Goal: Task Accomplishment & Management: Manage account settings

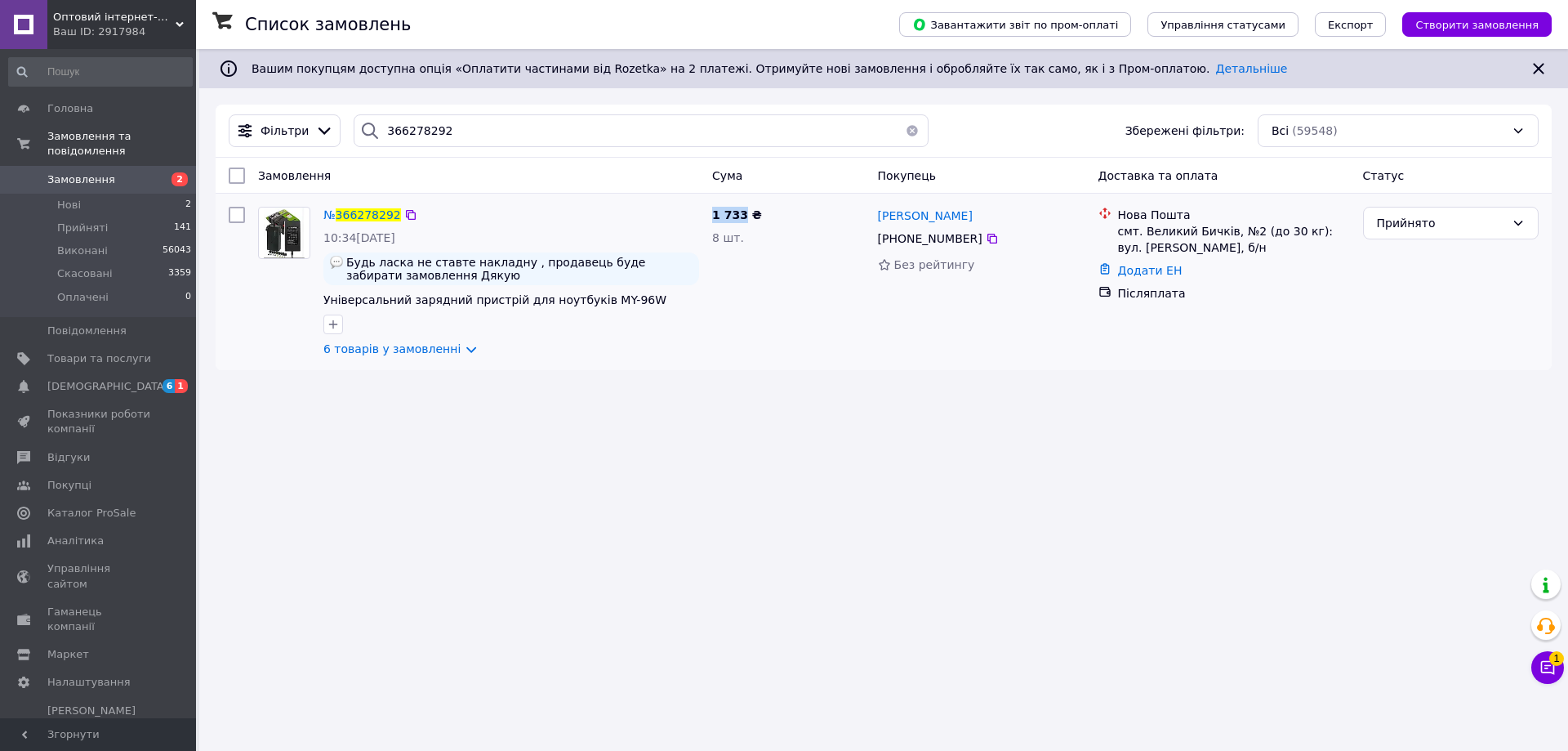
drag, startPoint x: 743, startPoint y: 216, endPoint x: 710, endPoint y: 216, distance: 33.0
click at [710, 216] on div "1 733 ₴ 8 шт." at bounding box center [789, 281] width 166 height 163
copy span "1 733"
click at [986, 236] on icon at bounding box center [992, 238] width 13 height 13
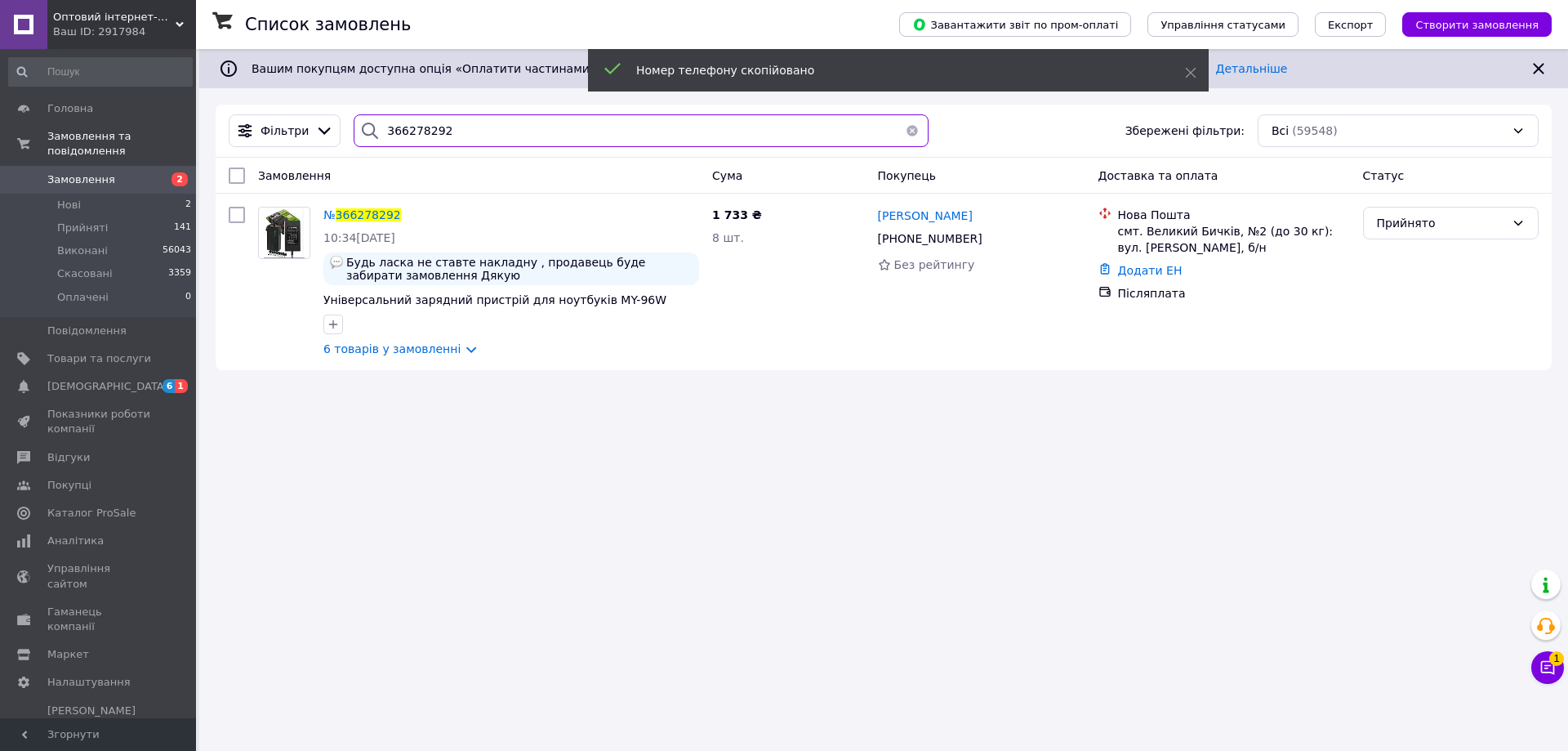
paste input "[PHONE_NUMBER]"
drag, startPoint x: 515, startPoint y: 138, endPoint x: 348, endPoint y: 143, distance: 167.1
click at [354, 143] on div "366278292" at bounding box center [641, 130] width 575 height 33
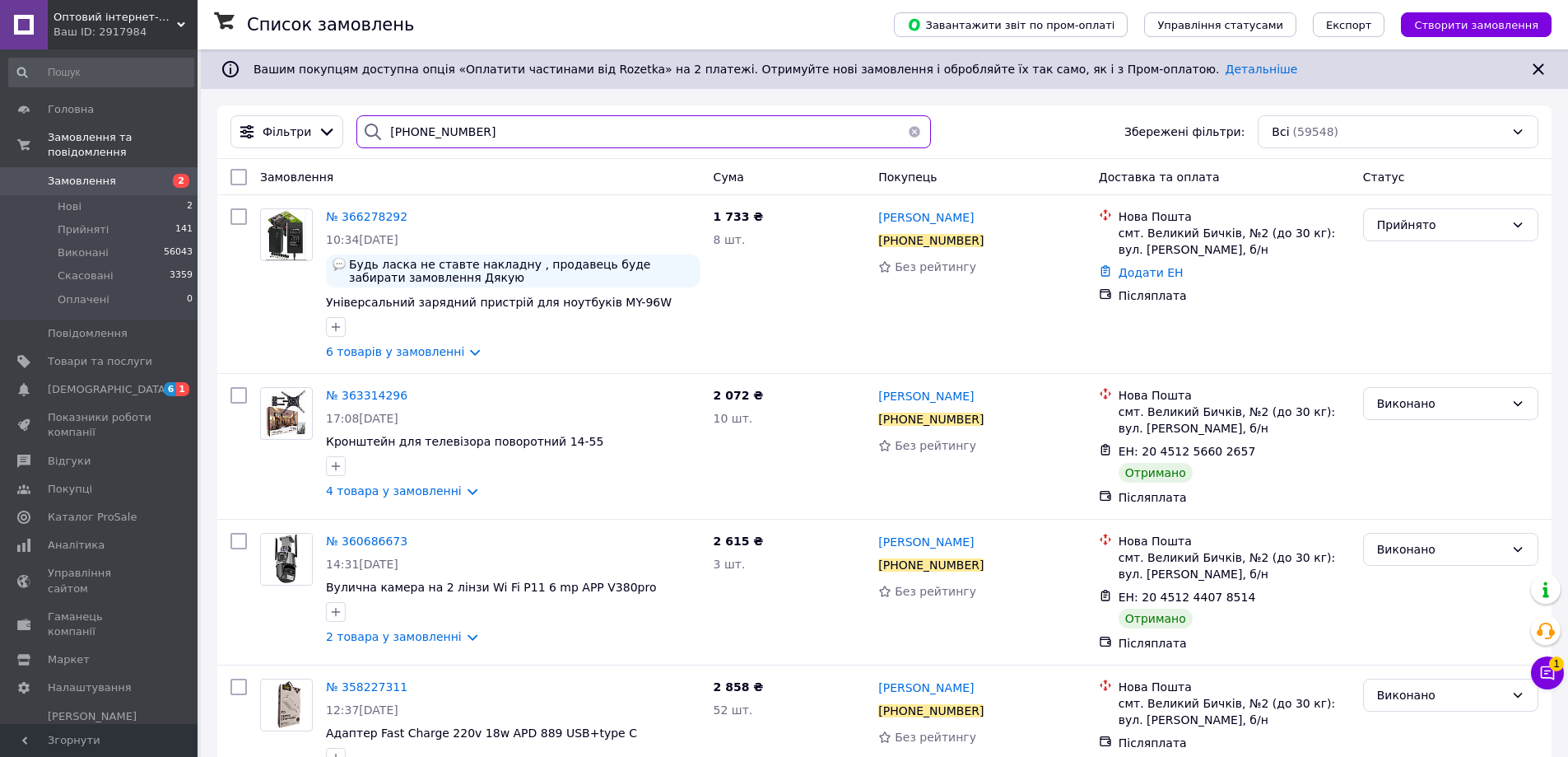
drag, startPoint x: 498, startPoint y: 129, endPoint x: 365, endPoint y: 137, distance: 133.2
click at [365, 137] on div "[PHONE_NUMBER]" at bounding box center [643, 131] width 574 height 33
paste input "36629868"
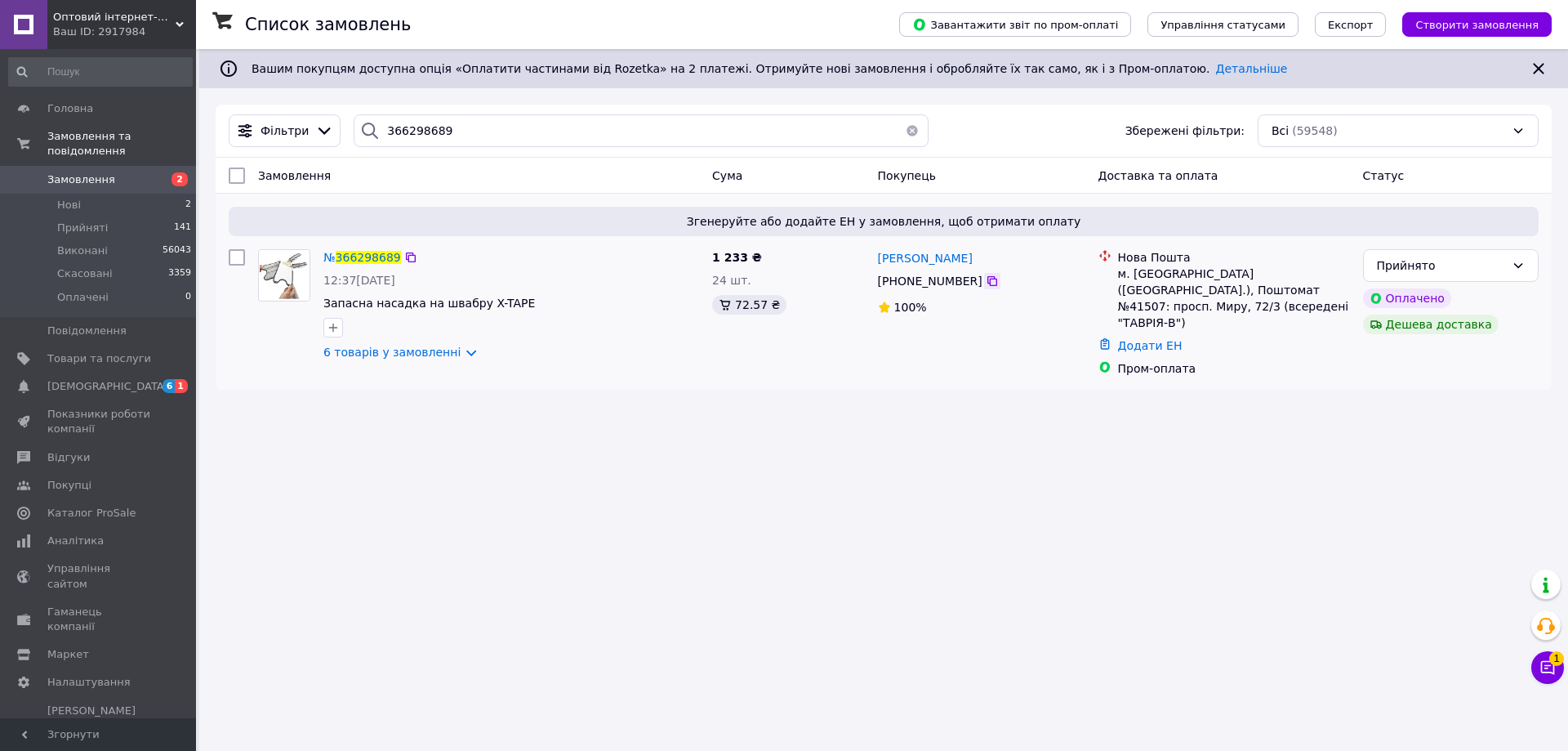
click at [986, 278] on icon at bounding box center [992, 281] width 13 height 13
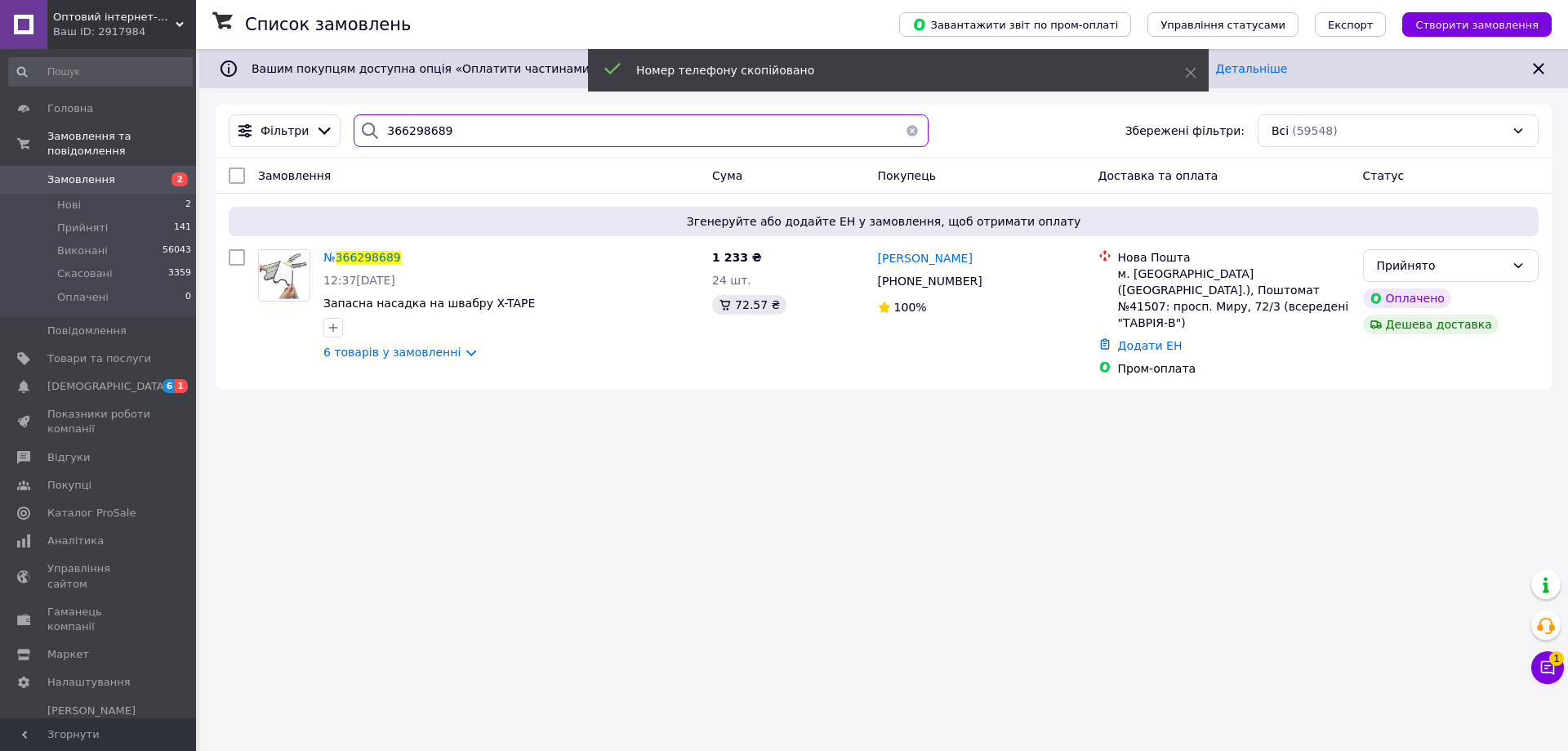
drag, startPoint x: 461, startPoint y: 122, endPoint x: 339, endPoint y: 139, distance: 123.2
click at [339, 139] on div "Фільтри 366298689 Збережені фільтри: Всі (59548)" at bounding box center [883, 130] width 1323 height 33
paste input "[PHONE_NUMBER]"
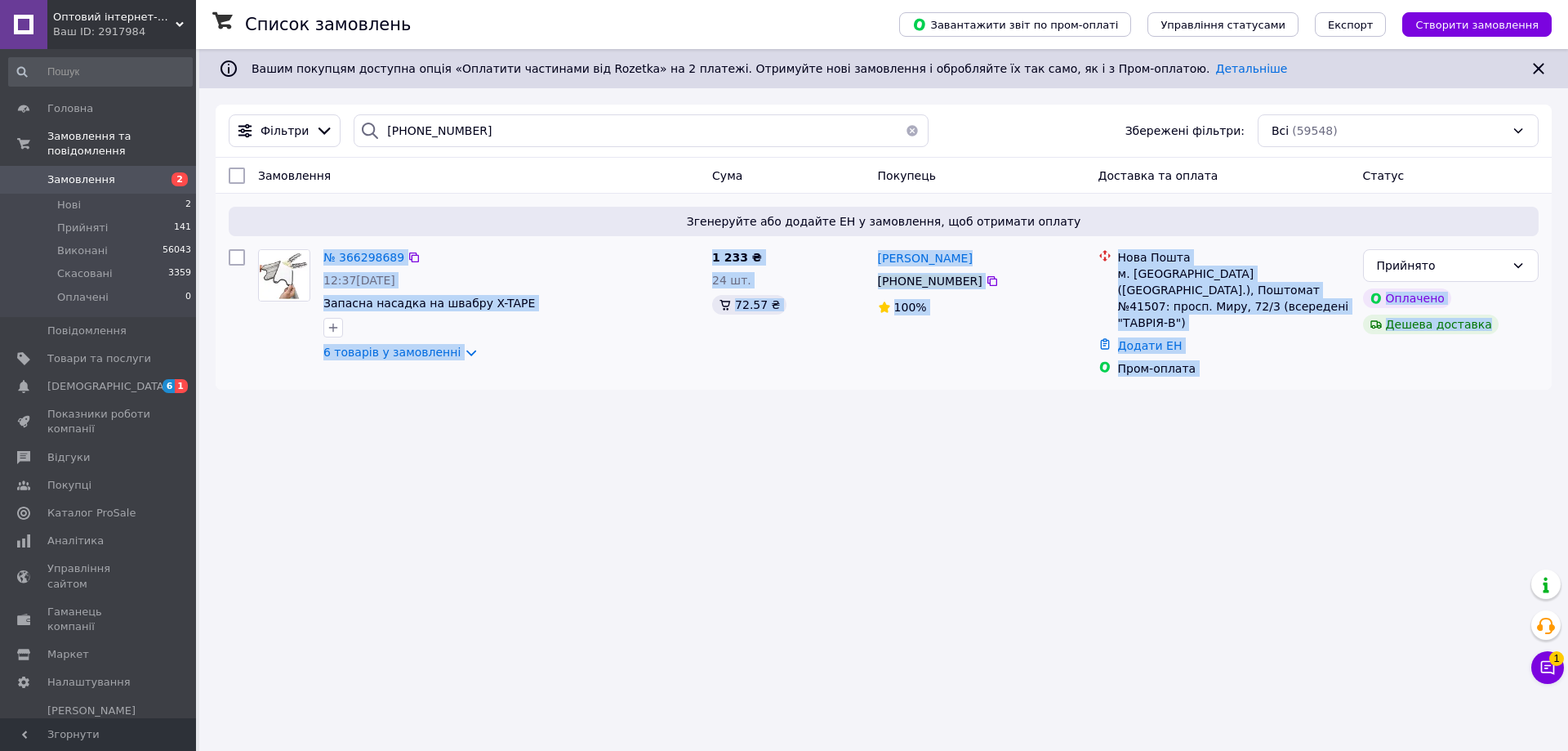
drag, startPoint x: 1465, startPoint y: 326, endPoint x: 313, endPoint y: 259, distance: 1153.9
click at [313, 259] on div "№ 366298689 12:37[DATE] Запасна насадка на швабру X-TAPE 6 товарів у замовленні…" at bounding box center [883, 313] width 1323 height 141
copy div "№ 366298689 12:37[DATE] Запасна насадка на швабру X-TAPE 6 товарів у замовленні…"
click at [694, 425] on div "Список замовлень Завантажити звіт по пром-оплаті Управління статусами Експорт С…" at bounding box center [884, 376] width 1369 height 751
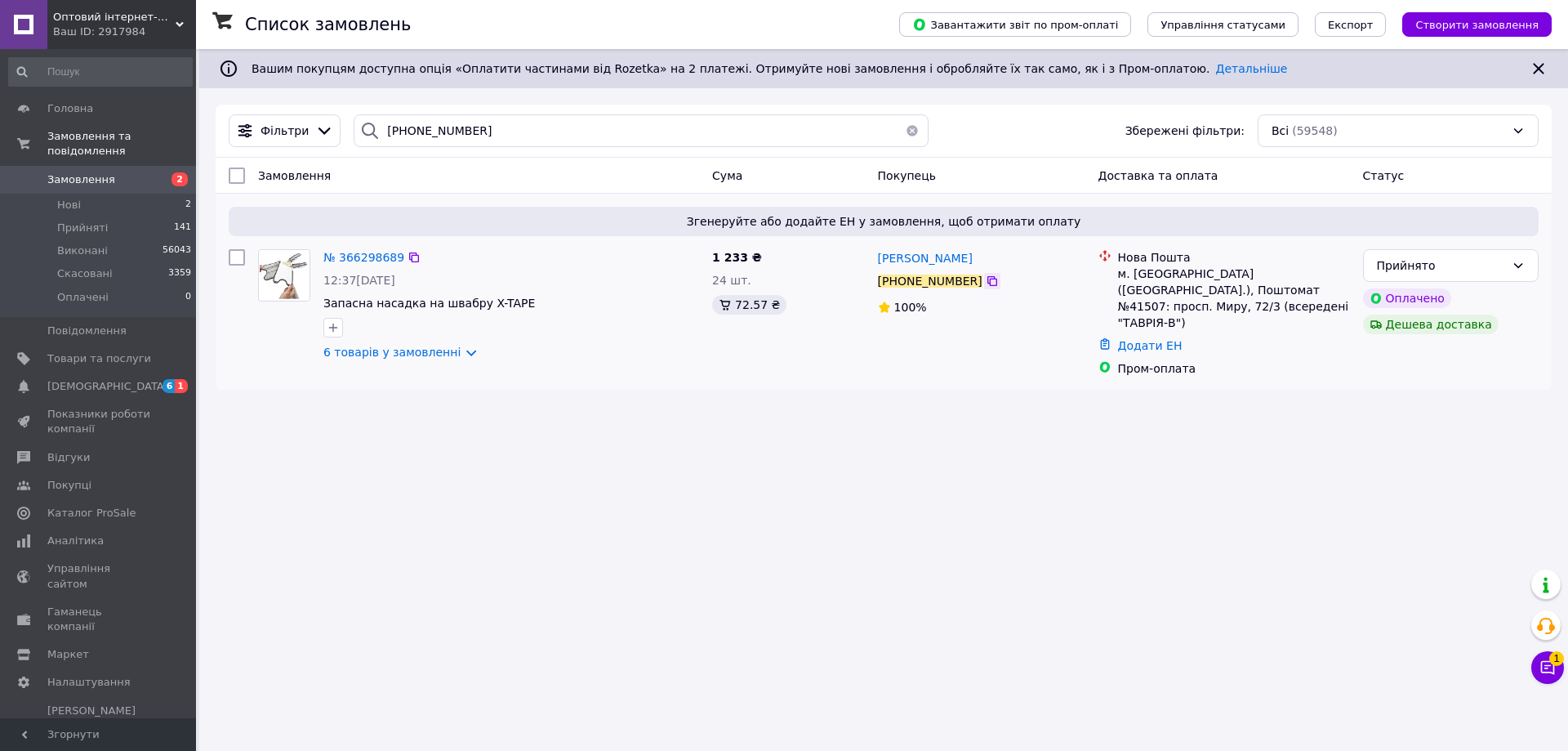
click at [988, 282] on icon at bounding box center [992, 281] width 10 height 10
drag, startPoint x: 507, startPoint y: 132, endPoint x: 370, endPoint y: 144, distance: 137.5
click at [370, 144] on div "[PHONE_NUMBER]" at bounding box center [641, 130] width 575 height 33
paste input "366306380"
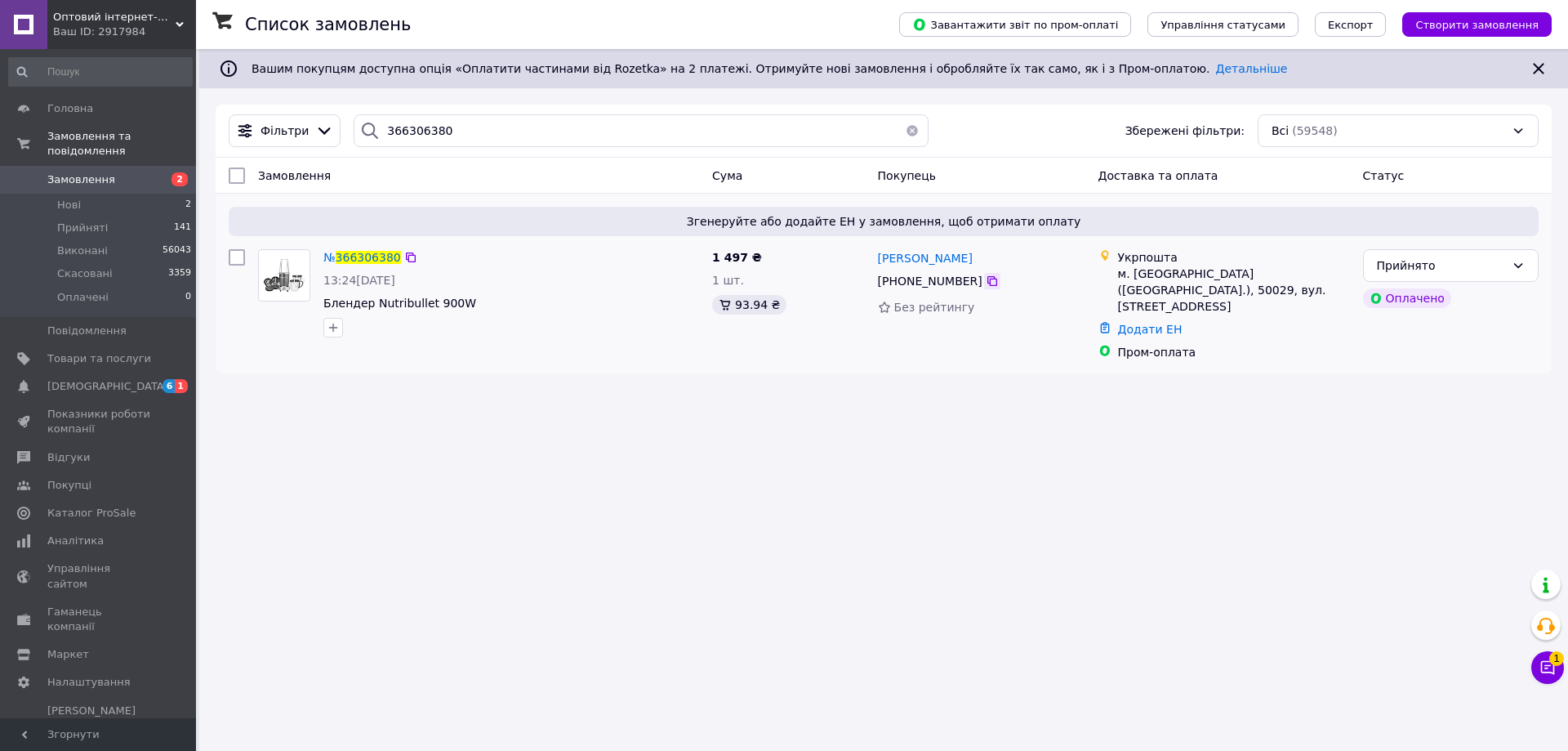
click at [986, 285] on icon at bounding box center [992, 281] width 13 height 13
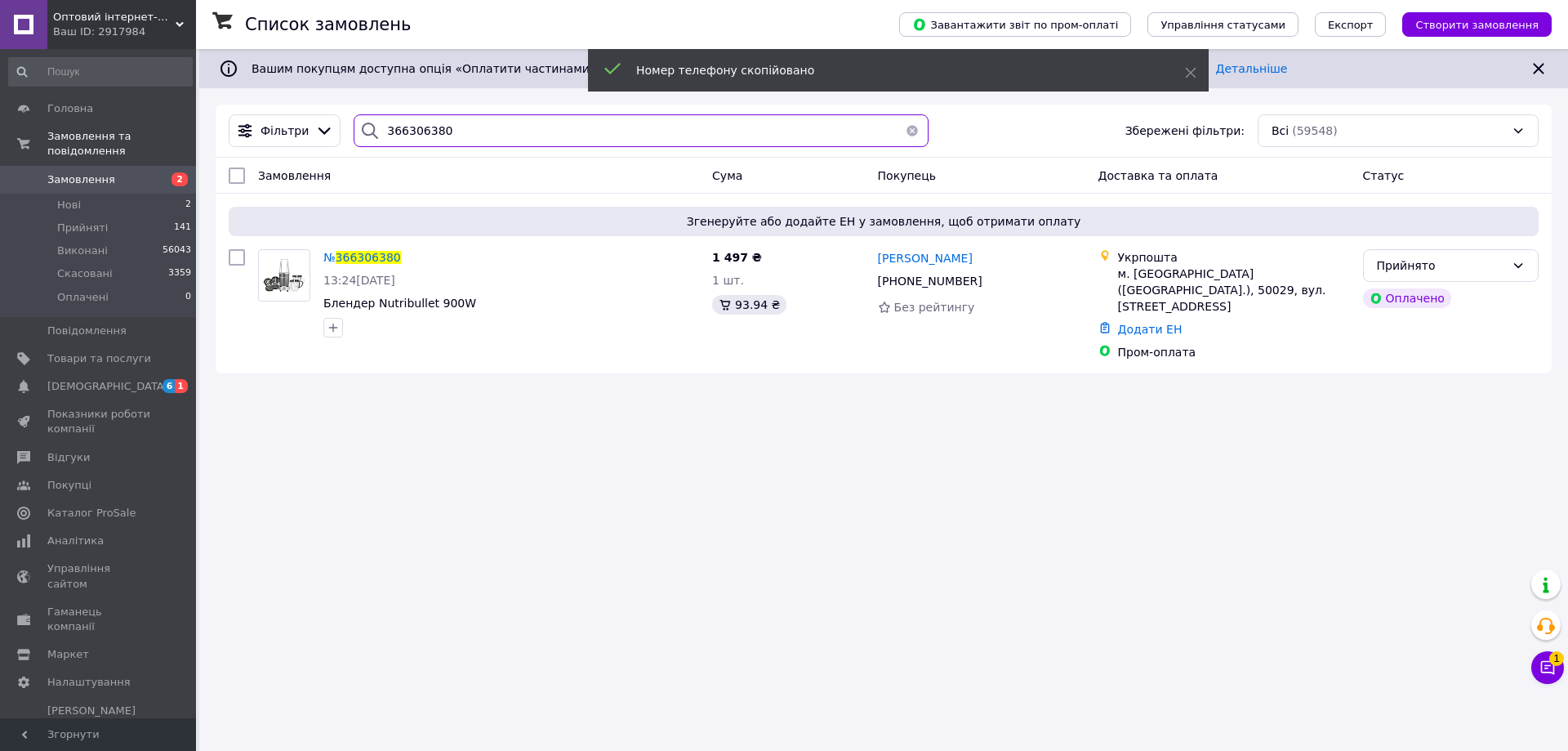
drag, startPoint x: 449, startPoint y: 128, endPoint x: 338, endPoint y: 139, distance: 111.5
click at [338, 139] on div "Фільтри 366306380 Збережені фільтри: Всі (59548)" at bounding box center [883, 130] width 1323 height 33
paste input "[PHONE_NUMBER]"
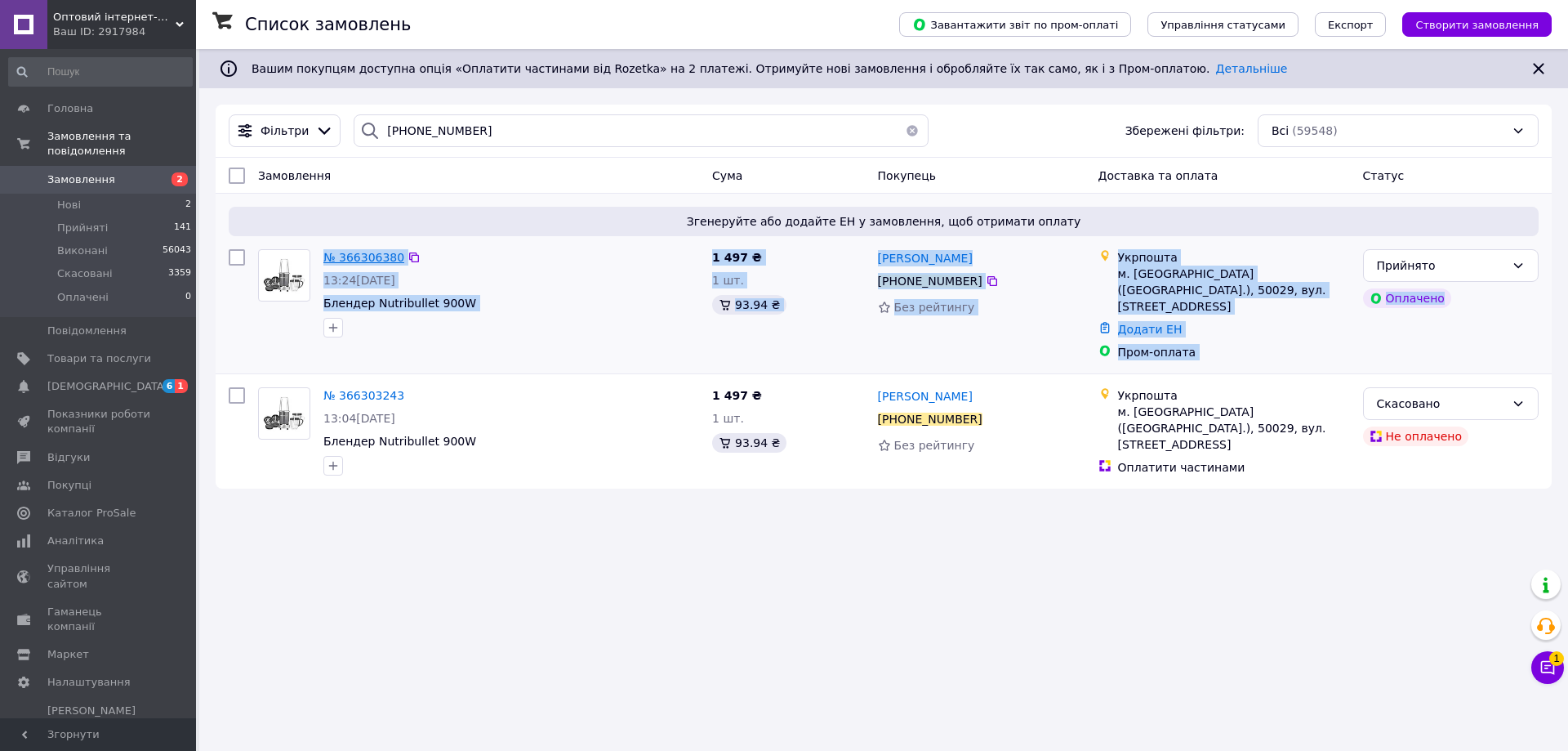
copy div "№ 366306380 13:24[DATE] Блендер Nutribullet 900W 1 497 ₴ 1 шт. 93.94 ₴ [PERSON_…"
drag, startPoint x: 1419, startPoint y: 310, endPoint x: 324, endPoint y: 261, distance: 1096.1
click at [324, 261] on div "№ 366306380 13:24[DATE] Блендер Nutribullet 900W 1 497 ₴ 1 шт. 93.94 ₴ [PERSON_…" at bounding box center [883, 304] width 1323 height 124
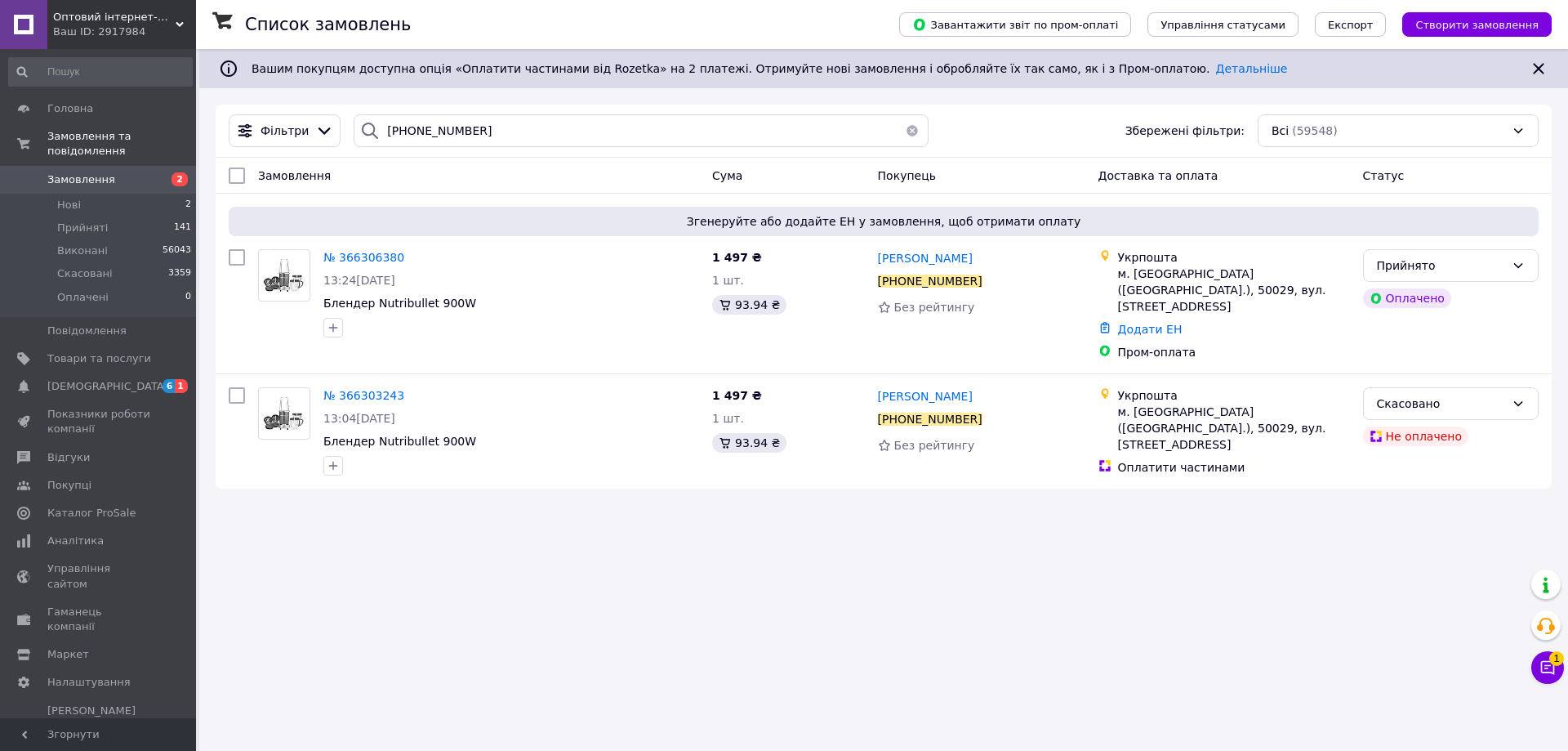
click at [669, 590] on div "Список замовлень Завантажити звіт по пром-оплаті Управління статусами Експорт С…" at bounding box center [884, 376] width 1369 height 751
drag, startPoint x: 744, startPoint y: 256, endPoint x: 707, endPoint y: 255, distance: 37.0
click at [707, 255] on div "1 497 ₴ 1 шт. 93.94 ₴" at bounding box center [789, 304] width 166 height 124
copy span "1 497"
drag, startPoint x: 983, startPoint y: 278, endPoint x: 529, endPoint y: 40, distance: 512.6
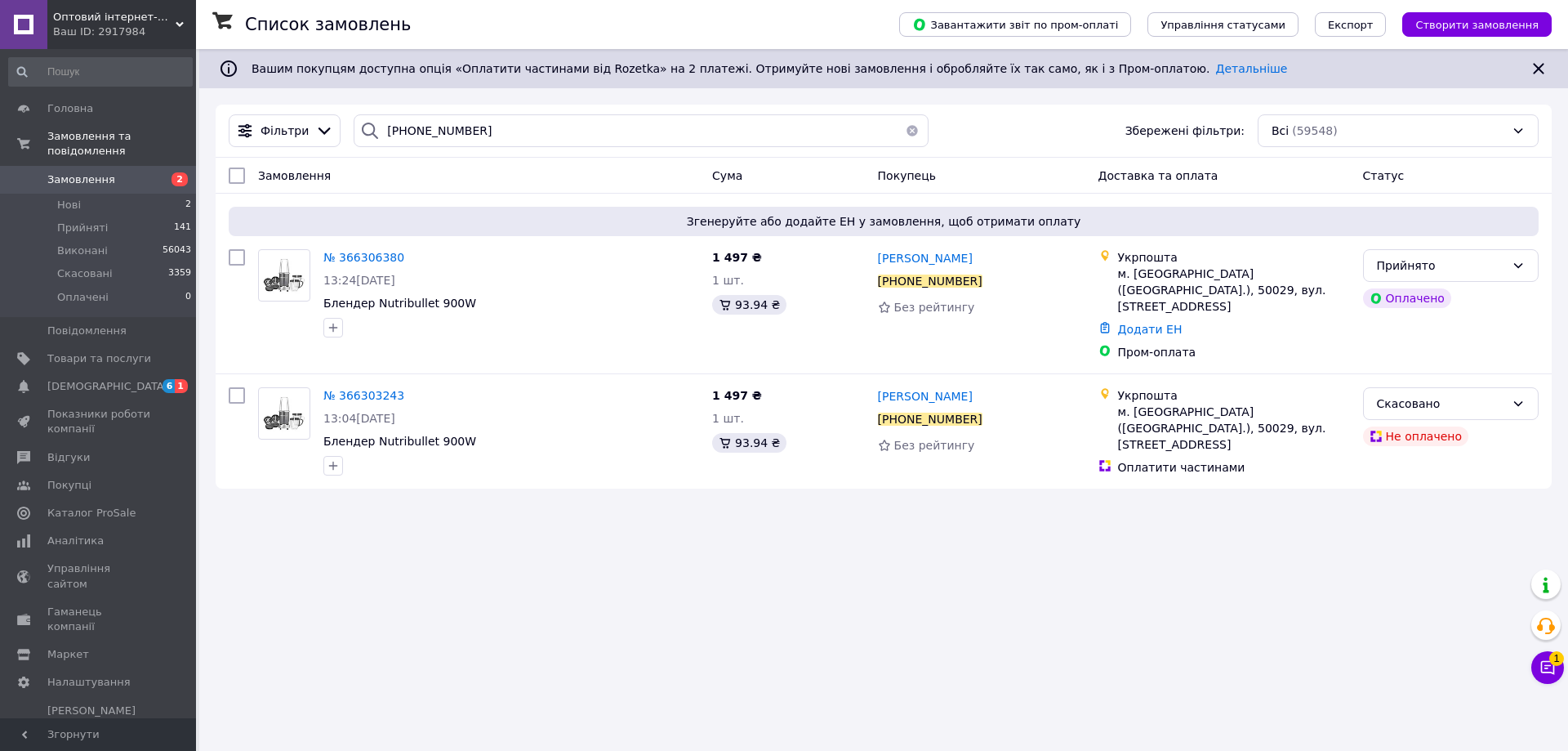
click at [986, 278] on icon at bounding box center [992, 281] width 13 height 13
paste input "366316899"
drag, startPoint x: 502, startPoint y: 129, endPoint x: 365, endPoint y: 153, distance: 139.1
click at [365, 153] on div "Фільтри [PHONE_NUMBER] Збережені фільтри: Всі (59548)" at bounding box center [883, 131] width 1336 height 54
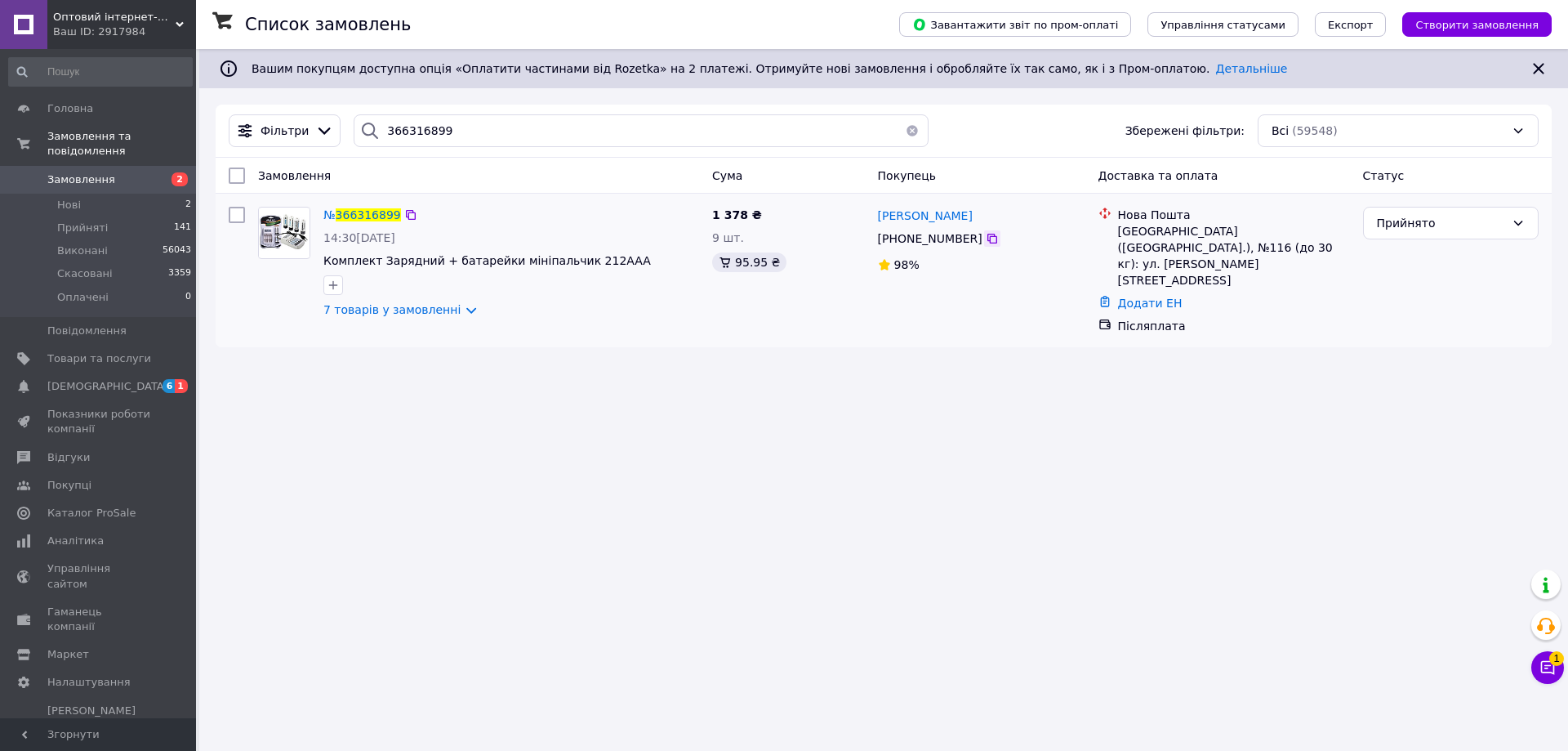
click at [988, 240] on icon at bounding box center [992, 238] width 10 height 10
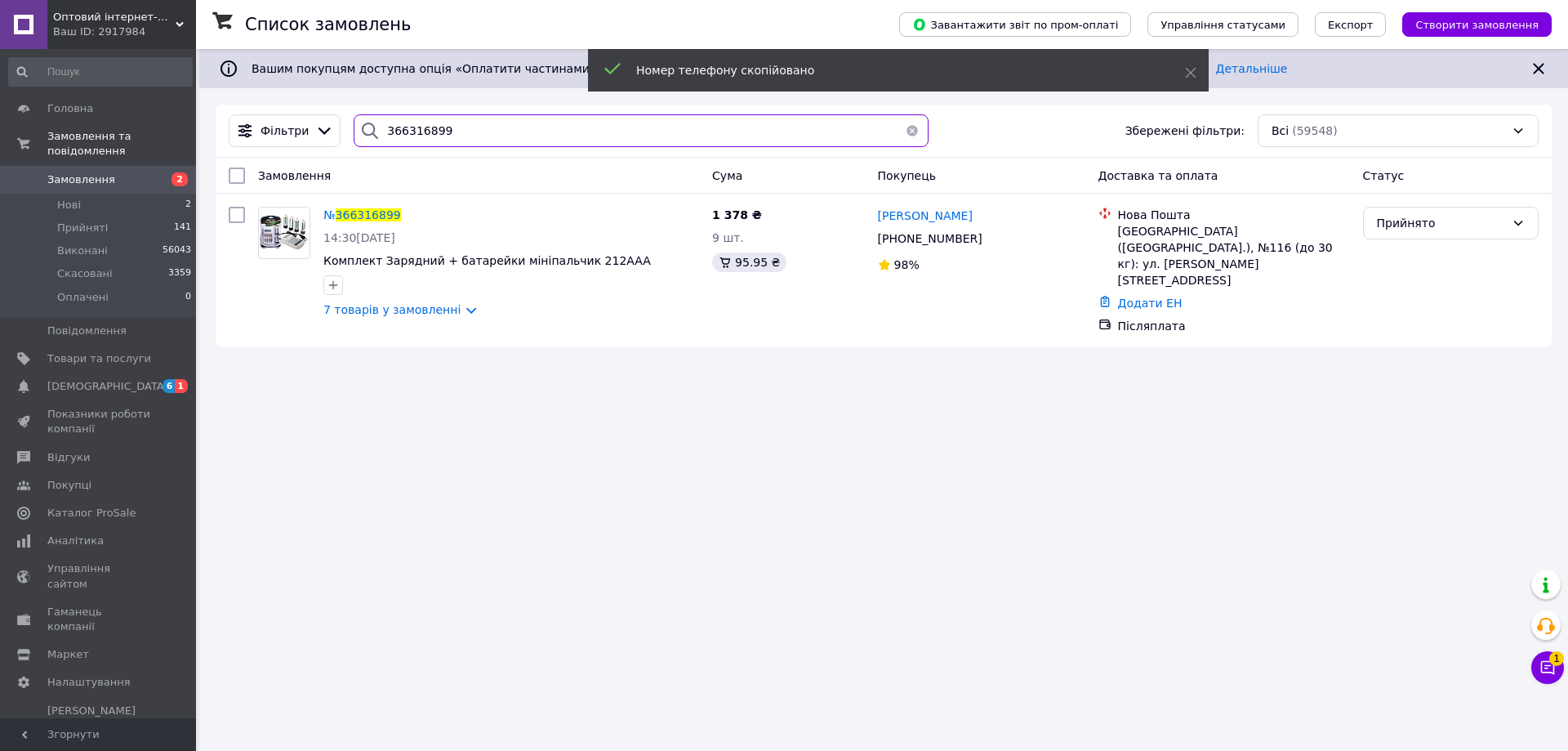
drag, startPoint x: 475, startPoint y: 129, endPoint x: 324, endPoint y: 152, distance: 152.7
click at [324, 152] on div "Фільтри 366316899 Збережені фільтри: Всі (59548)" at bounding box center [883, 131] width 1336 height 54
paste input "[PHONE_NUMBER]"
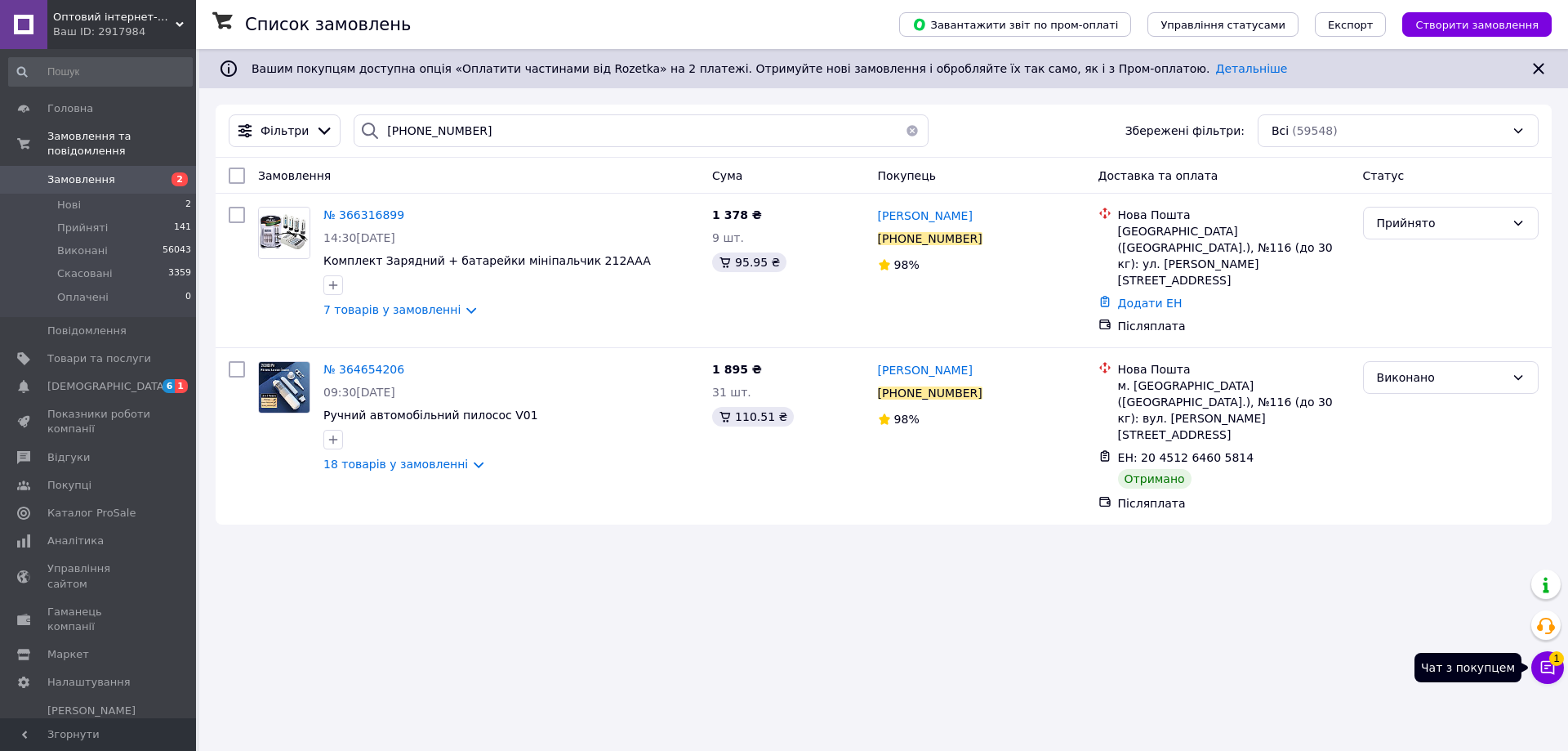
click at [1547, 664] on icon at bounding box center [1547, 667] width 16 height 16
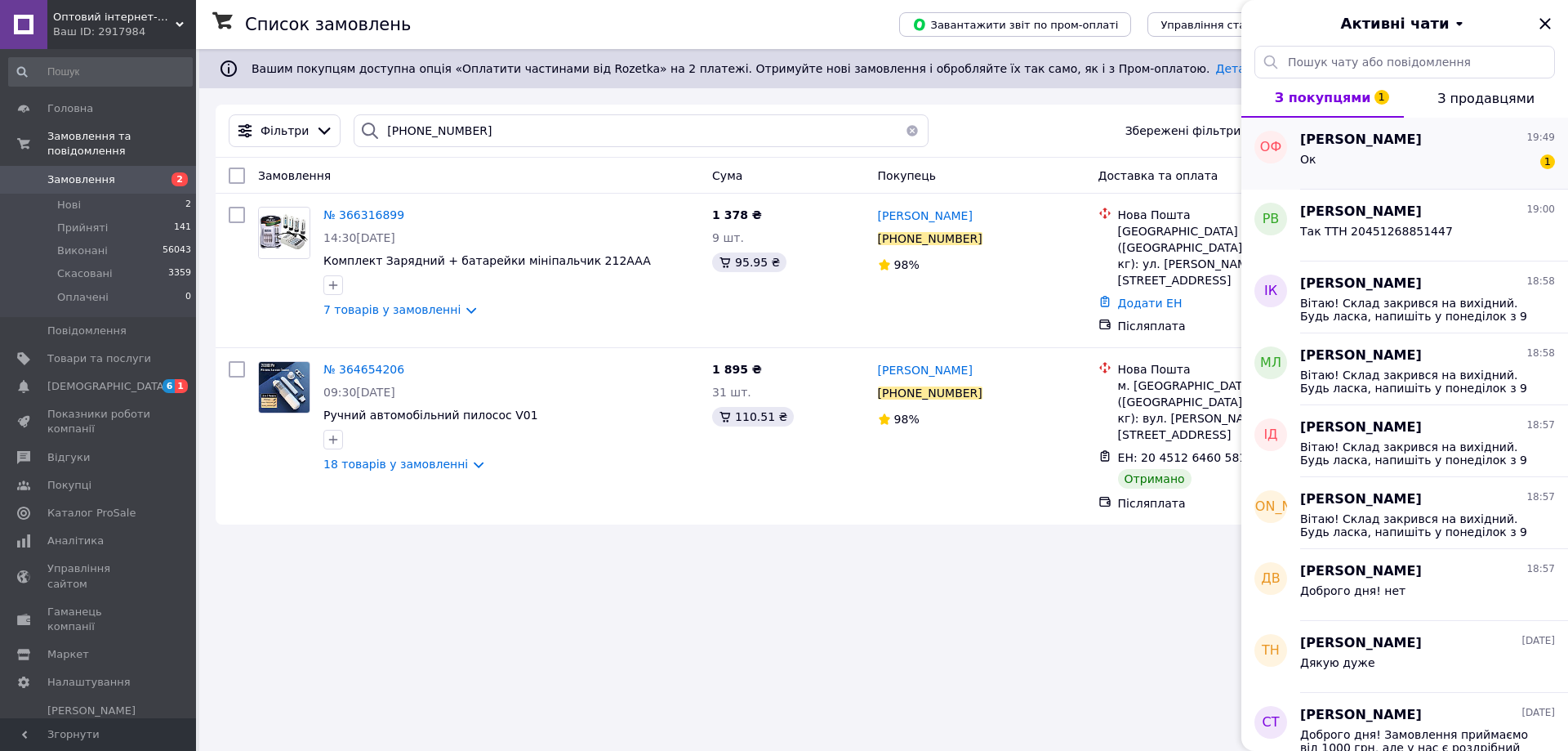
click at [1369, 162] on div "Ок 1" at bounding box center [1428, 162] width 255 height 26
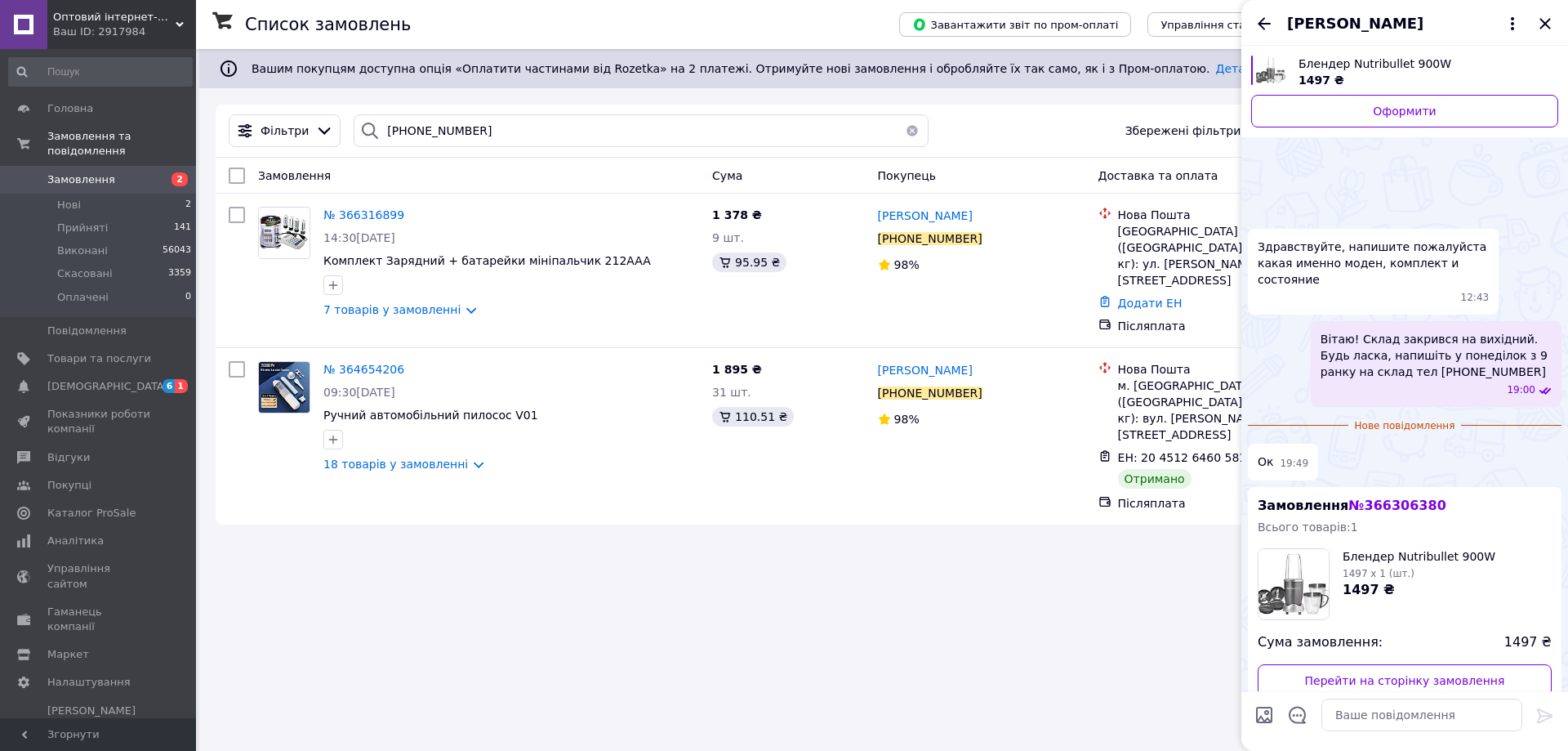
scroll to position [103, 0]
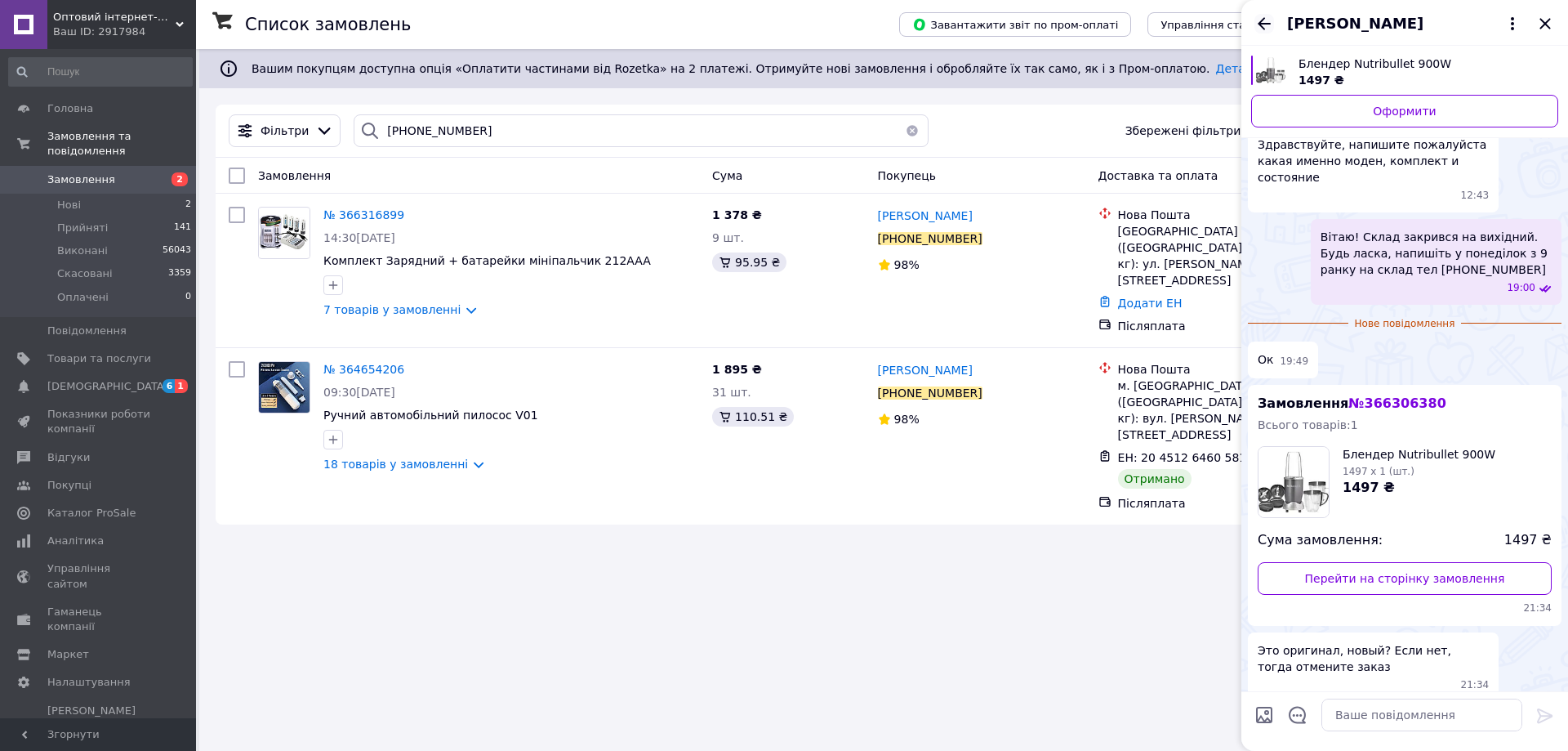
click at [1259, 32] on icon "Назад" at bounding box center [1264, 24] width 20 height 20
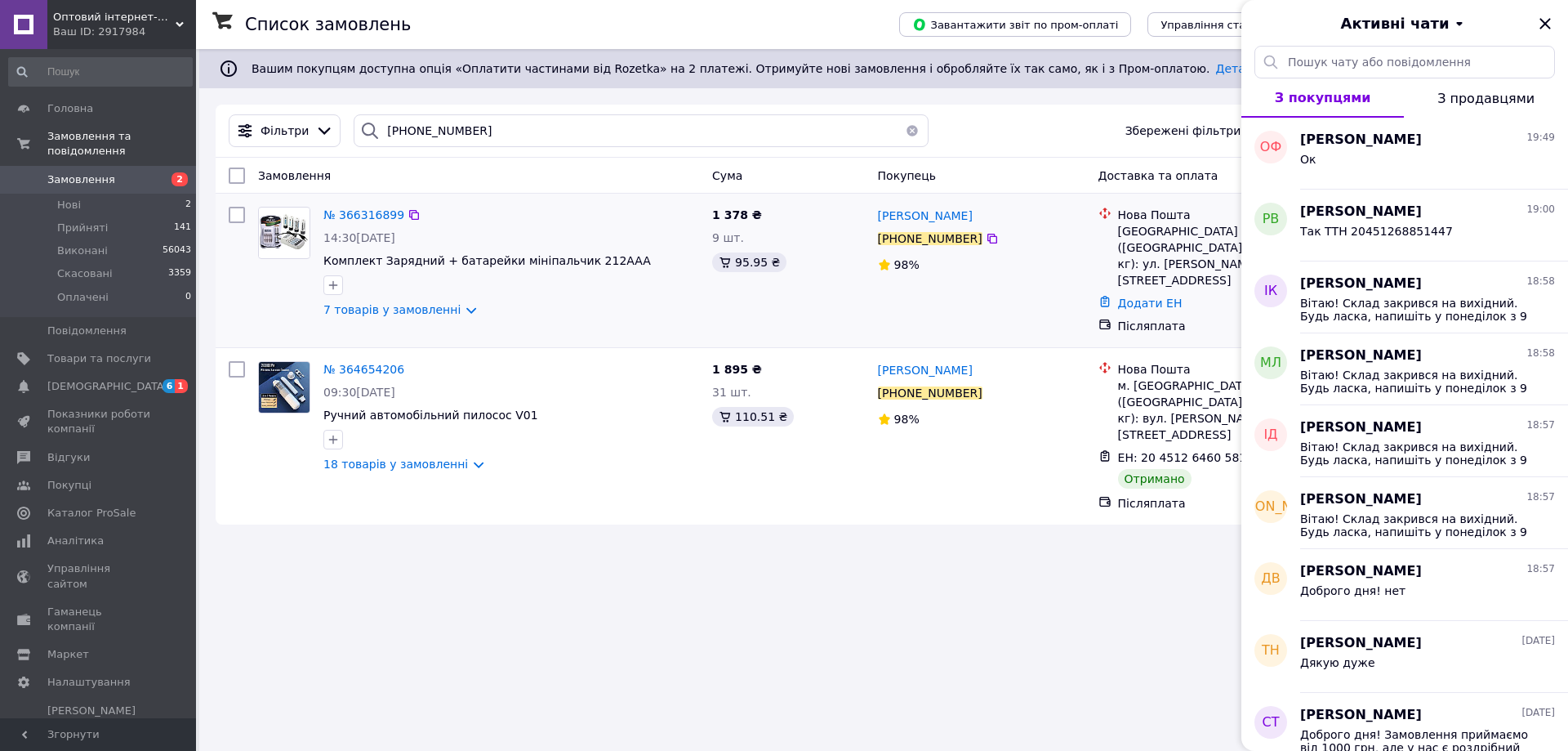
drag, startPoint x: 1547, startPoint y: 17, endPoint x: 1191, endPoint y: 326, distance: 471.4
click at [1547, 20] on icon "Закрити" at bounding box center [1545, 24] width 20 height 20
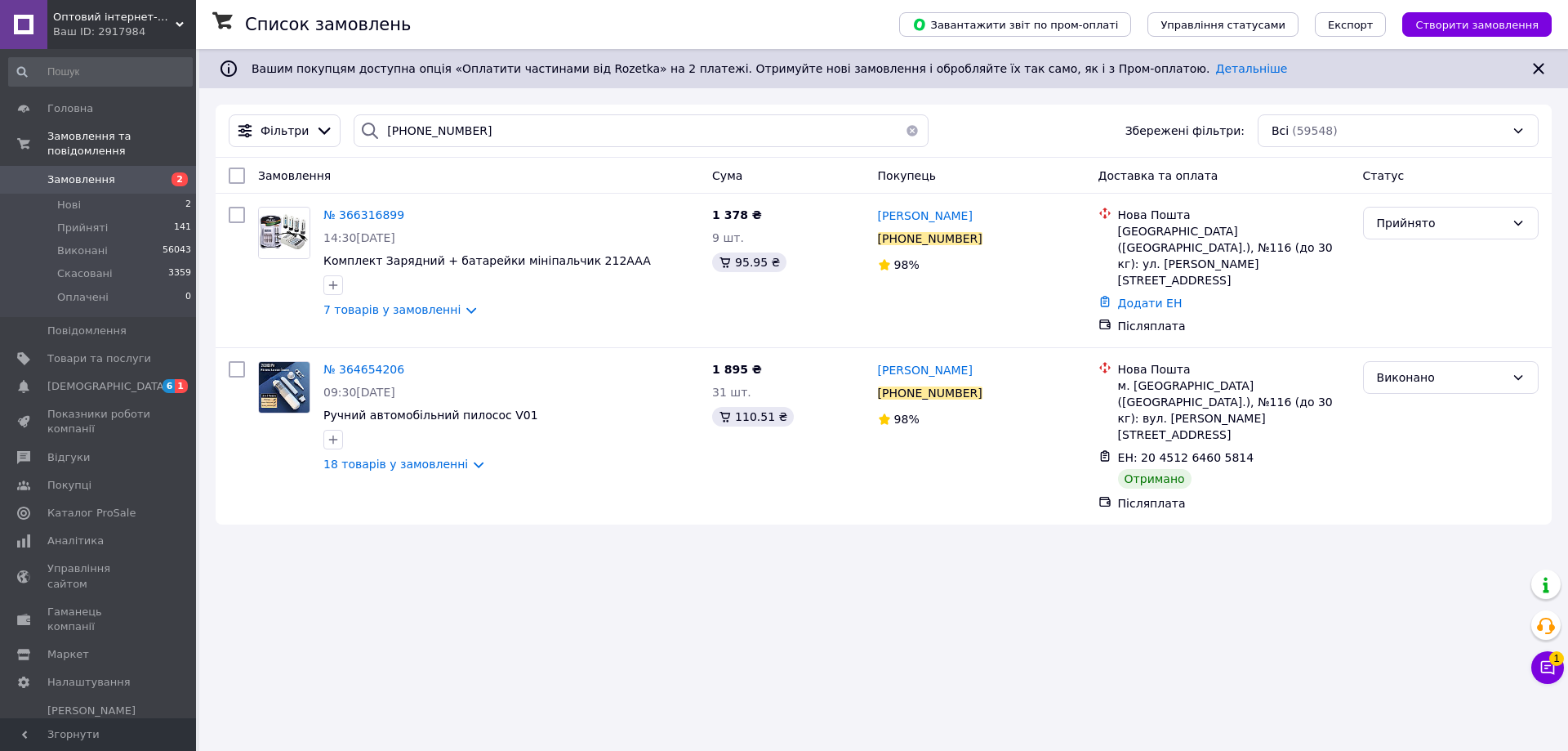
click at [1040, 516] on div "Список замовлень Завантажити звіт по пром-оплаті Управління статусами Експорт С…" at bounding box center [884, 376] width 1369 height 751
click at [988, 235] on icon at bounding box center [992, 238] width 10 height 10
drag, startPoint x: 743, startPoint y: 212, endPoint x: 713, endPoint y: 213, distance: 30.0
click at [713, 213] on span "1 378 ₴" at bounding box center [737, 215] width 50 height 13
copy span "1 378"
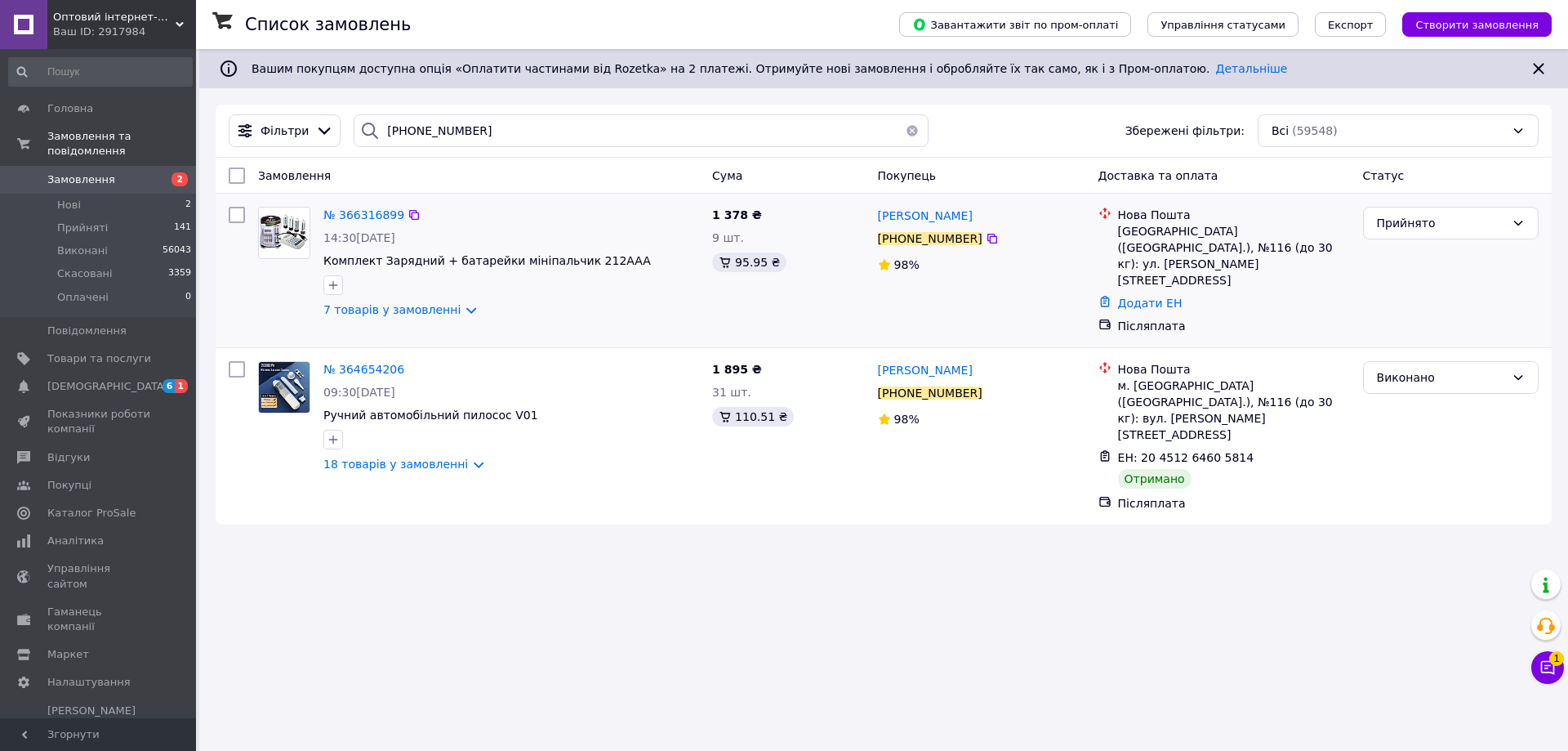
click at [685, 308] on div "7 товарів у замовленні" at bounding box center [511, 309] width 375 height 16
drag, startPoint x: 531, startPoint y: 132, endPoint x: 386, endPoint y: 132, distance: 145.0
click at [386, 132] on input "[PHONE_NUMBER]" at bounding box center [641, 130] width 575 height 33
paste input "66325006"
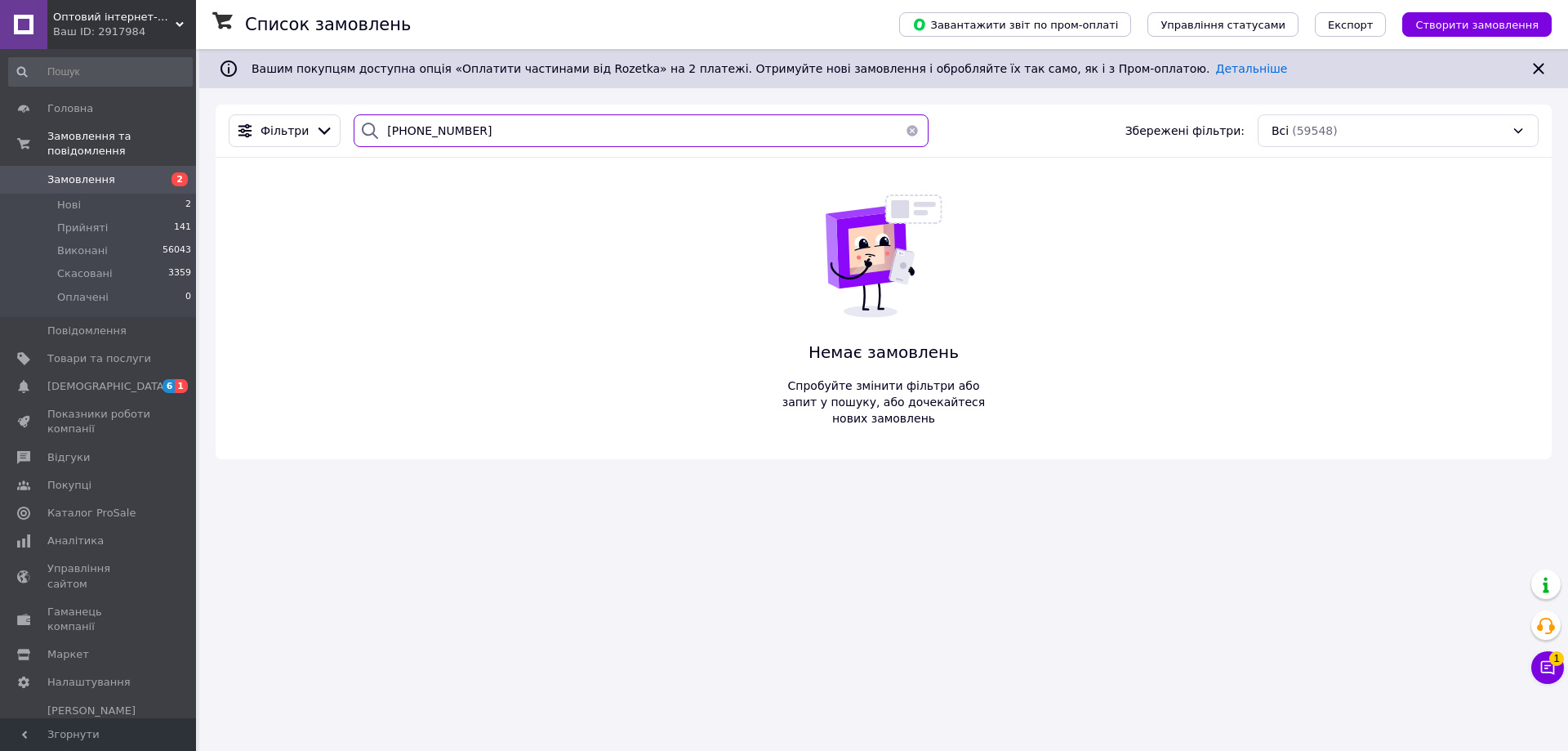
drag, startPoint x: 447, startPoint y: 128, endPoint x: 338, endPoint y: 1, distance: 167.4
click at [374, 128] on div "[PHONE_NUMBER]" at bounding box center [641, 130] width 575 height 33
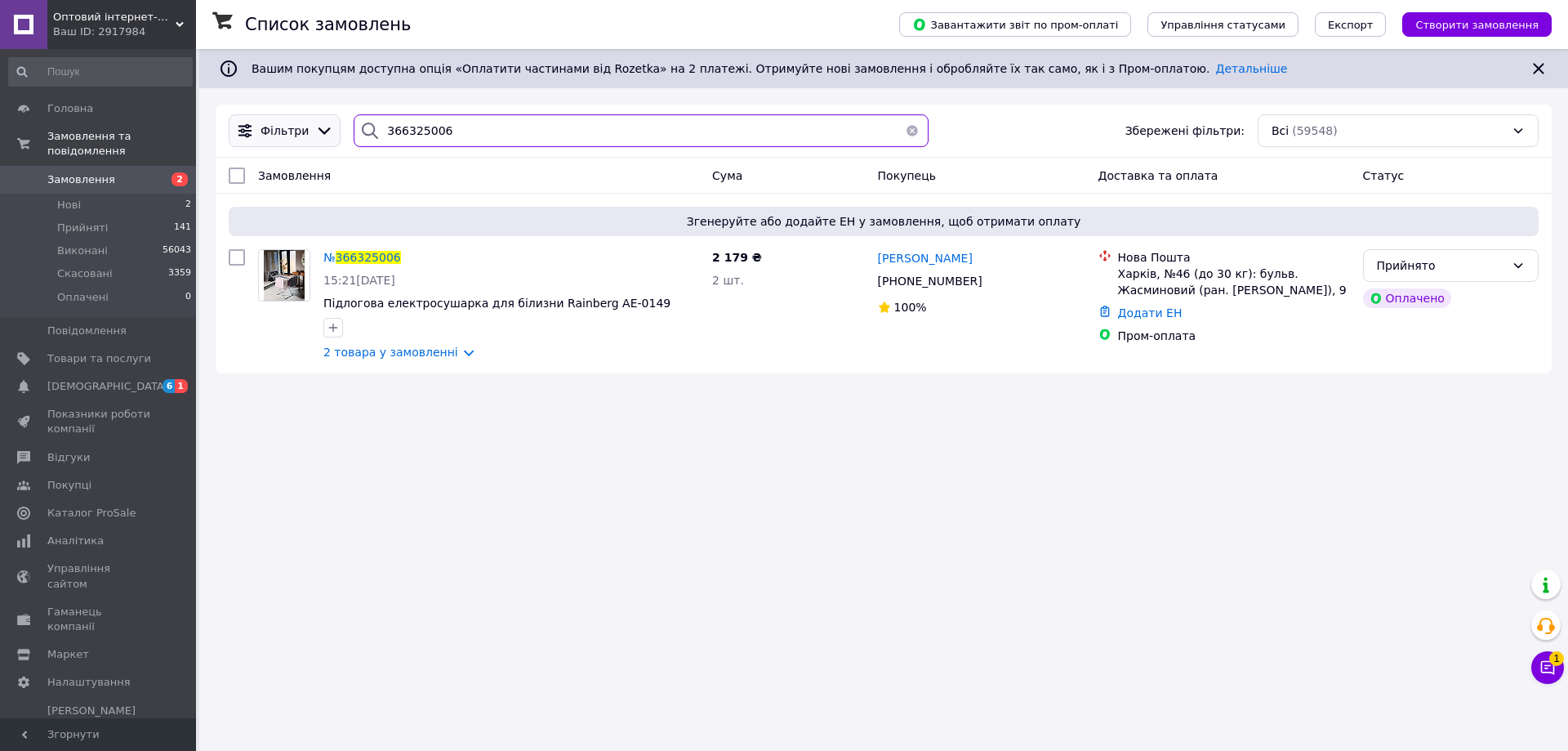
drag, startPoint x: 453, startPoint y: 131, endPoint x: 324, endPoint y: 145, distance: 129.8
click at [324, 145] on div "Фільтри 366325006 Збережені фільтри: Всі (59548)" at bounding box center [883, 130] width 1323 height 33
paste input "16899"
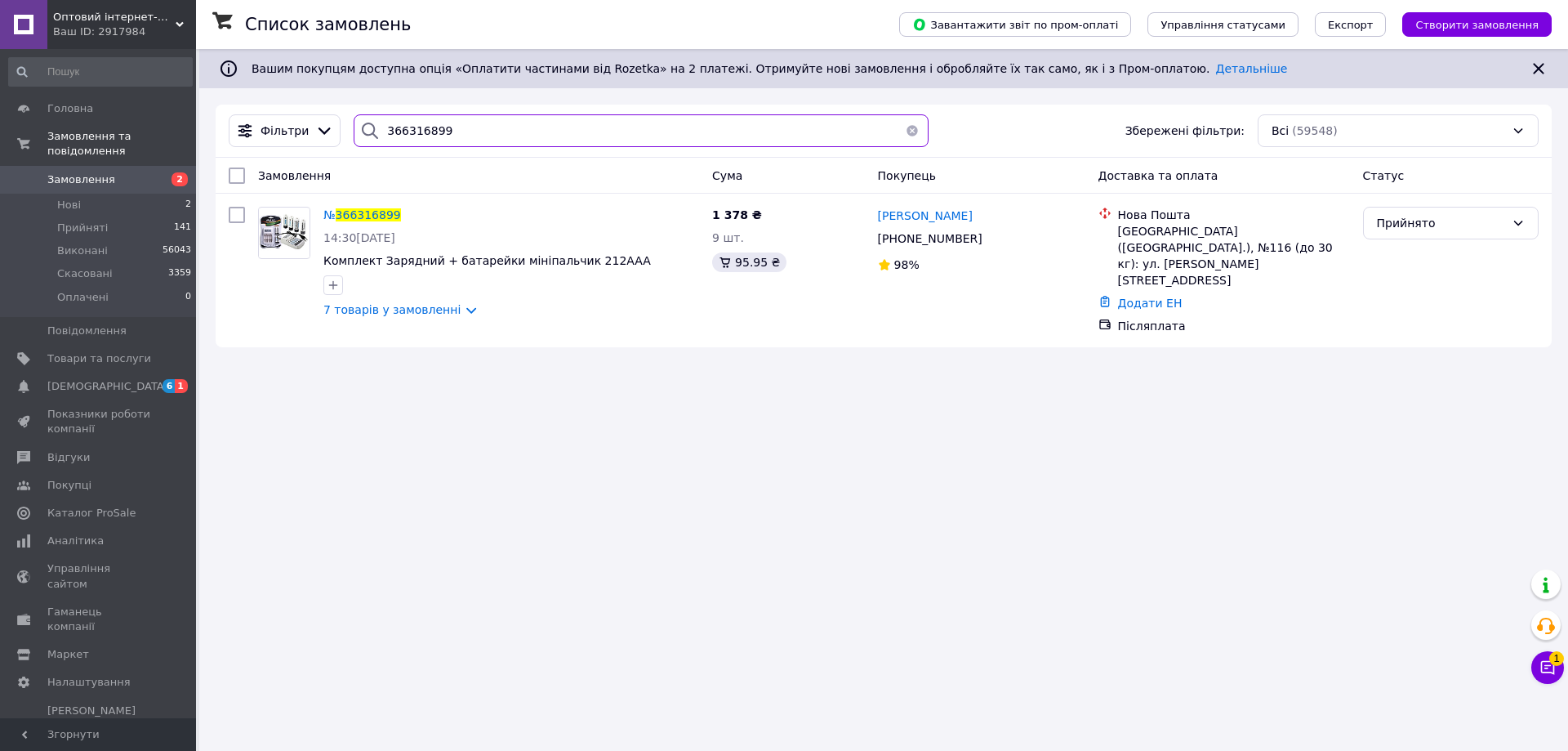
paste input "25006"
drag, startPoint x: 439, startPoint y: 134, endPoint x: 344, endPoint y: 147, distance: 95.9
click at [347, 147] on div "366316899" at bounding box center [641, 130] width 588 height 33
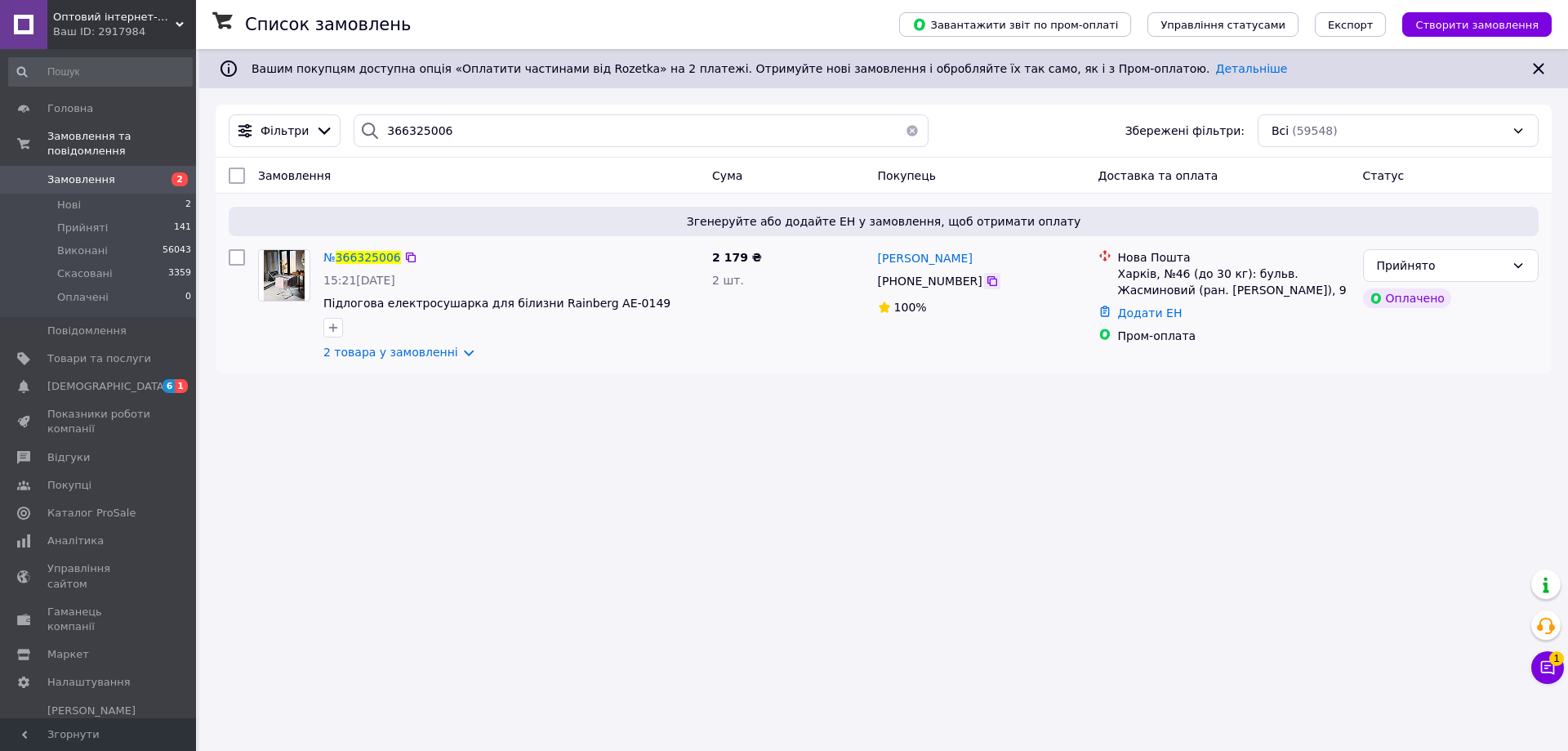
click at [986, 285] on icon at bounding box center [992, 281] width 13 height 13
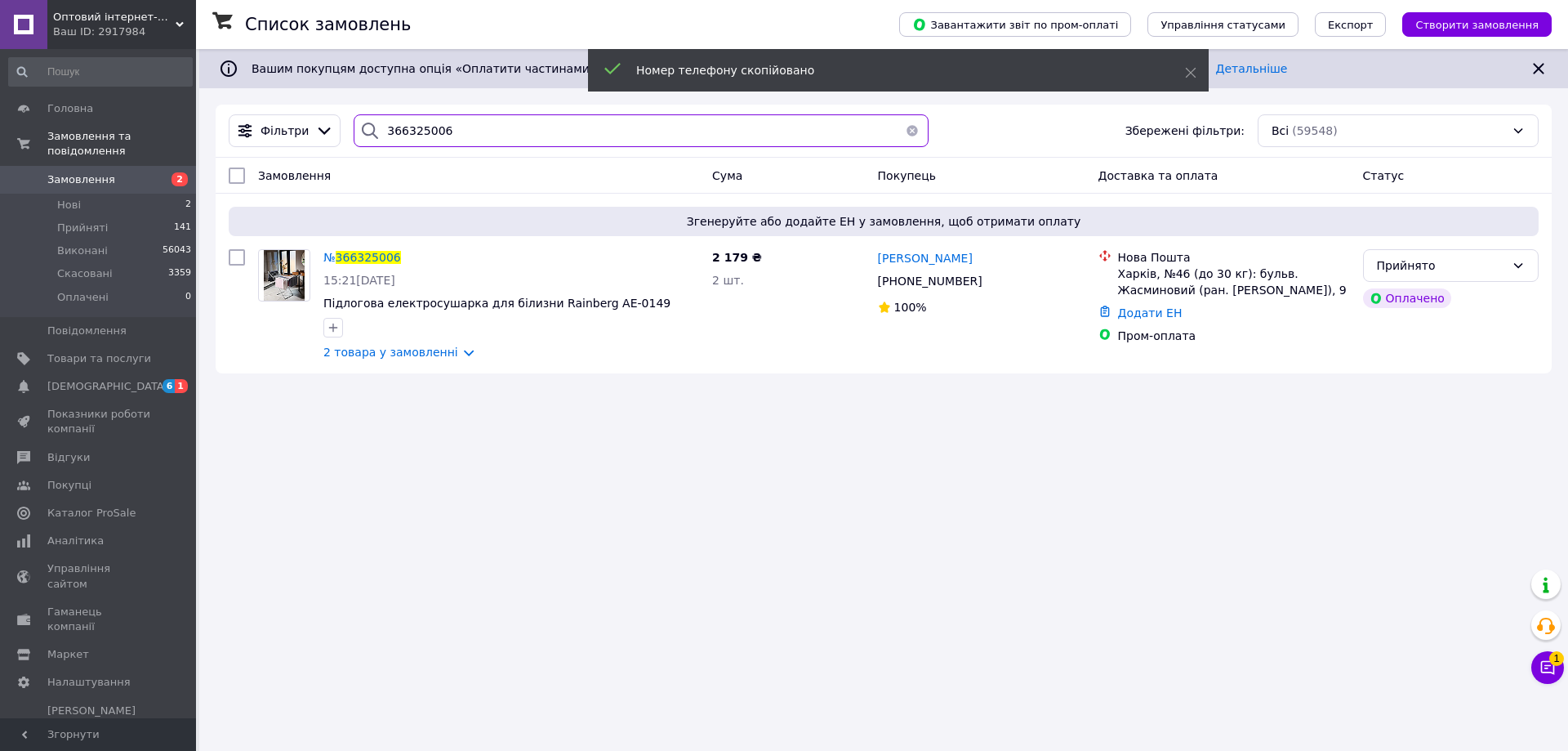
drag, startPoint x: 357, startPoint y: 151, endPoint x: 331, endPoint y: 157, distance: 26.7
click at [331, 157] on div "Фільтри 366325006 Збережені фільтри: Всі (59548)" at bounding box center [883, 131] width 1336 height 54
paste input "[PHONE_NUMBER]"
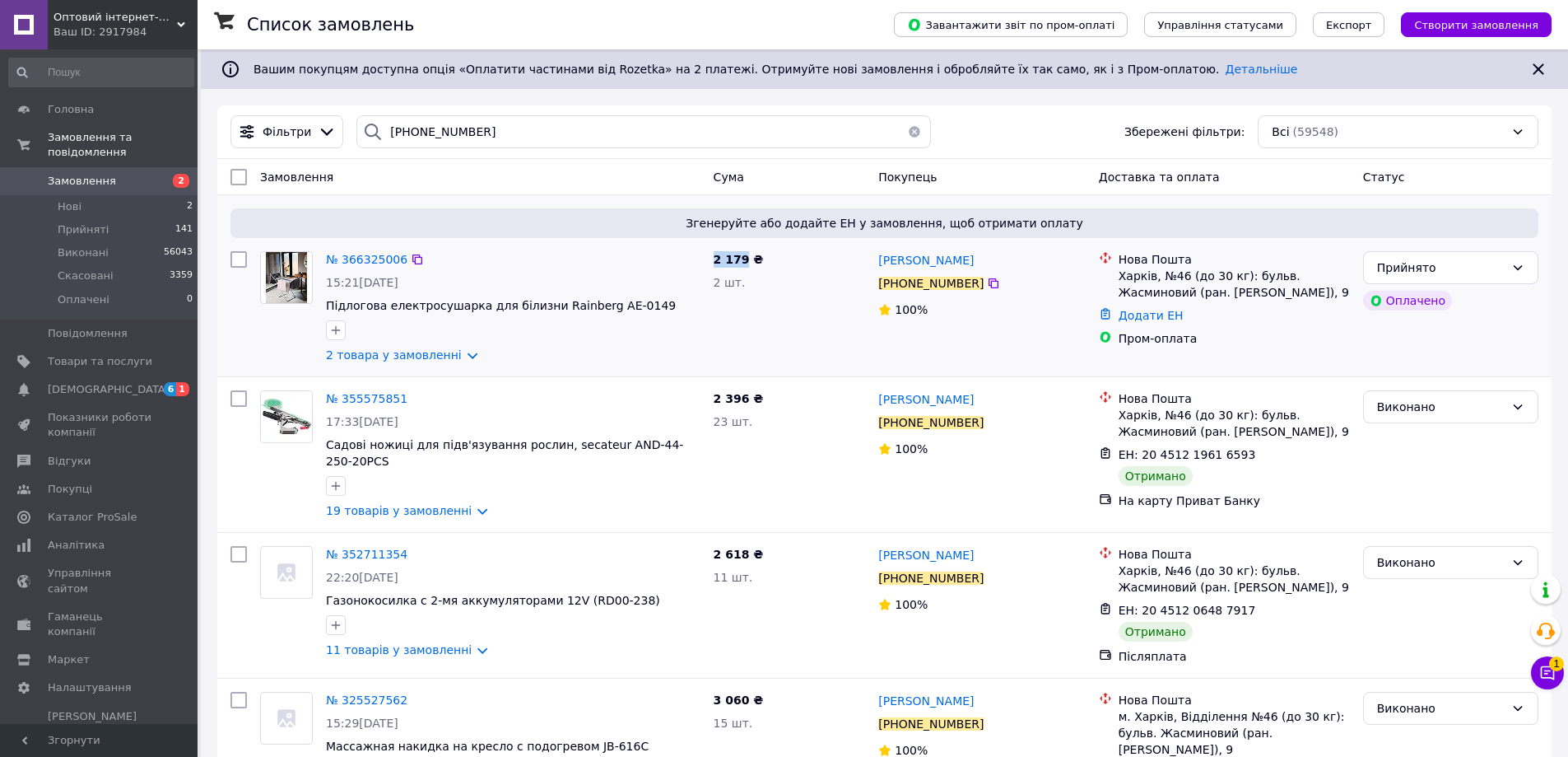
drag, startPoint x: 743, startPoint y: 259, endPoint x: 713, endPoint y: 259, distance: 30.0
click at [713, 259] on span "2 179 ₴" at bounding box center [739, 259] width 50 height 13
copy span "2 179"
click at [864, 374] on div "Згенеруйте або додайте ЕН у замовлення, щоб отримати оплату № 366325006 15:21[D…" at bounding box center [884, 286] width 1334 height 182
drag, startPoint x: 388, startPoint y: 138, endPoint x: 328, endPoint y: 138, distance: 60.0
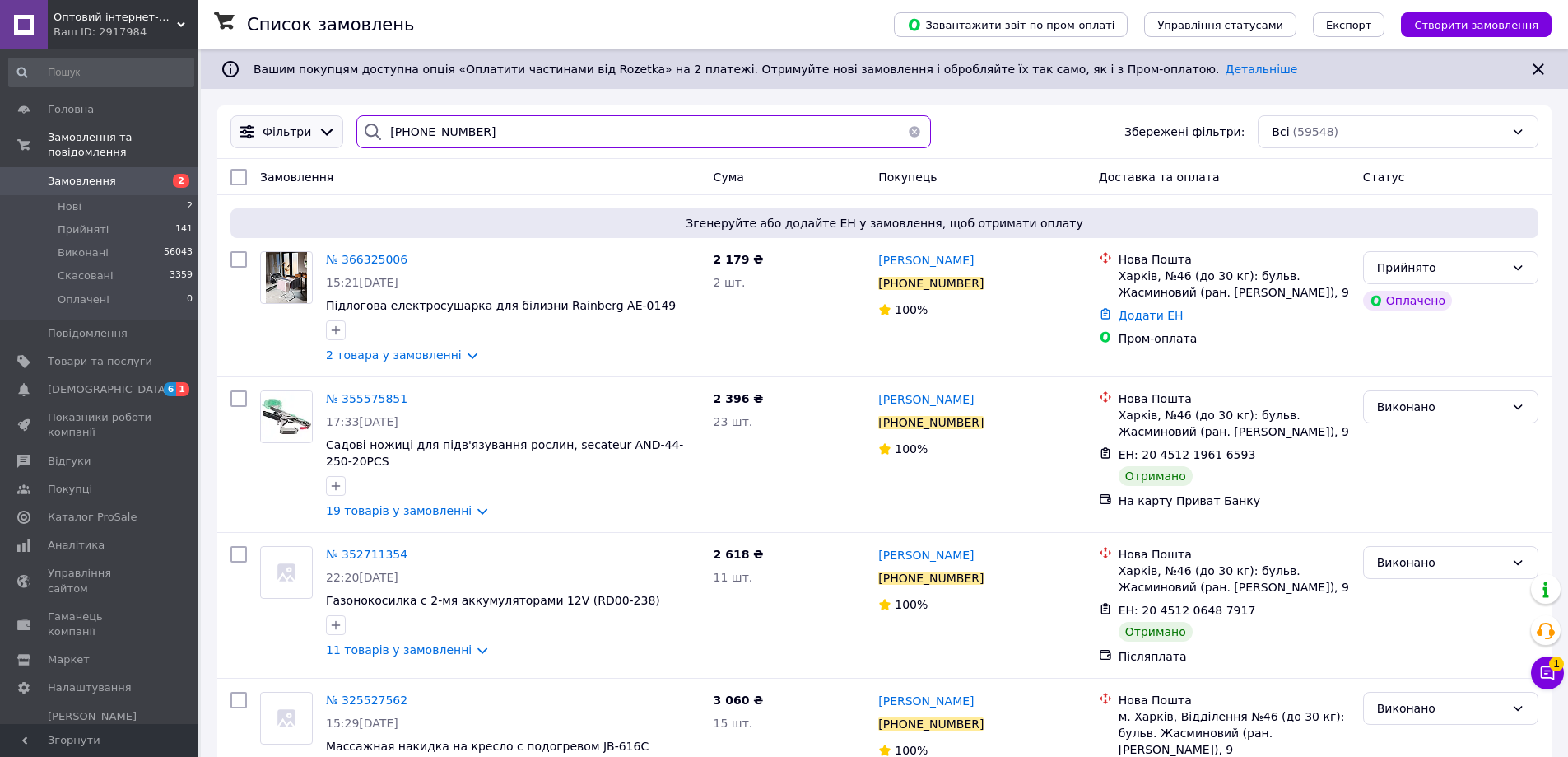
click at [328, 138] on div "Фільтри [PHONE_NUMBER] Збережені фільтри: Всі (59548)" at bounding box center [884, 131] width 1322 height 33
paste input "366325006"
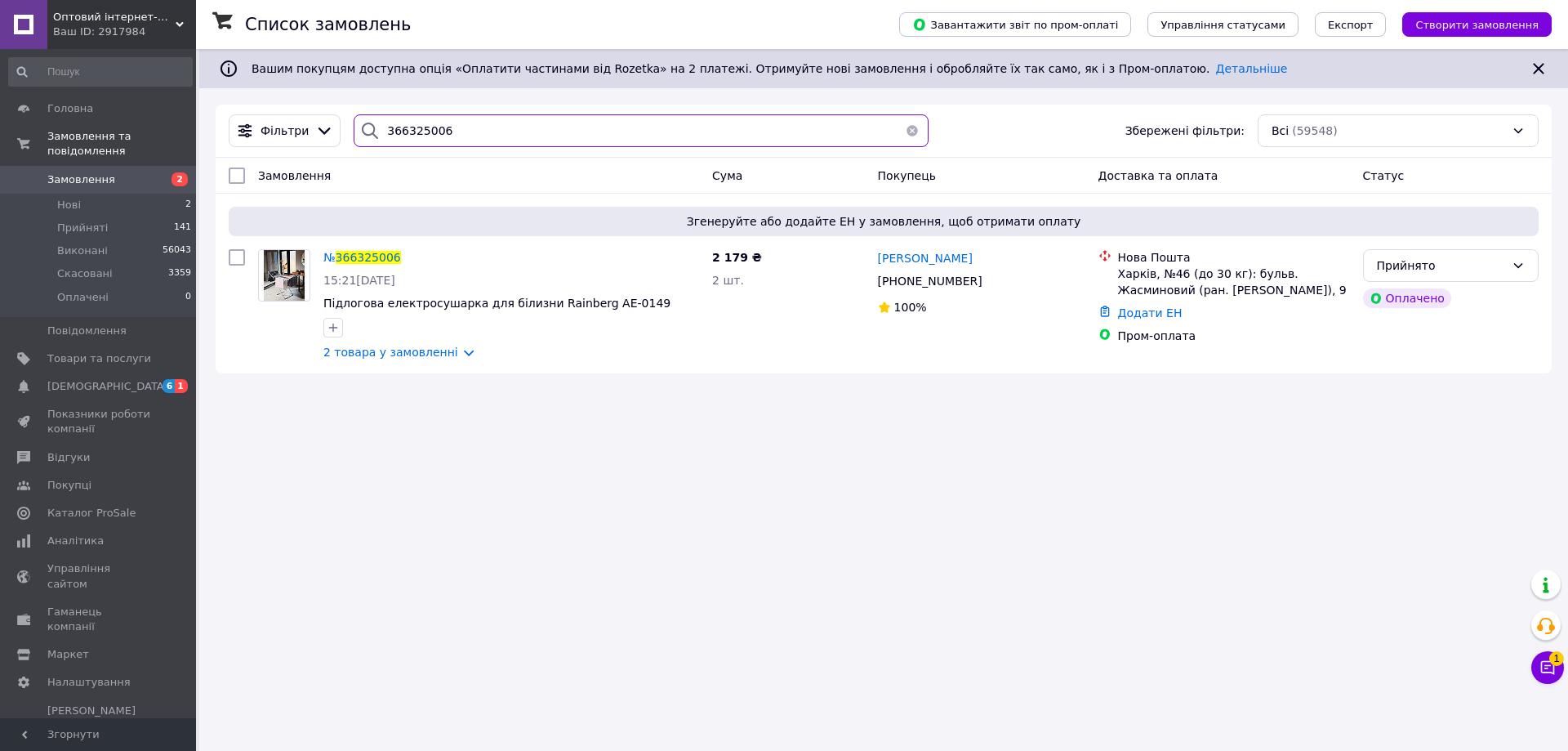
drag, startPoint x: 359, startPoint y: 144, endPoint x: 340, endPoint y: 145, distance: 19.0
click at [347, 145] on div "366325006" at bounding box center [641, 130] width 588 height 33
paste input "30060"
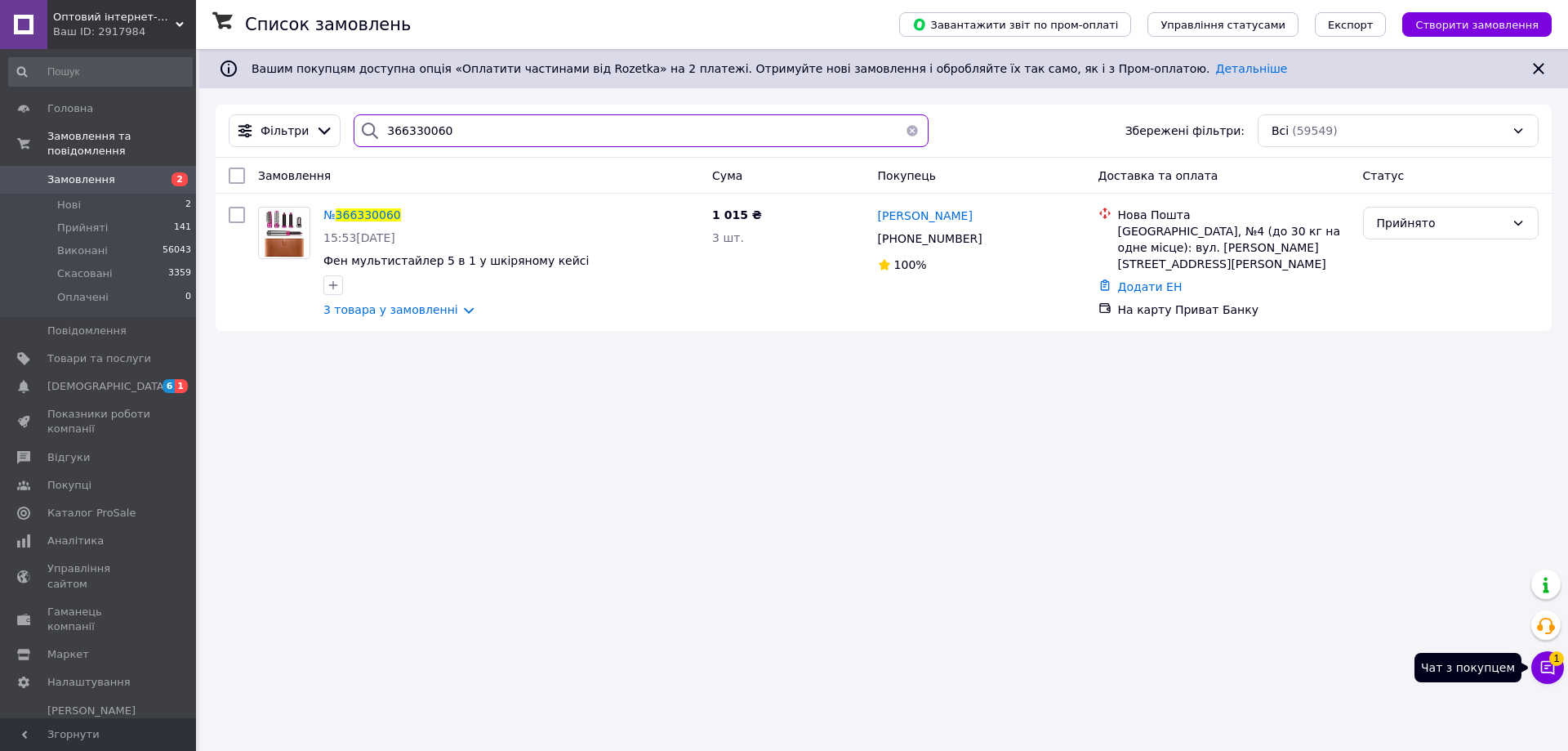
type input "366330060"
click at [1544, 668] on icon at bounding box center [1547, 667] width 16 height 16
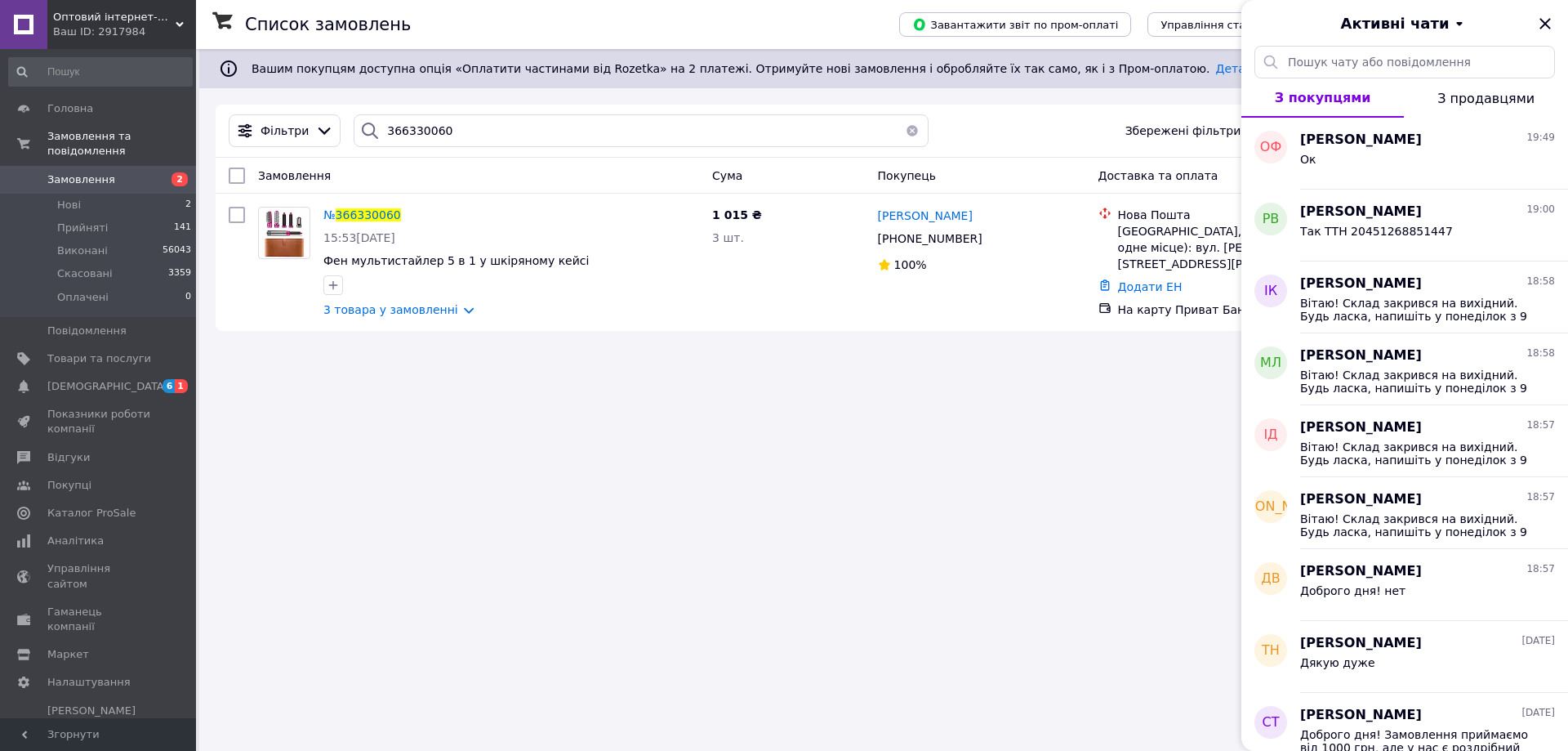
drag, startPoint x: 613, startPoint y: 494, endPoint x: 617, endPoint y: 482, distance: 12.6
click at [613, 493] on div "Список замовлень Завантажити звіт по пром-оплаті Управління статусами Експорт С…" at bounding box center [884, 376] width 1369 height 751
drag, startPoint x: 1545, startPoint y: 16, endPoint x: 1305, endPoint y: 157, distance: 278.4
click at [1546, 18] on icon "Закрити" at bounding box center [1545, 24] width 20 height 20
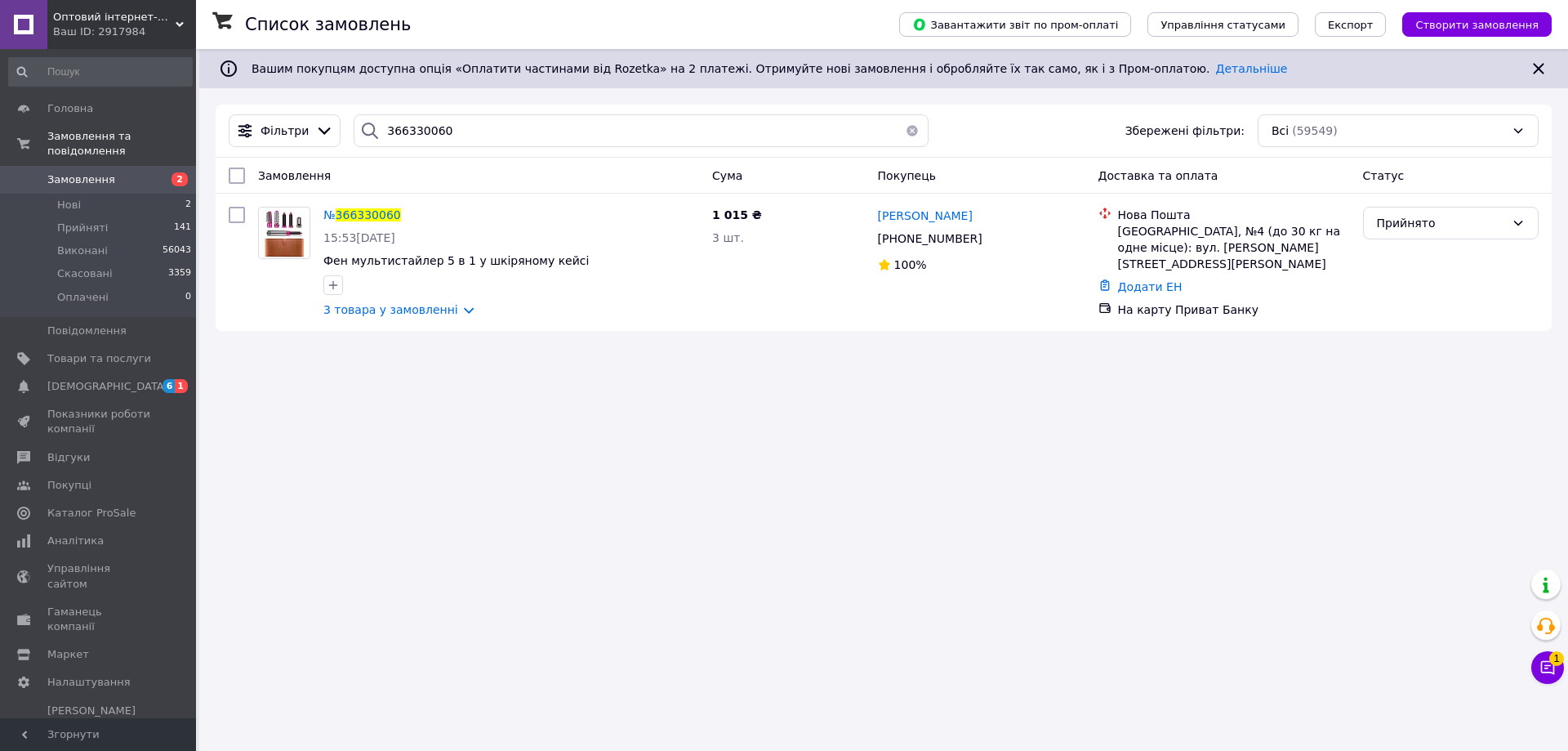
click at [1019, 414] on div "Список замовлень Завантажити звіт по пром-оплаті Управління статусами Експорт С…" at bounding box center [884, 376] width 1369 height 751
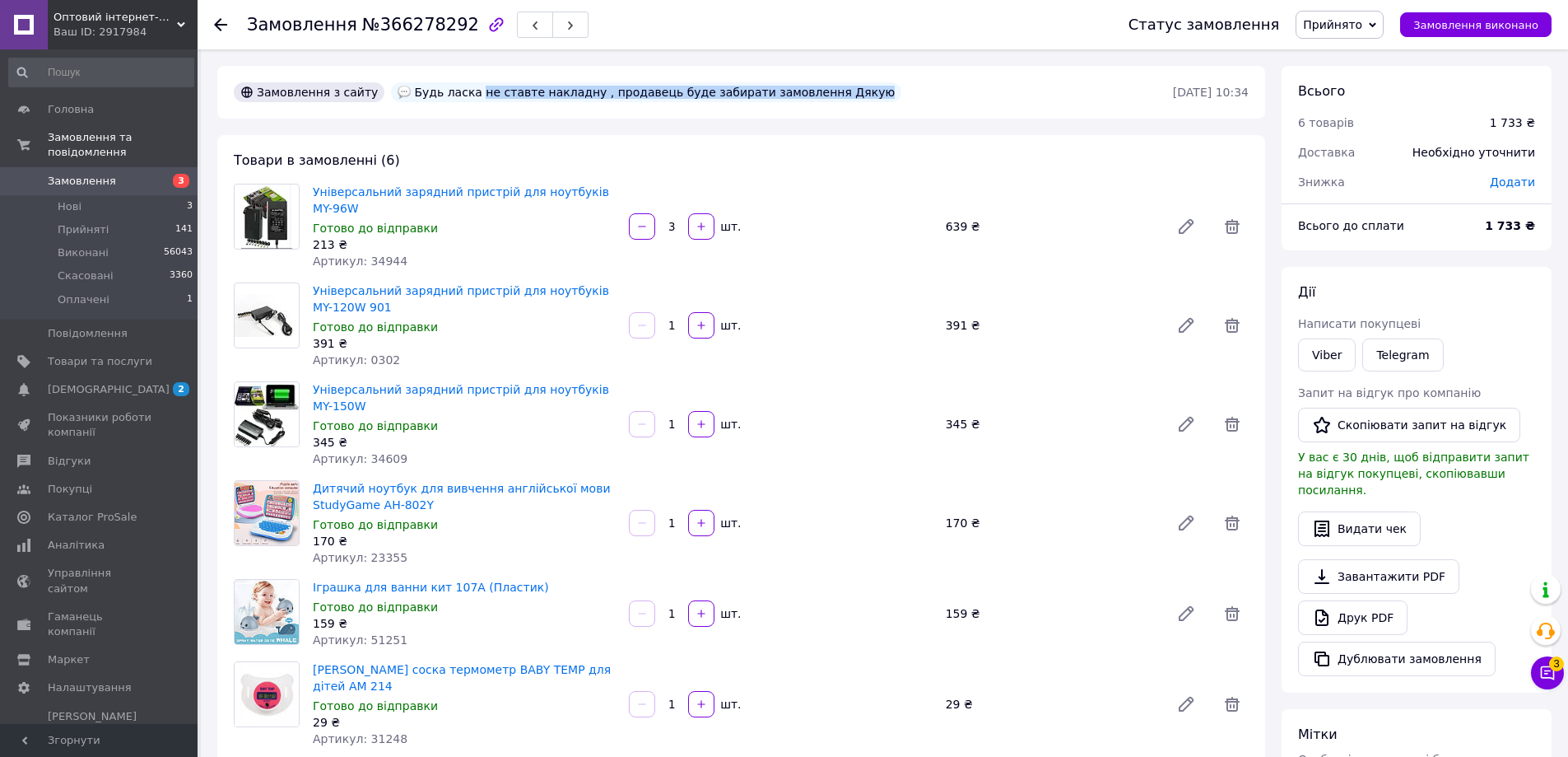
drag, startPoint x: 456, startPoint y: 92, endPoint x: 826, endPoint y: 91, distance: 370.0
click at [826, 91] on div "Замовлення з сайту Будь ласка не ставте накладну , продавець буде забирати замо…" at bounding box center [702, 92] width 943 height 26
copy div "не ставте накладну , продавець буде забирати замовлення Дякую"
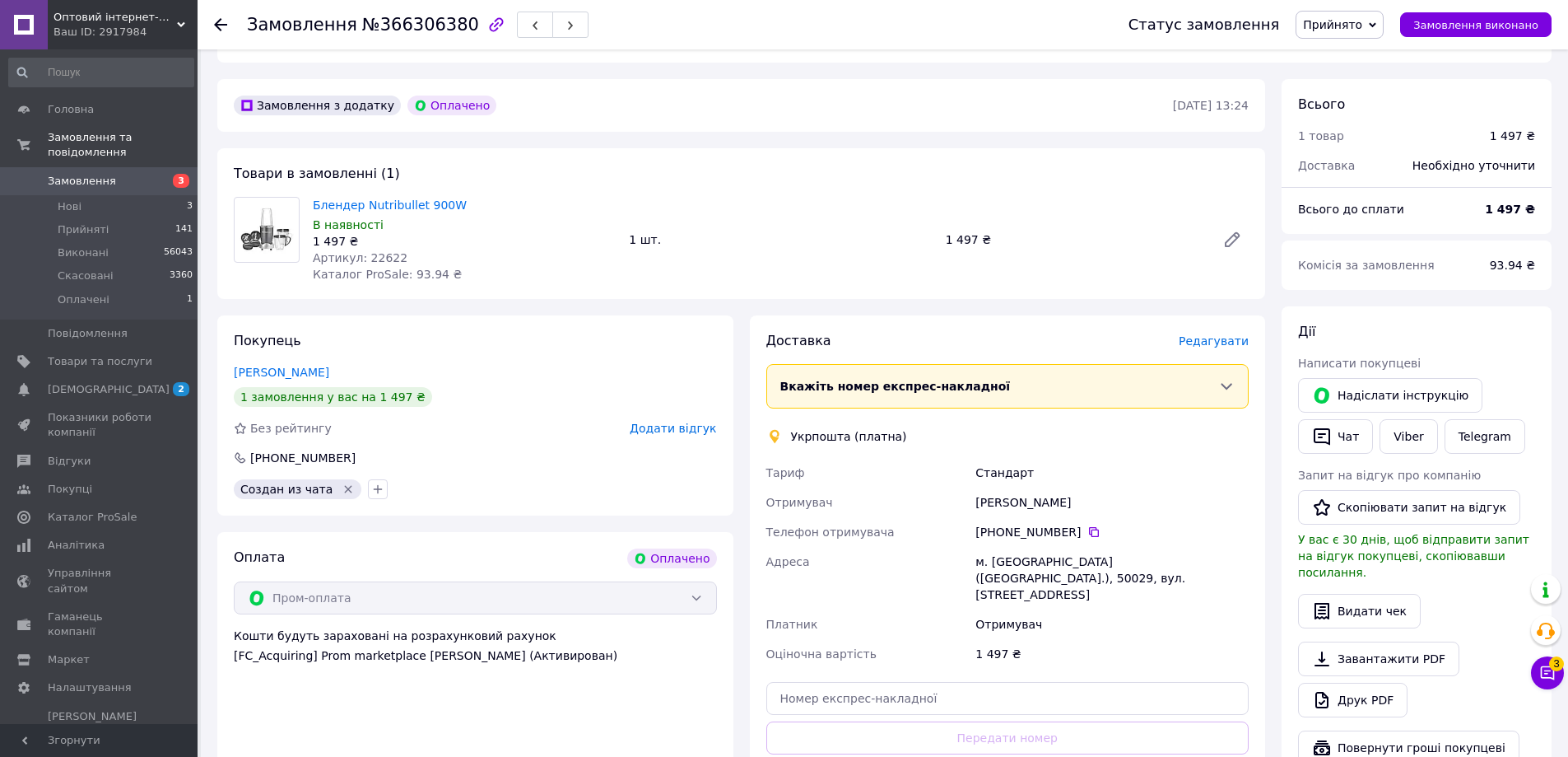
scroll to position [659, 0]
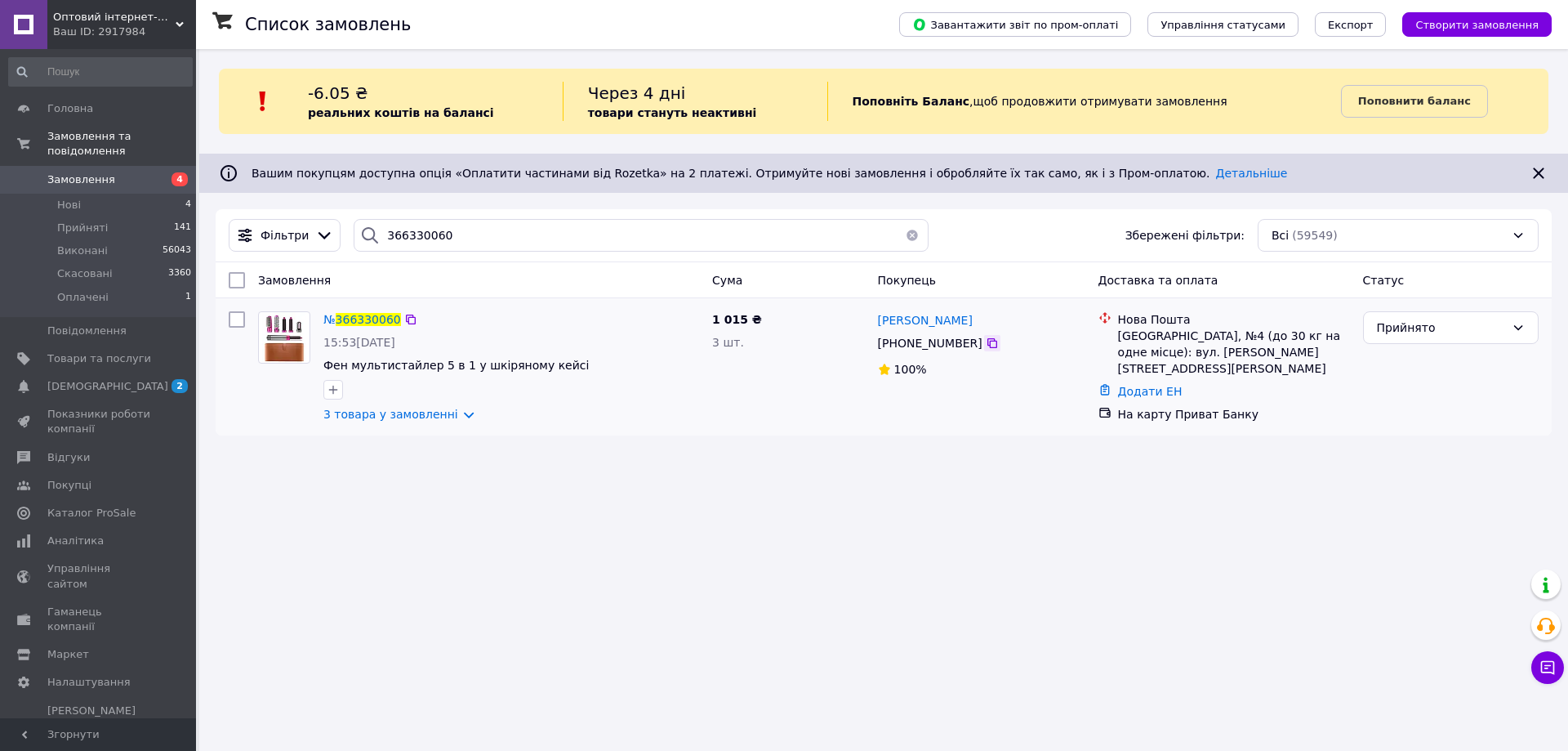
click at [988, 342] on icon at bounding box center [992, 342] width 10 height 10
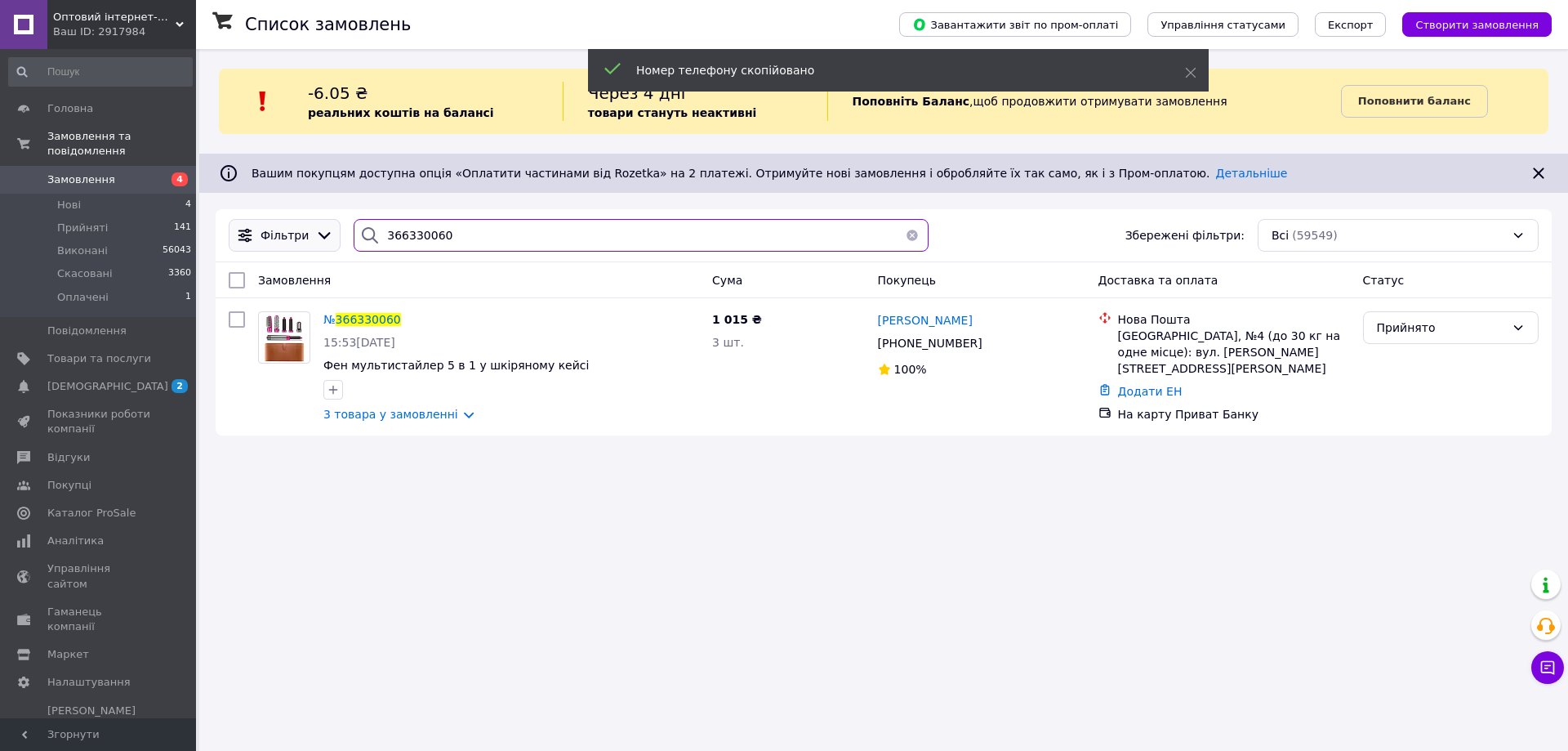
drag, startPoint x: 480, startPoint y: 229, endPoint x: 249, endPoint y: 243, distance: 231.4
click at [249, 243] on div "Фільтри 366330060 Збережені фільтри: Всі (59549)" at bounding box center [883, 235] width 1323 height 33
paste input "+38067878110"
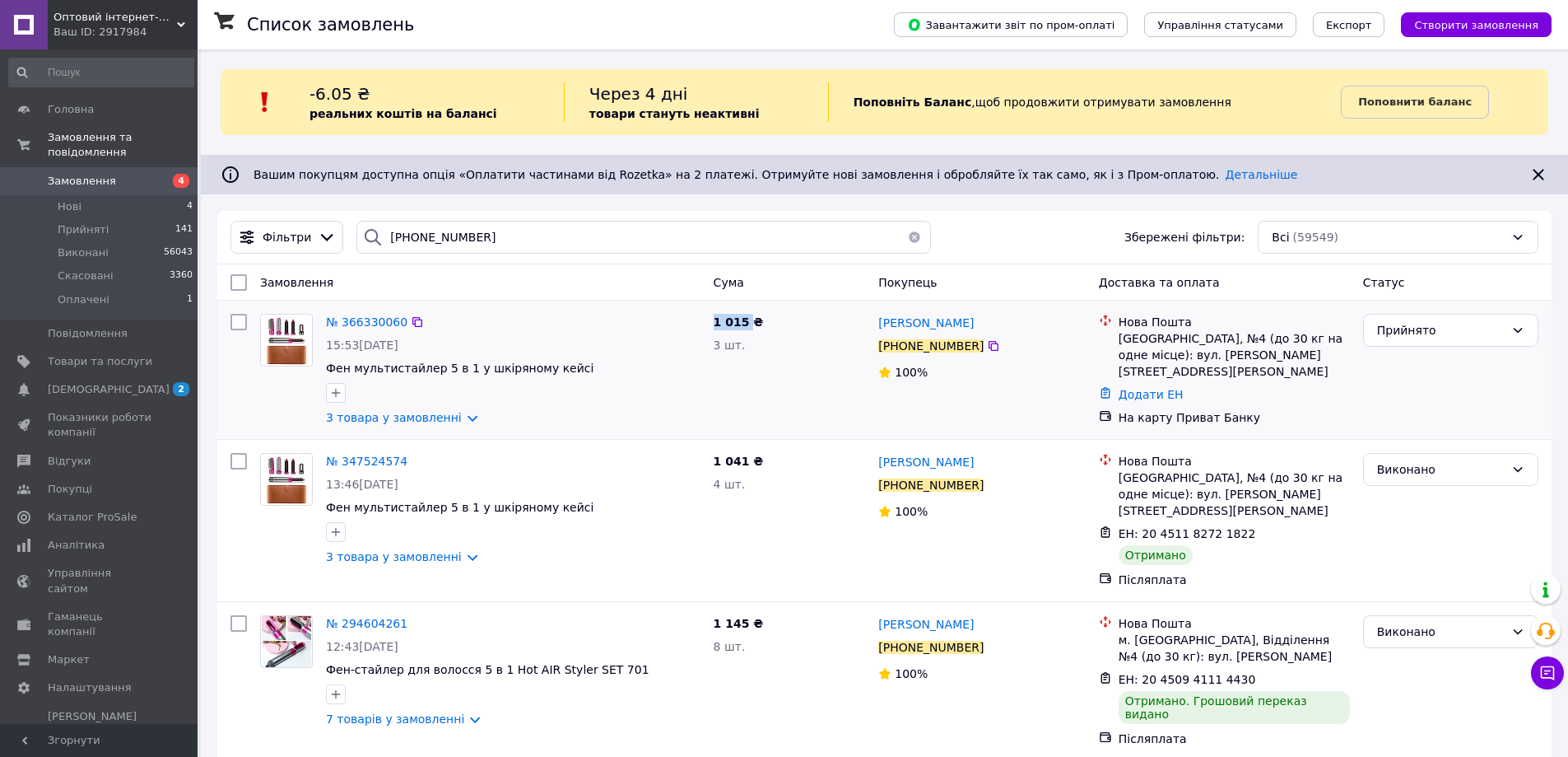
drag, startPoint x: 748, startPoint y: 325, endPoint x: 712, endPoint y: 323, distance: 36.1
click at [712, 323] on div "1 015 ₴ 3 шт." at bounding box center [790, 370] width 165 height 125
copy span "1 015"
drag, startPoint x: 1189, startPoint y: 370, endPoint x: 1119, endPoint y: 343, distance: 75.0
click at [1119, 343] on div "[GEOGRAPHIC_DATA], №4 (до 30 кг на одне місце): вул. [PERSON_NAME][STREET_ADDRE…" at bounding box center [1234, 354] width 231 height 49
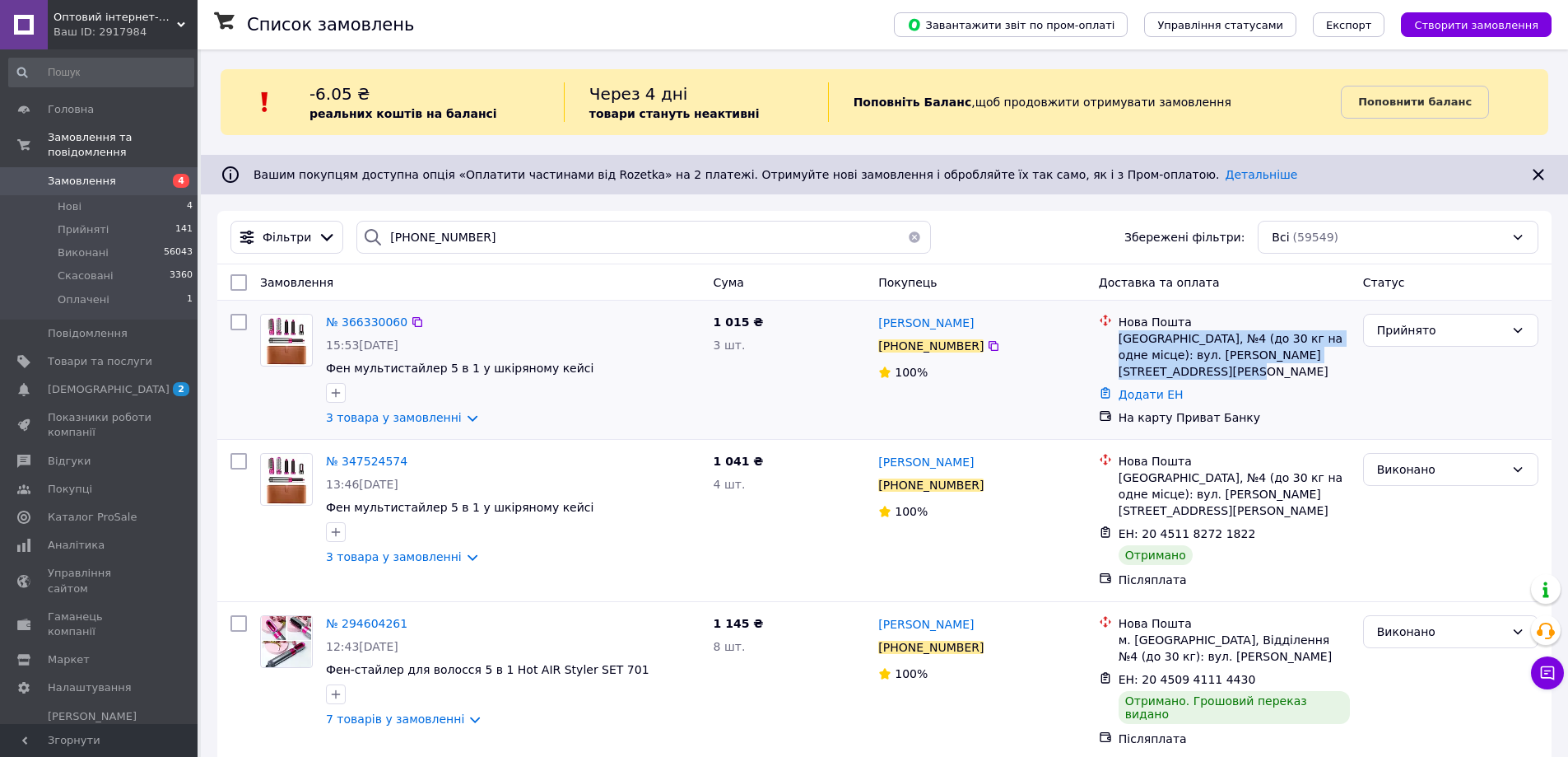
copy div "[GEOGRAPHIC_DATA], №4 (до 30 кг на одне місце): вул. [PERSON_NAME][STREET_ADDRE…"
click at [411, 322] on icon at bounding box center [417, 322] width 13 height 13
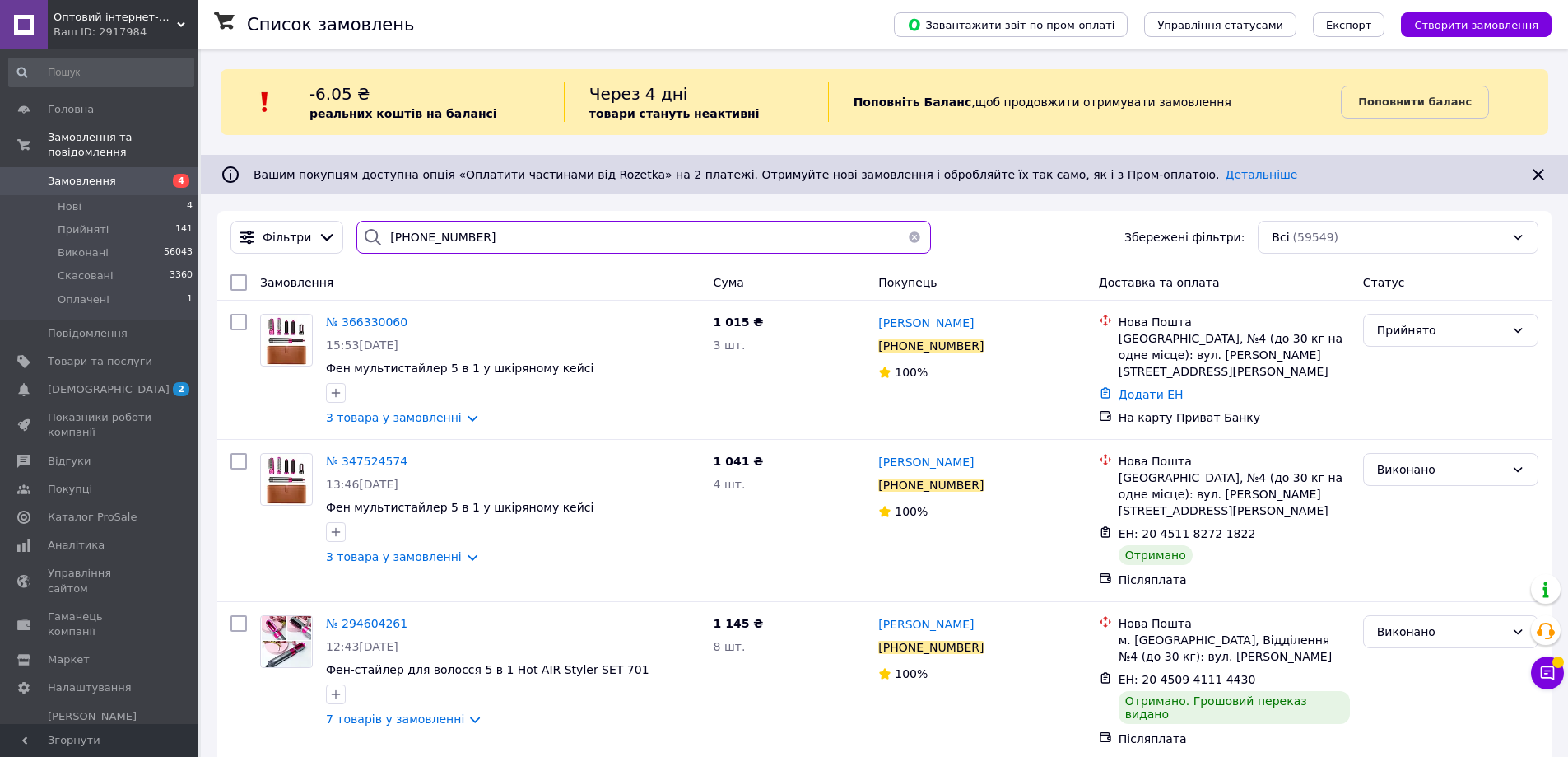
paste input "366354276"
drag, startPoint x: 503, startPoint y: 234, endPoint x: 337, endPoint y: 249, distance: 166.7
click at [337, 249] on div "Фільтри +380678781100 Збережені фільтри: Всі (59549)" at bounding box center [884, 237] width 1322 height 33
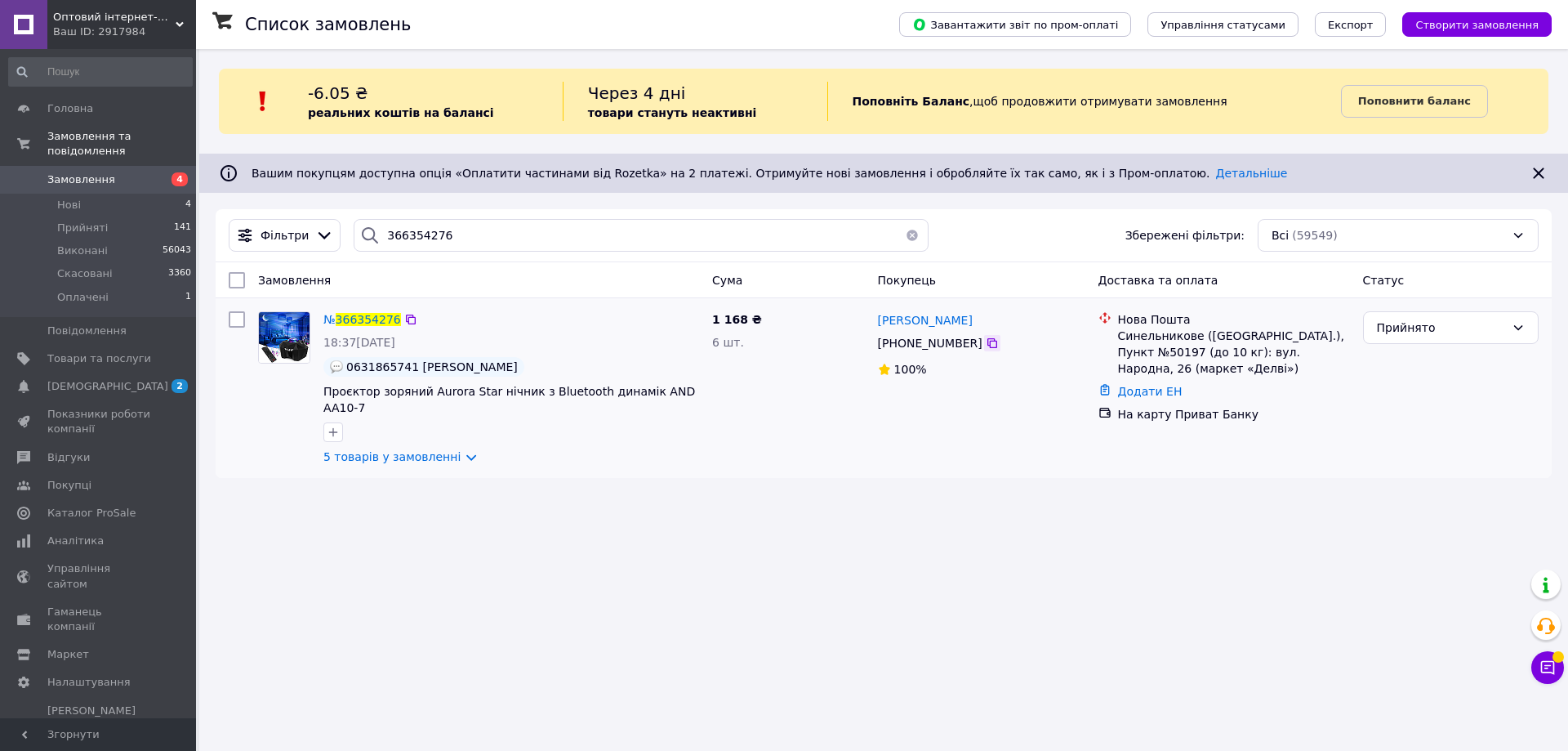
click at [988, 339] on icon at bounding box center [992, 342] width 10 height 10
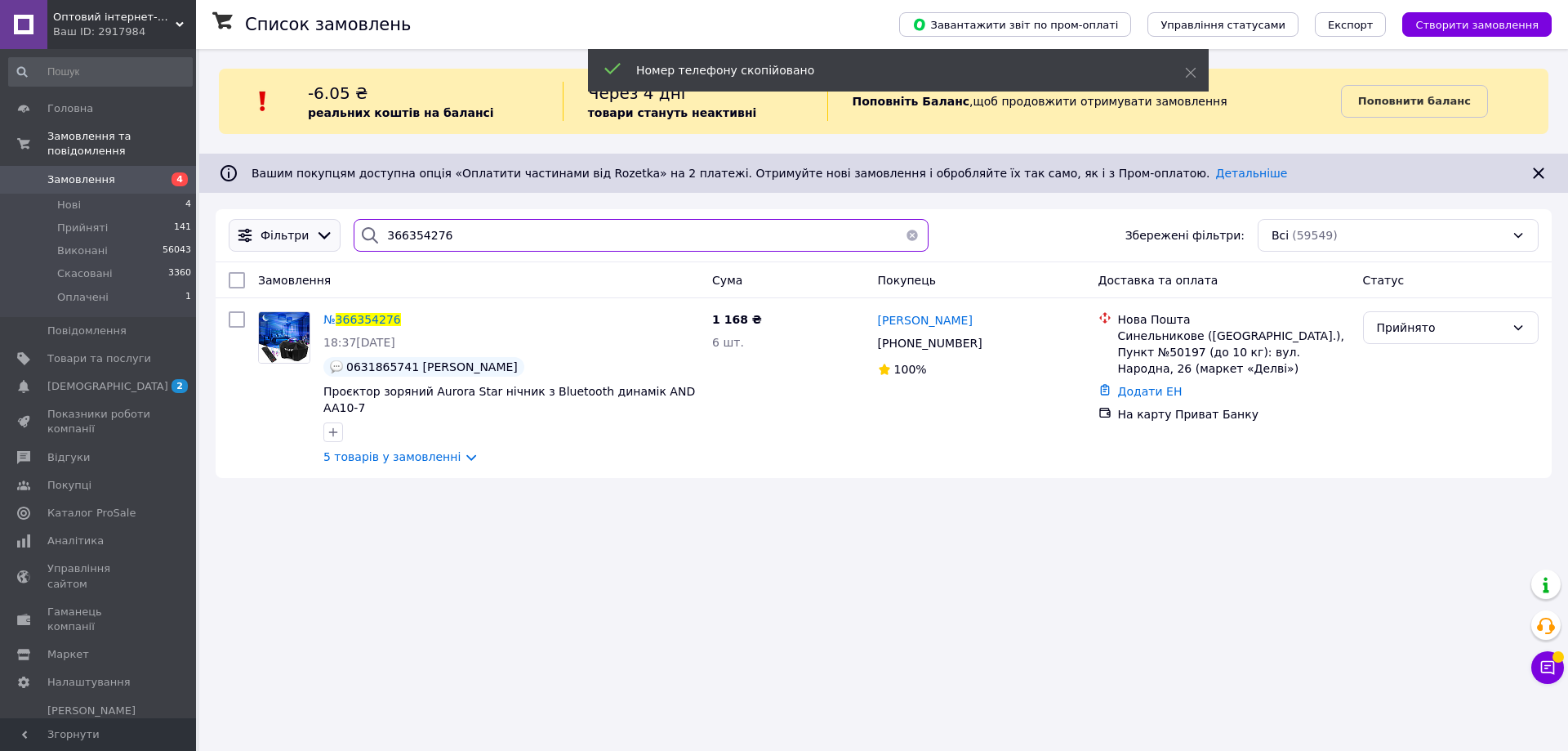
drag, startPoint x: 489, startPoint y: 221, endPoint x: 332, endPoint y: 241, distance: 158.3
click at [332, 241] on div "Фільтри 366354276 Збережені фільтри: Всі (59549)" at bounding box center [883, 235] width 1323 height 33
paste input "+380689433664"
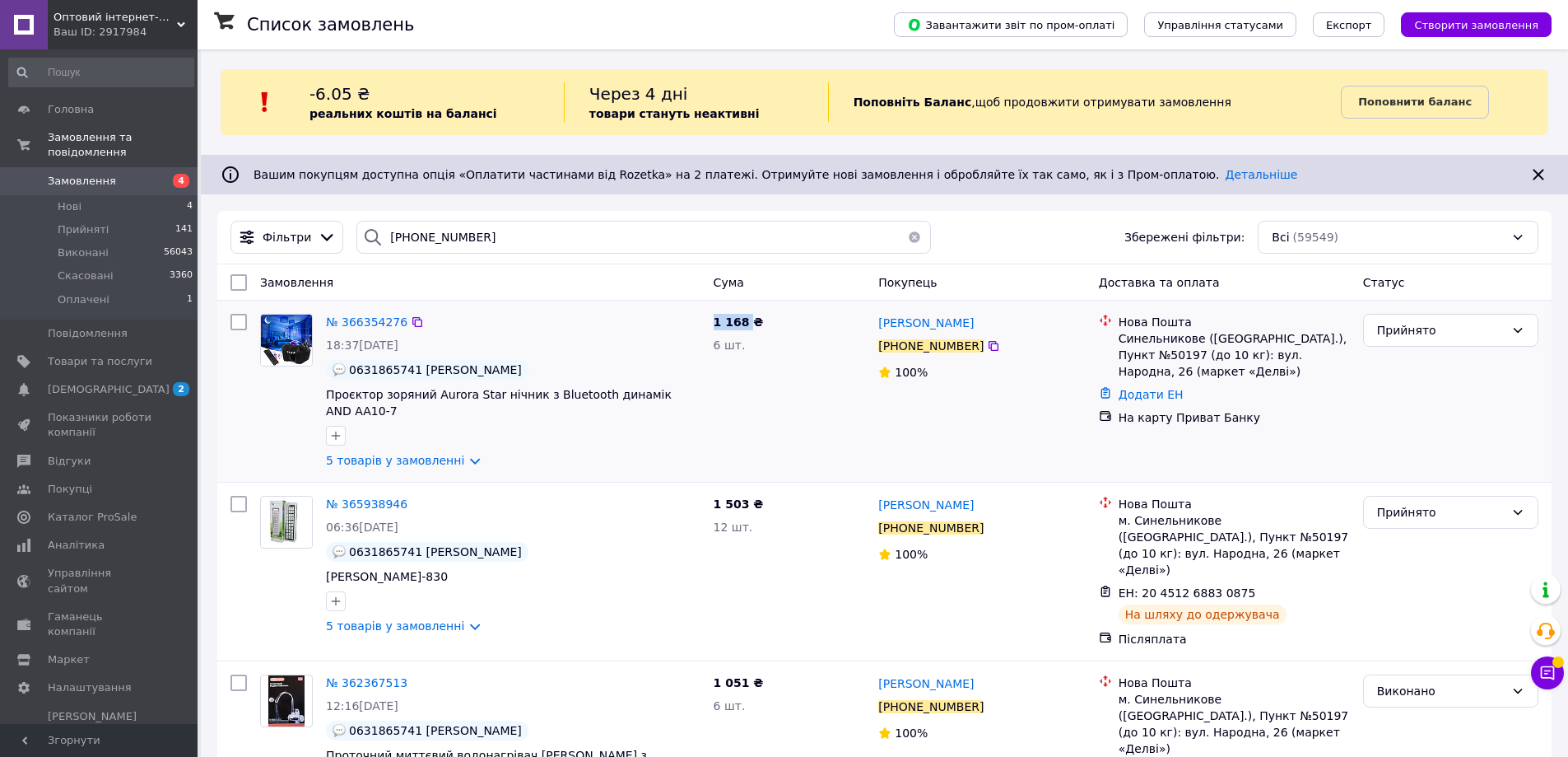
drag, startPoint x: 742, startPoint y: 323, endPoint x: 713, endPoint y: 324, distance: 29.0
click at [713, 324] on span "1 168 ₴" at bounding box center [739, 322] width 50 height 13
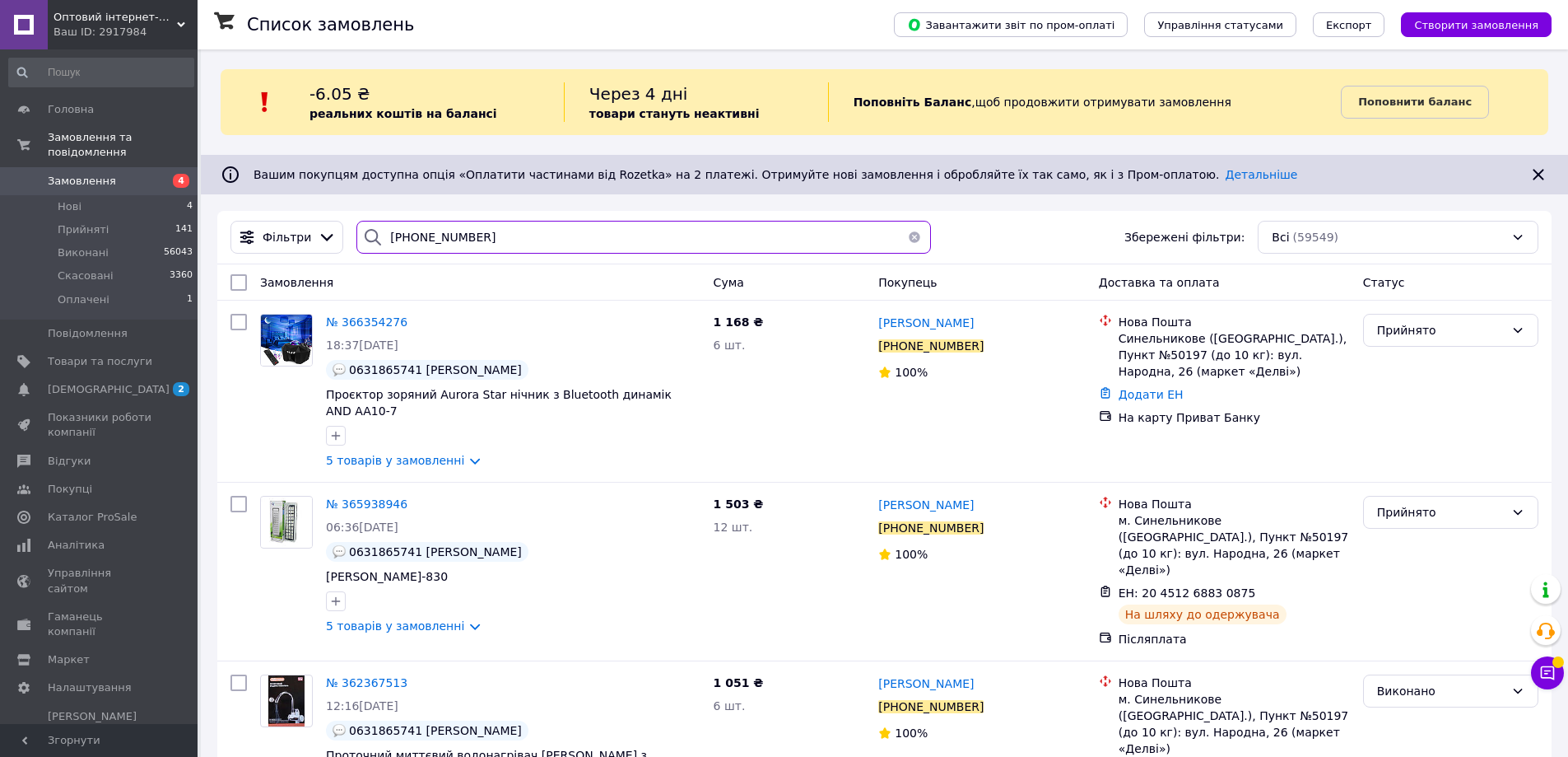
paste input "366356295"
drag, startPoint x: 500, startPoint y: 246, endPoint x: 344, endPoint y: 245, distance: 156.0
click at [350, 245] on div "+380689433664" at bounding box center [642, 237] width 587 height 33
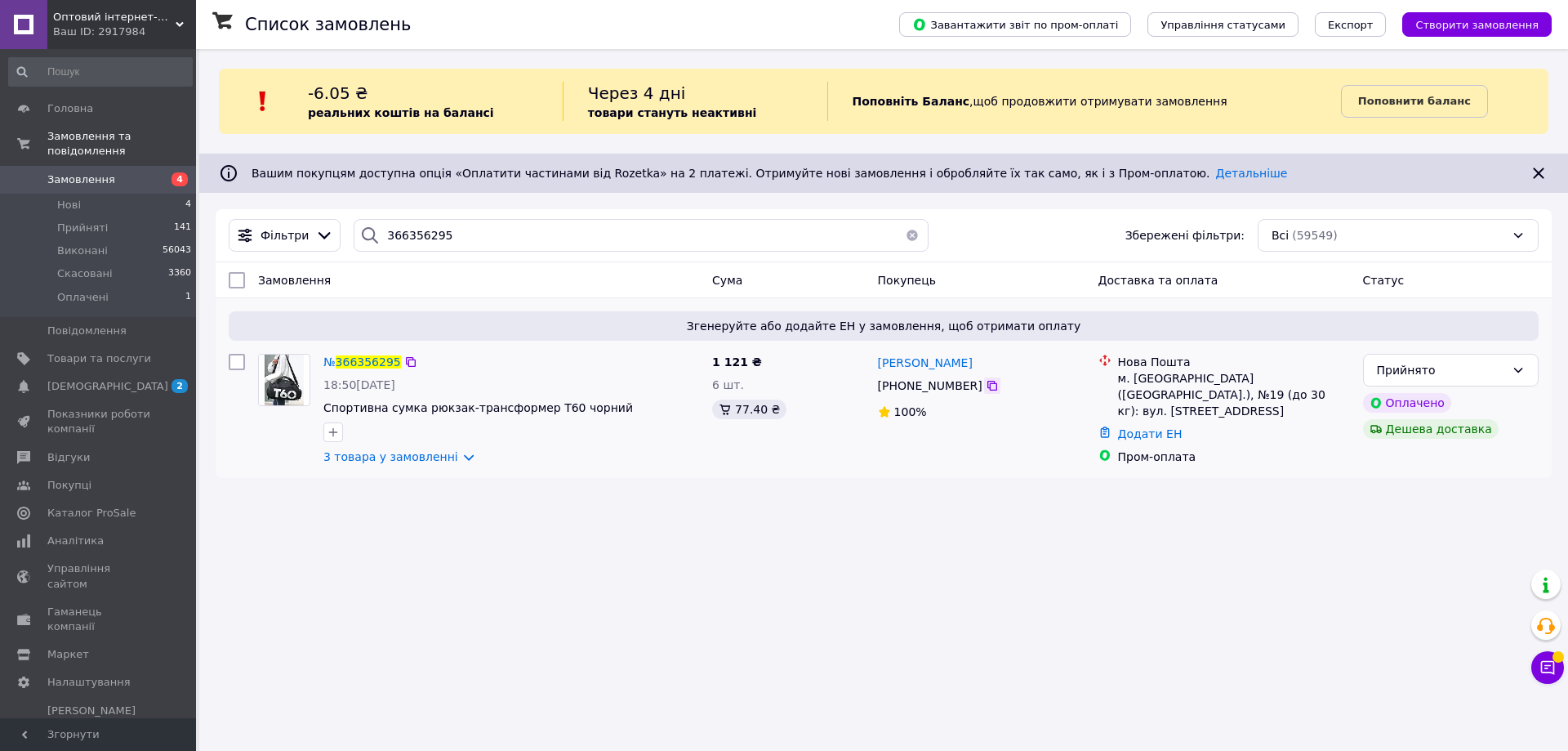
click at [986, 389] on icon at bounding box center [992, 385] width 13 height 13
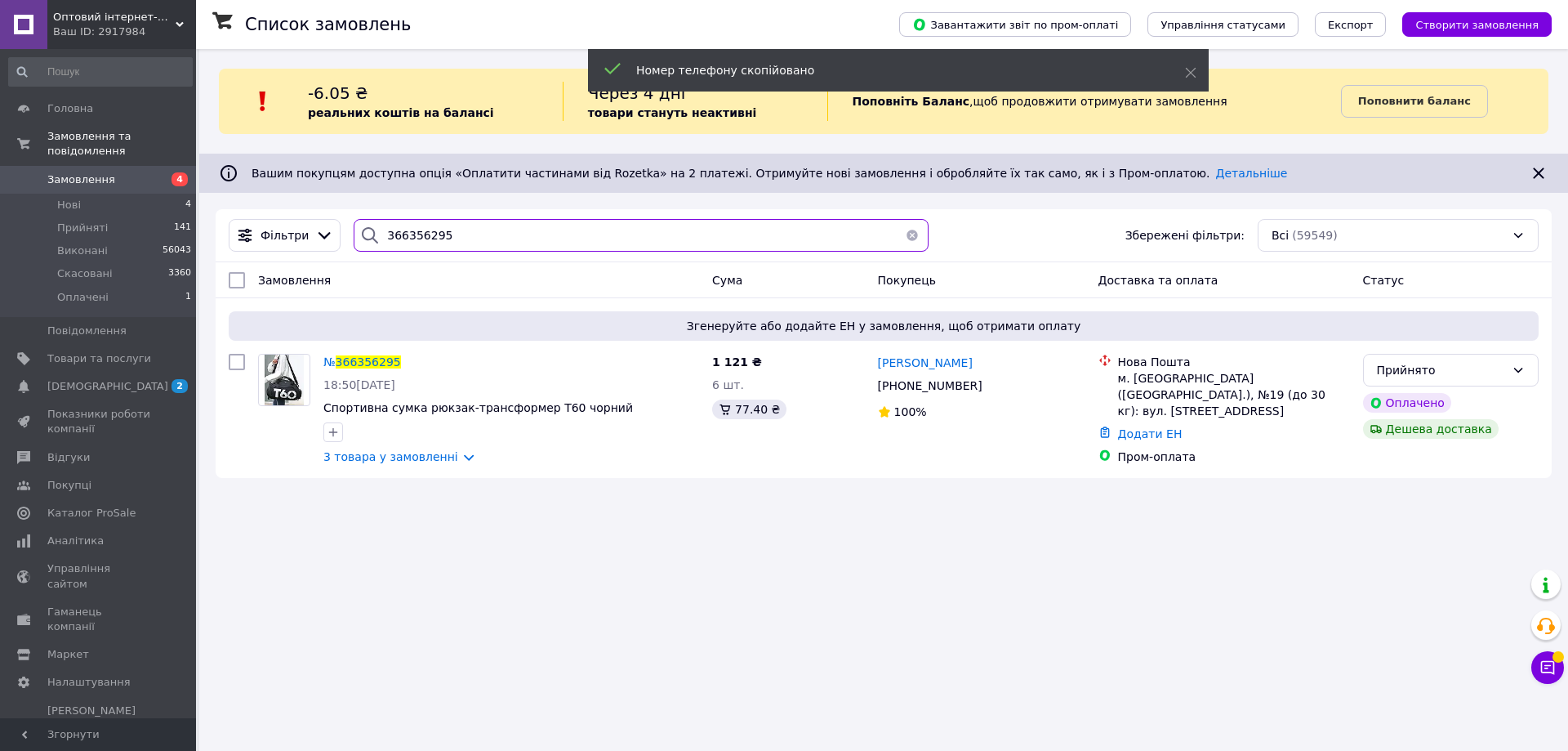
paste input "+380975880022"
drag, startPoint x: 460, startPoint y: 231, endPoint x: 332, endPoint y: 258, distance: 130.8
click at [332, 255] on div "Фільтри 366356295 Збережені фільтри: Всі (59549)" at bounding box center [883, 236] width 1336 height 54
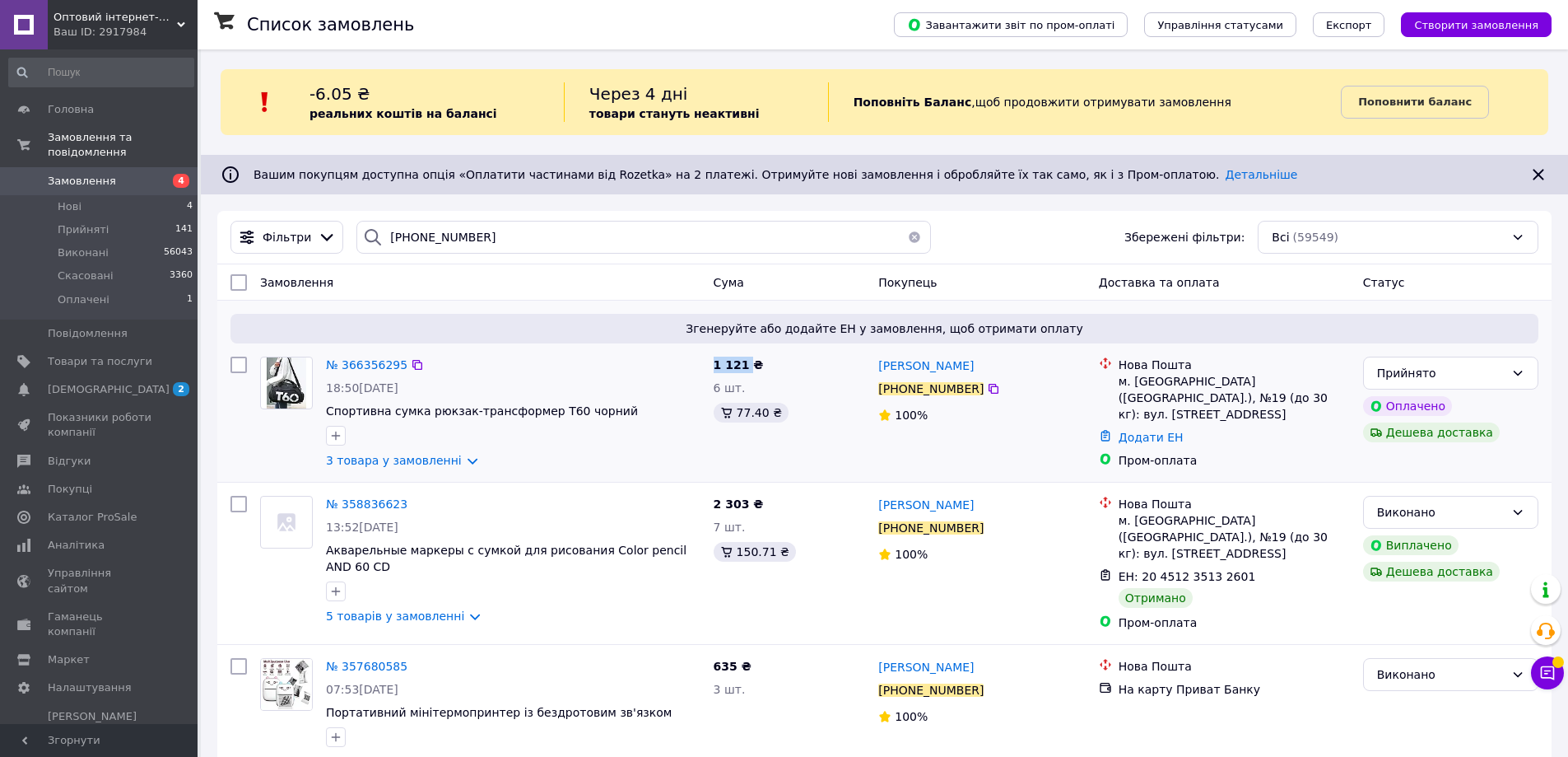
drag, startPoint x: 747, startPoint y: 366, endPoint x: 709, endPoint y: 362, distance: 38.2
click at [709, 362] on div "1 121 ₴ 6 шт. 77.40 ₴" at bounding box center [790, 412] width 165 height 125
copy span "1 121"
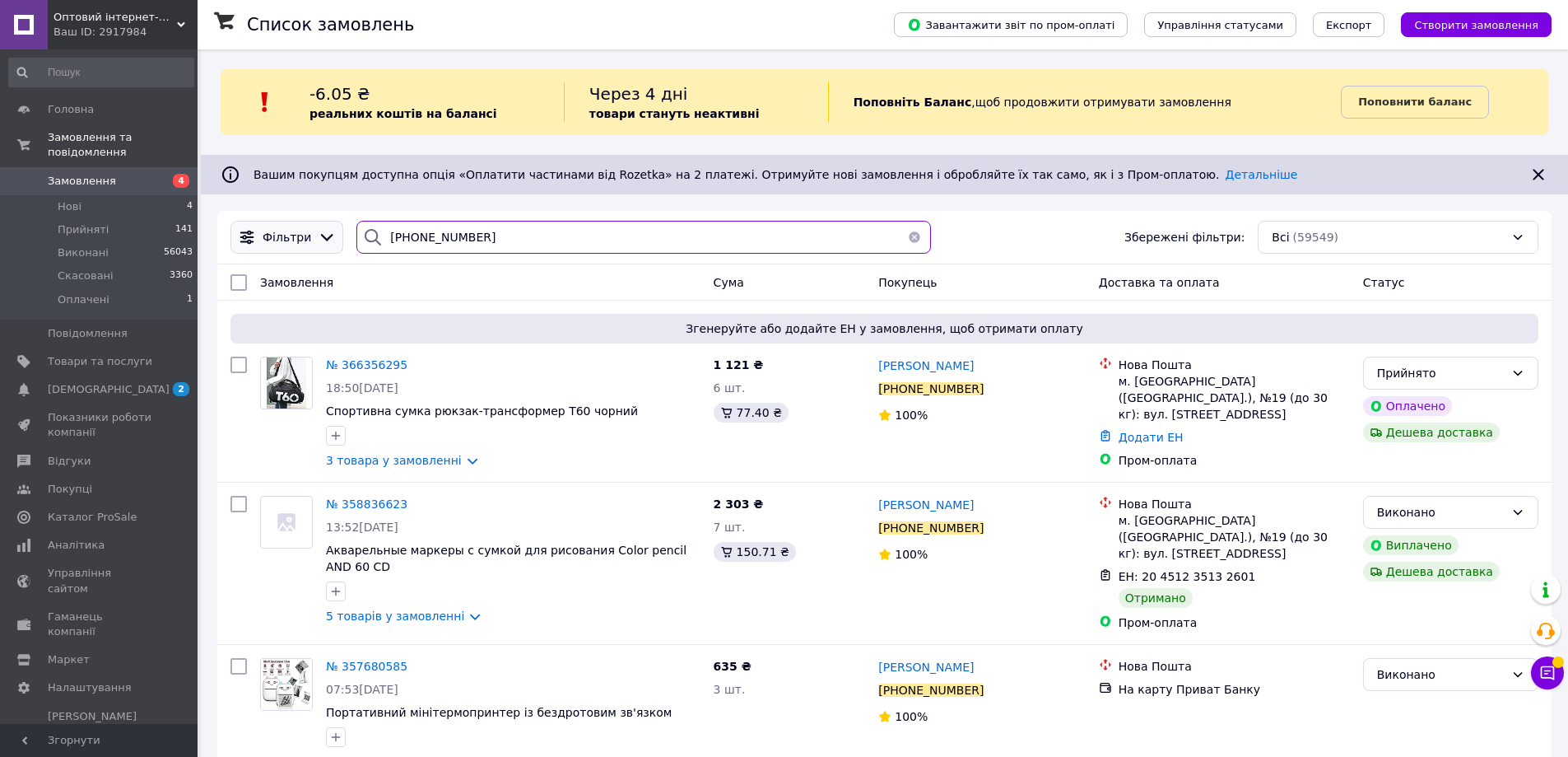
paste input "366356810"
drag, startPoint x: 499, startPoint y: 240, endPoint x: 297, endPoint y: 240, distance: 202.0
click at [297, 240] on div "Фільтри +380975880022 Збережені фільтри: Всі (59549)" at bounding box center [884, 237] width 1322 height 33
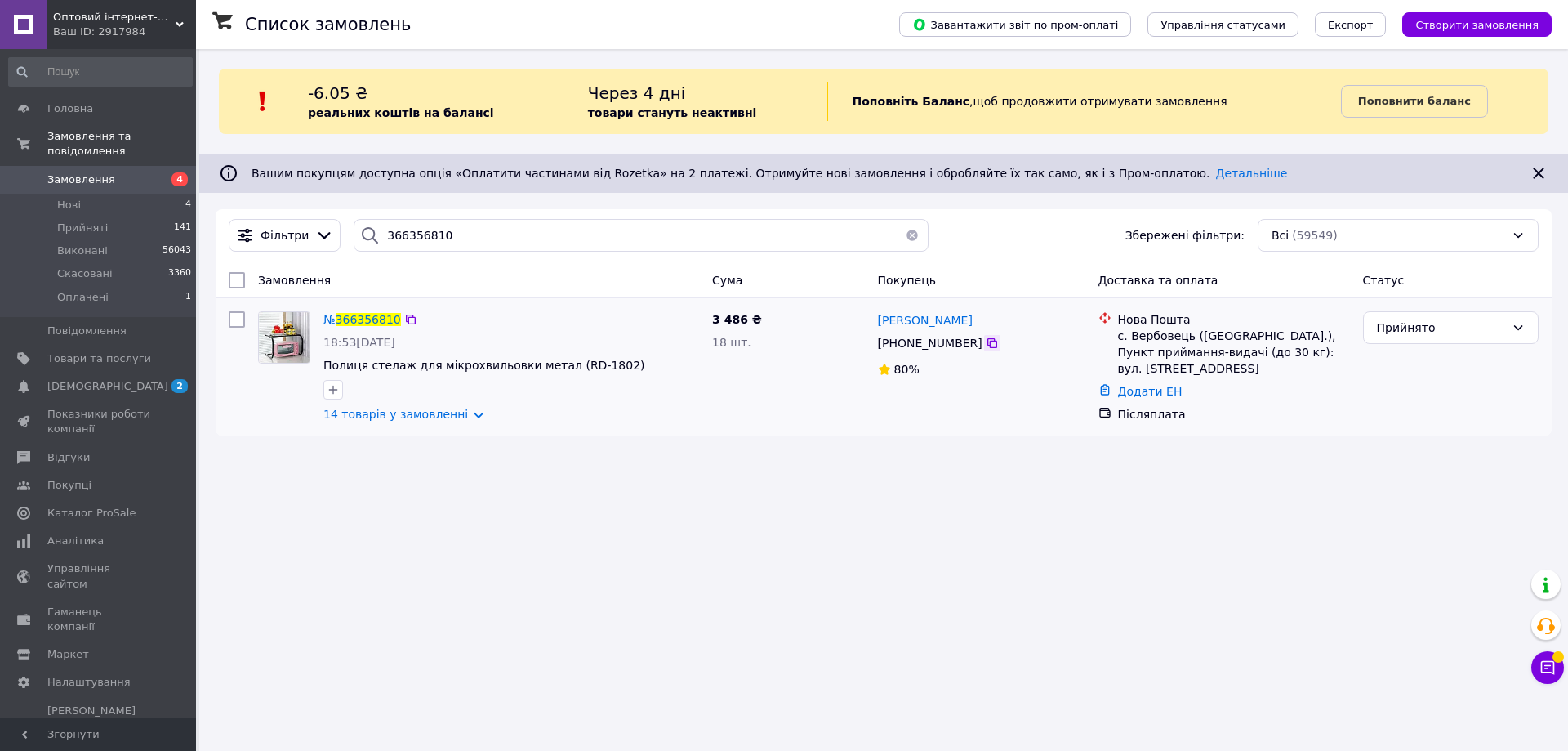
click at [988, 342] on icon at bounding box center [992, 342] width 10 height 10
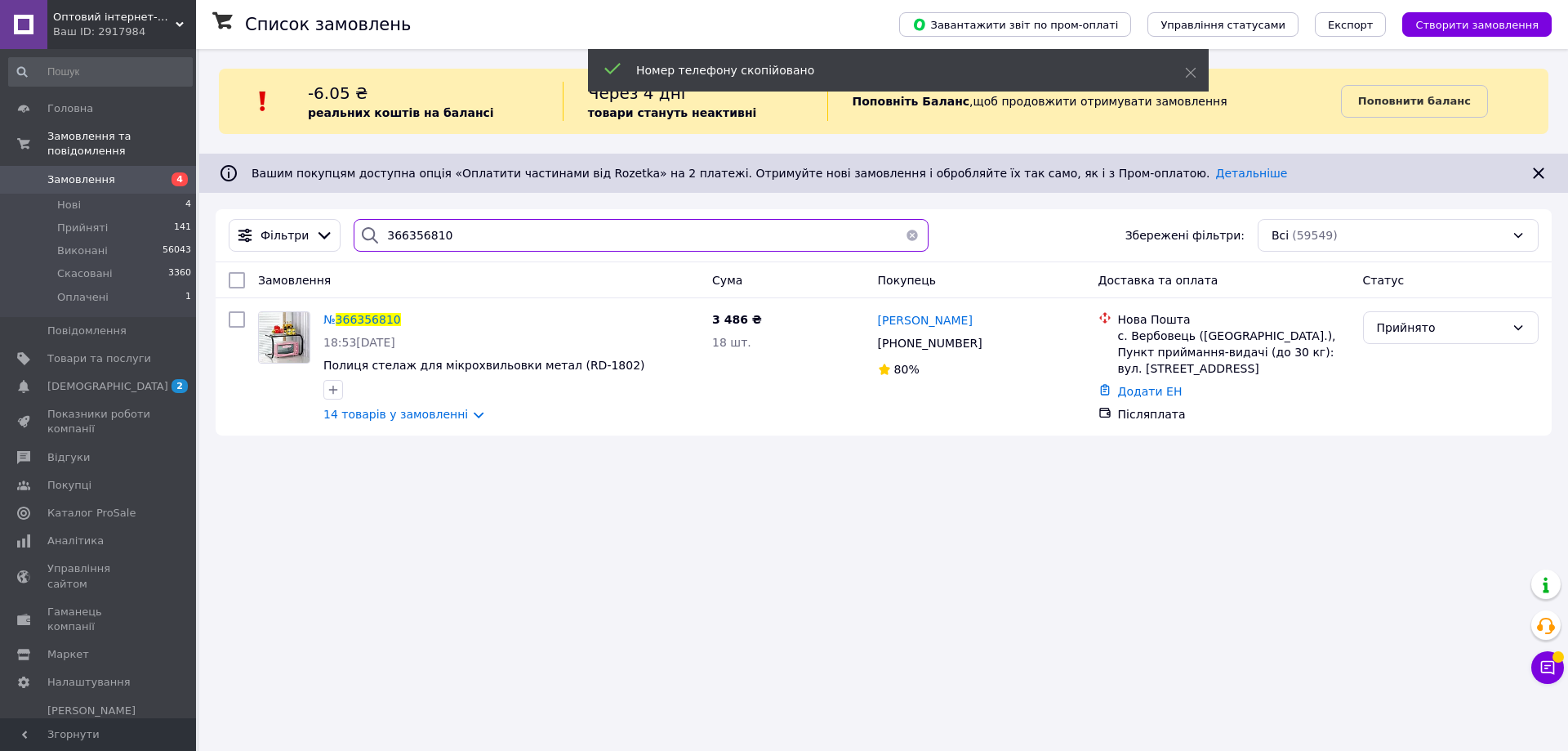
drag, startPoint x: 428, startPoint y: 241, endPoint x: 316, endPoint y: 257, distance: 113.1
click at [316, 257] on div "Фільтри 366356810 Збережені фільтри: Всі (59549)" at bounding box center [883, 236] width 1336 height 54
paste input "+380978952518"
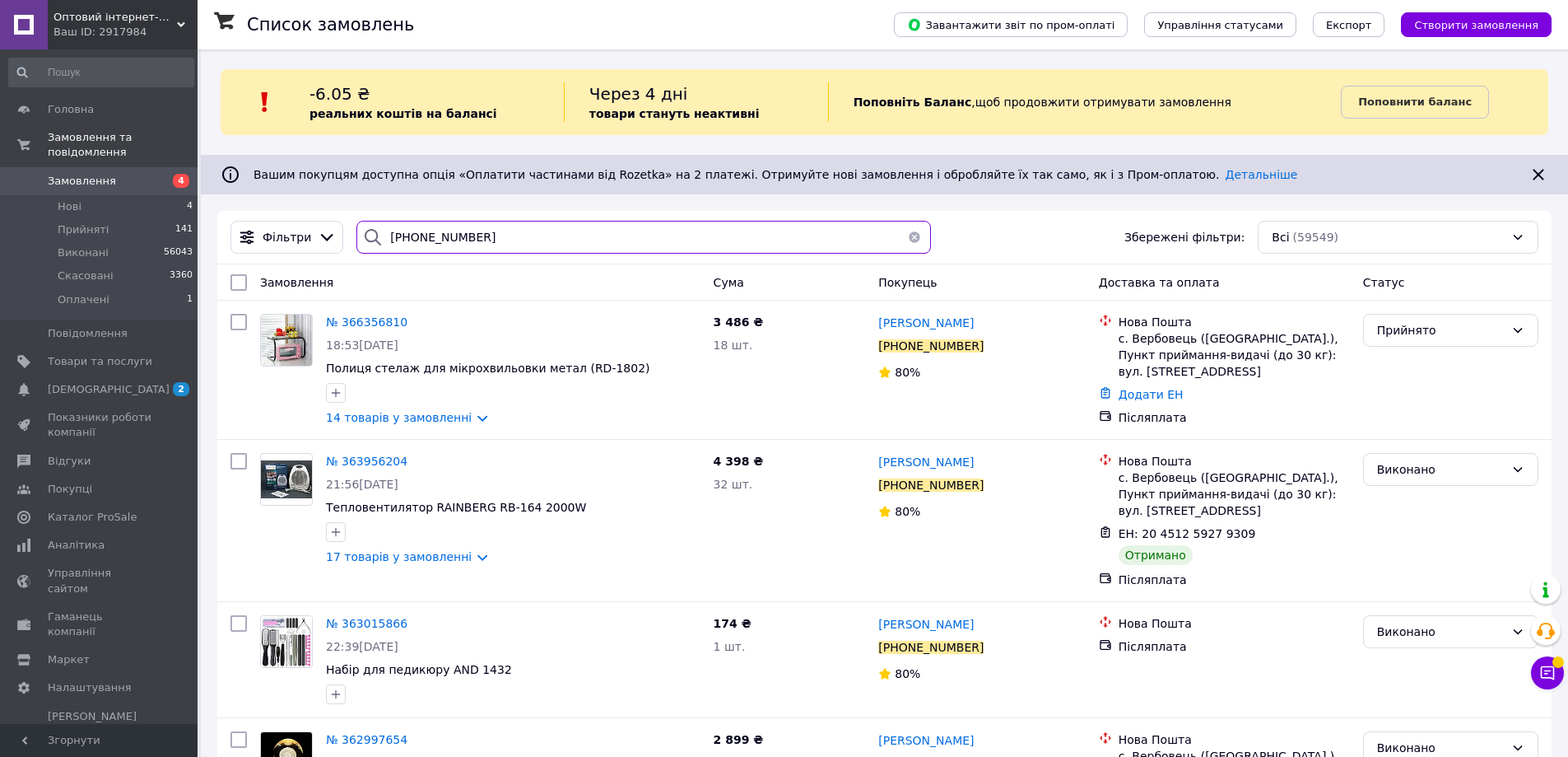
type input "+380978952518"
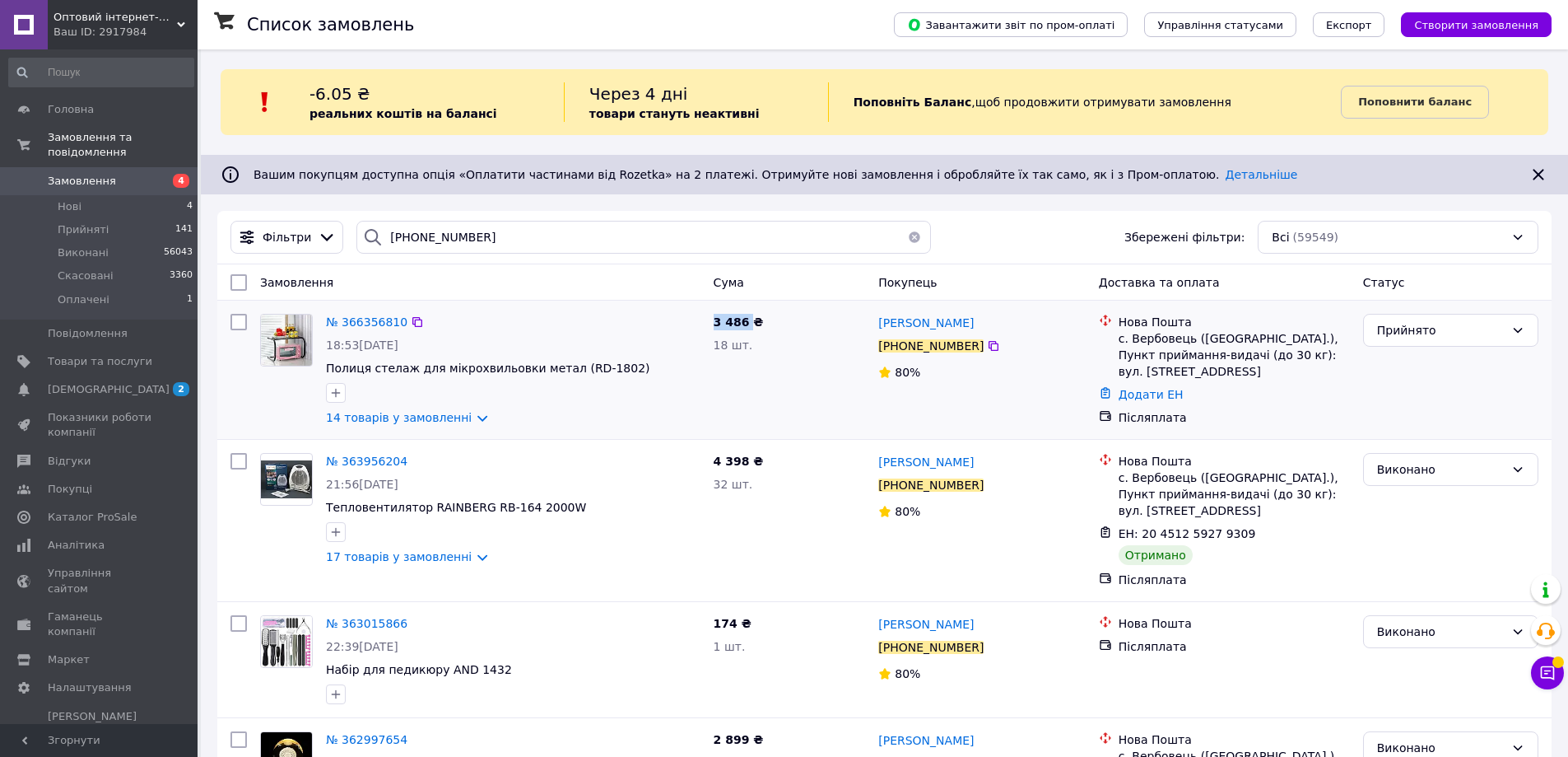
drag, startPoint x: 741, startPoint y: 321, endPoint x: 713, endPoint y: 325, distance: 28.3
click at [713, 325] on div "3 486 ₴ 18 шт." at bounding box center [790, 370] width 165 height 125
copy span "3 486"
click at [93, 195] on li "Нові 4" at bounding box center [101, 207] width 202 height 23
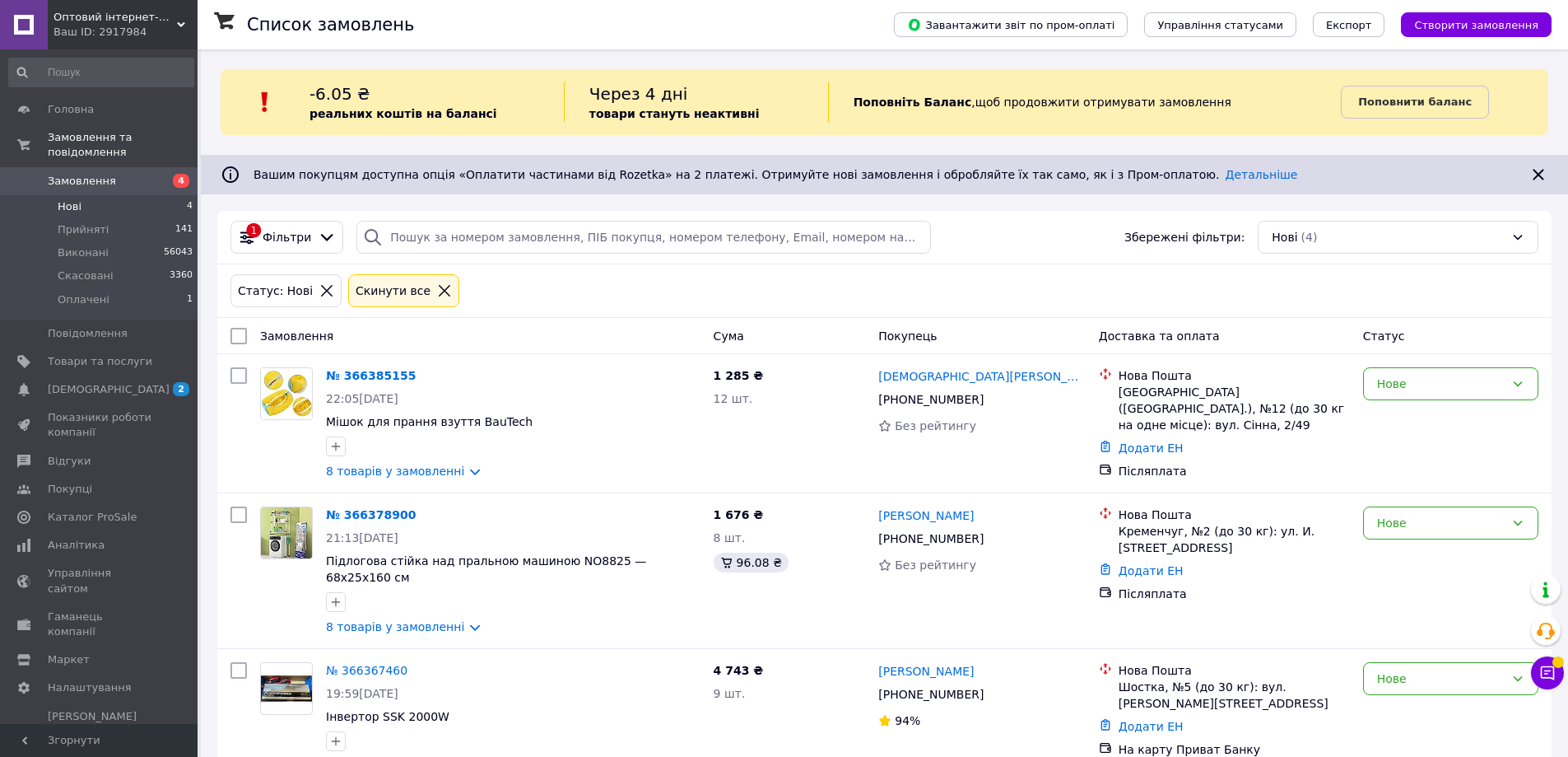
scroll to position [172, 0]
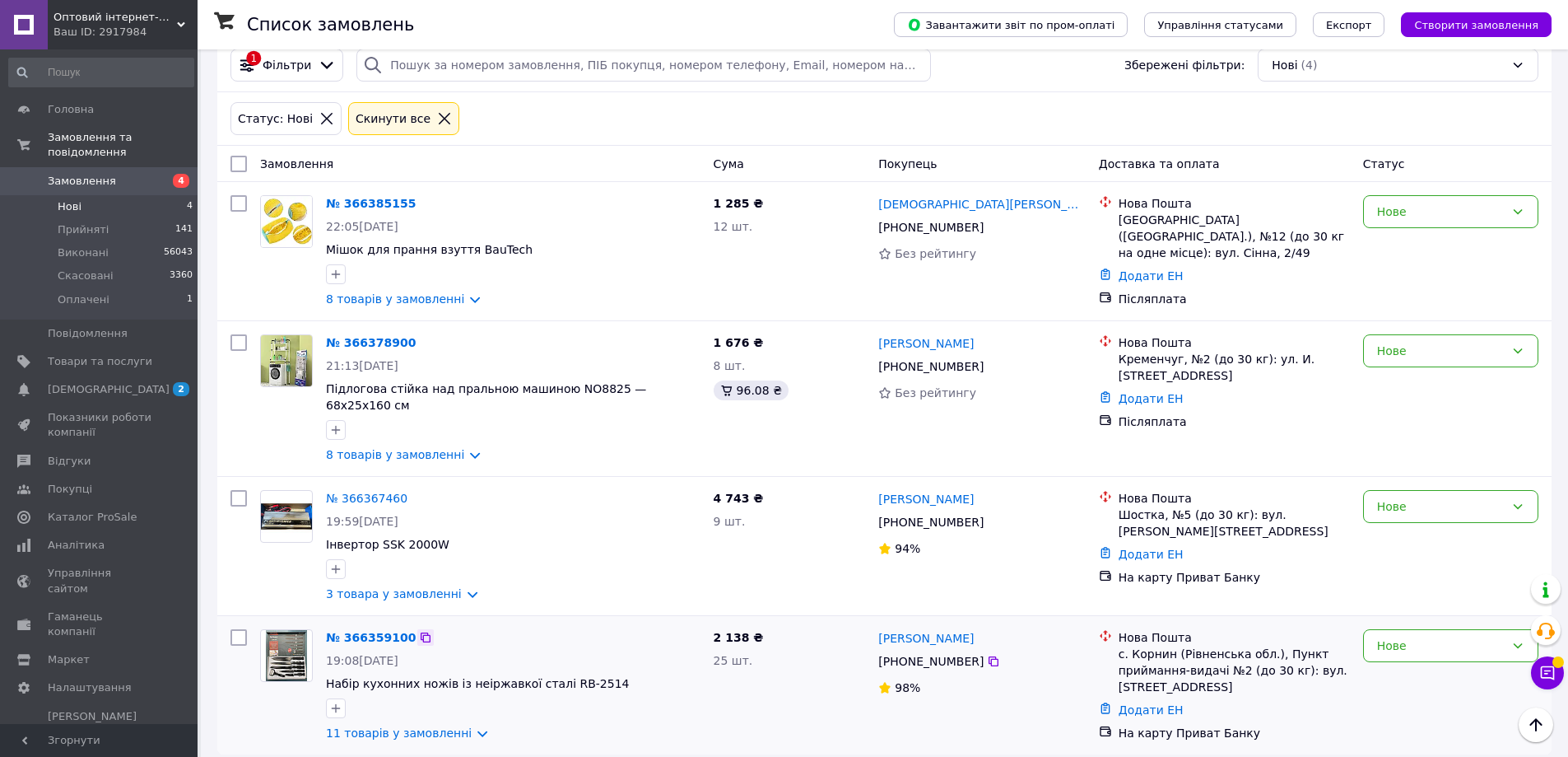
click at [419, 631] on icon at bounding box center [425, 637] width 13 height 13
click at [412, 494] on icon at bounding box center [417, 498] width 10 height 10
click at [421, 344] on icon at bounding box center [425, 343] width 10 height 10
click at [419, 202] on icon at bounding box center [425, 203] width 13 height 13
drag, startPoint x: 239, startPoint y: 206, endPoint x: 265, endPoint y: 275, distance: 73.7
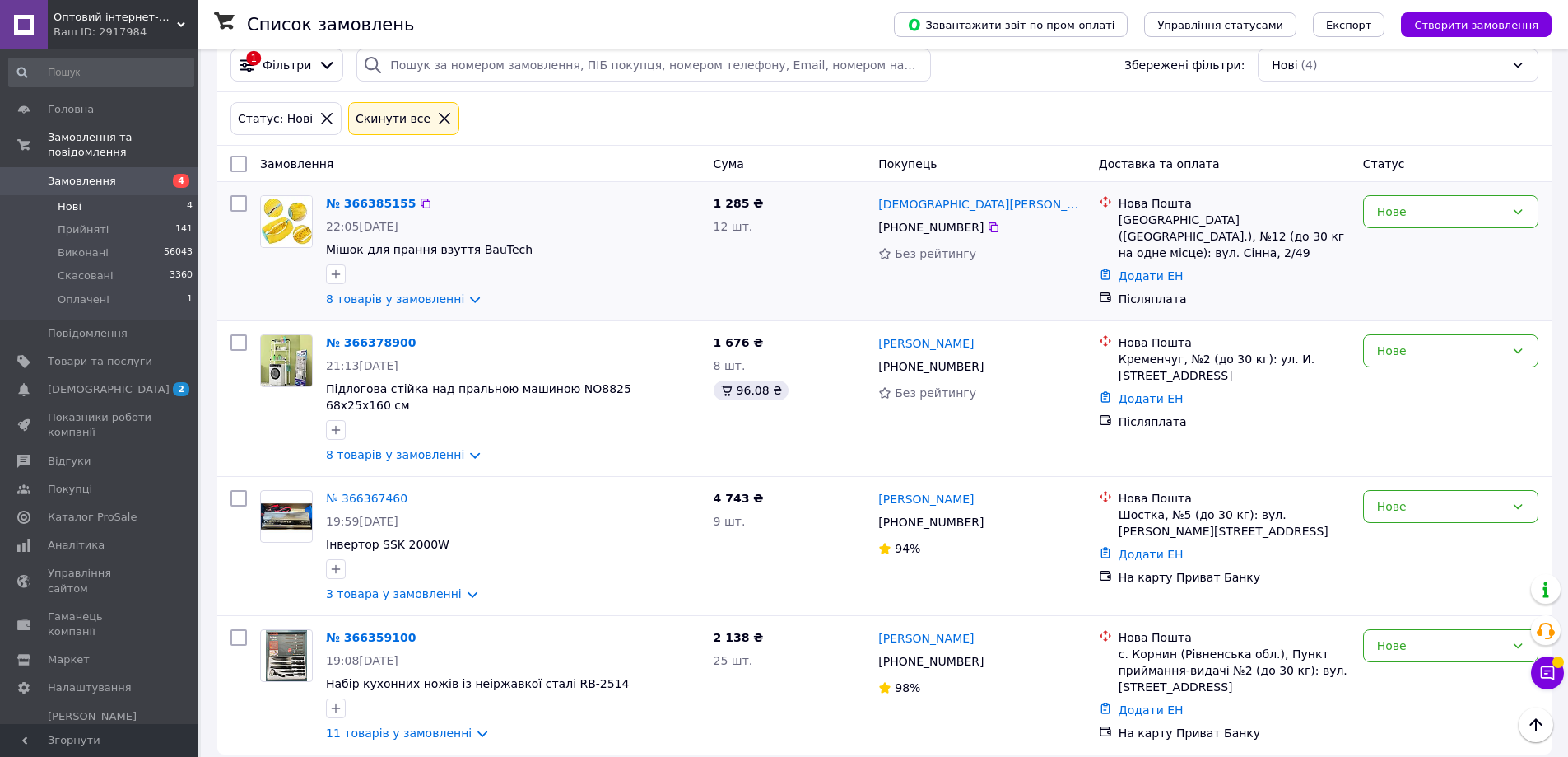
click at [239, 206] on input "checkbox" at bounding box center [239, 203] width 16 height 16
checkbox input "true"
click at [241, 343] on input "checkbox" at bounding box center [239, 343] width 16 height 16
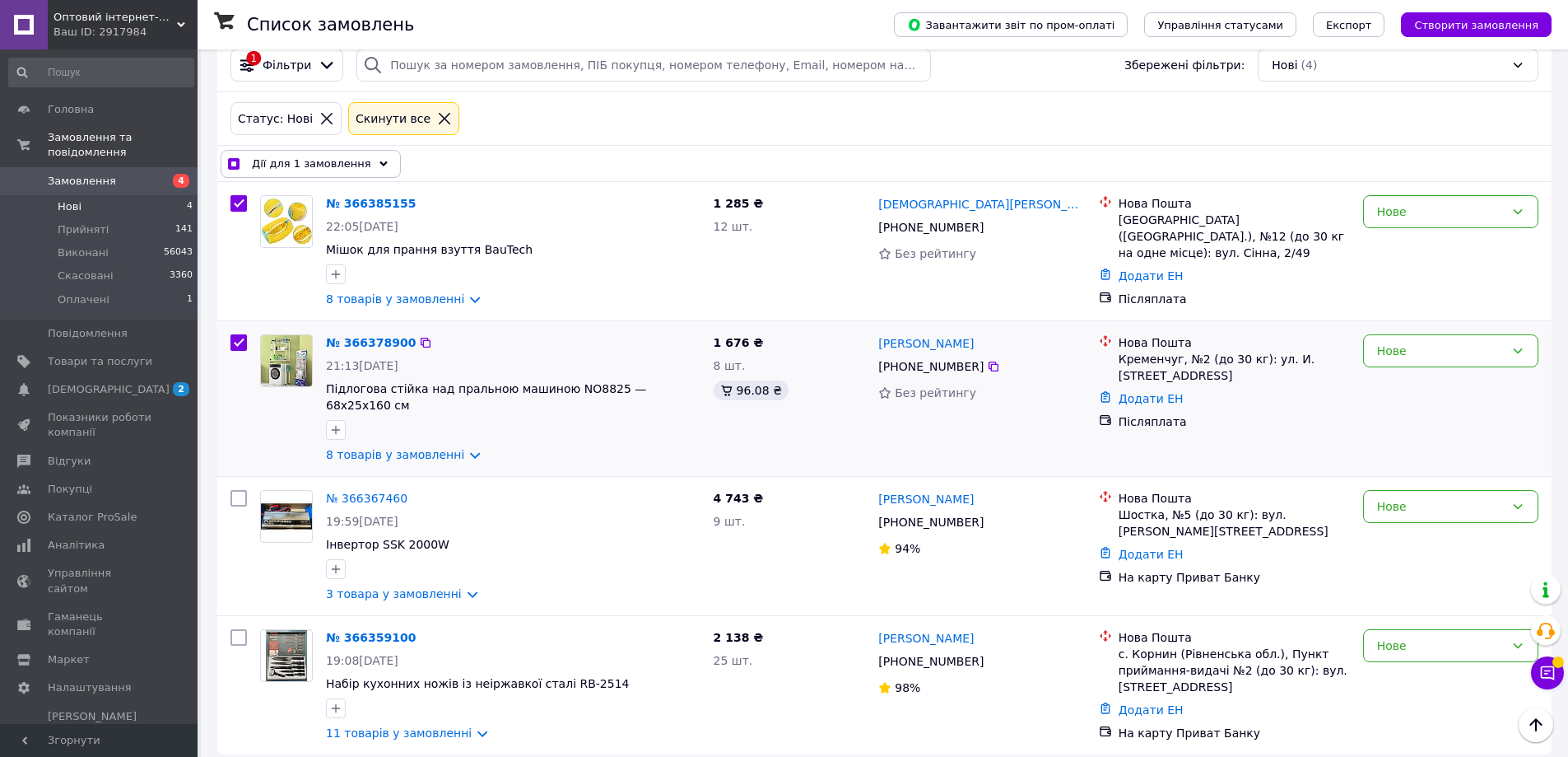
checkbox input "true"
click at [241, 490] on input "checkbox" at bounding box center [239, 498] width 16 height 16
checkbox input "true"
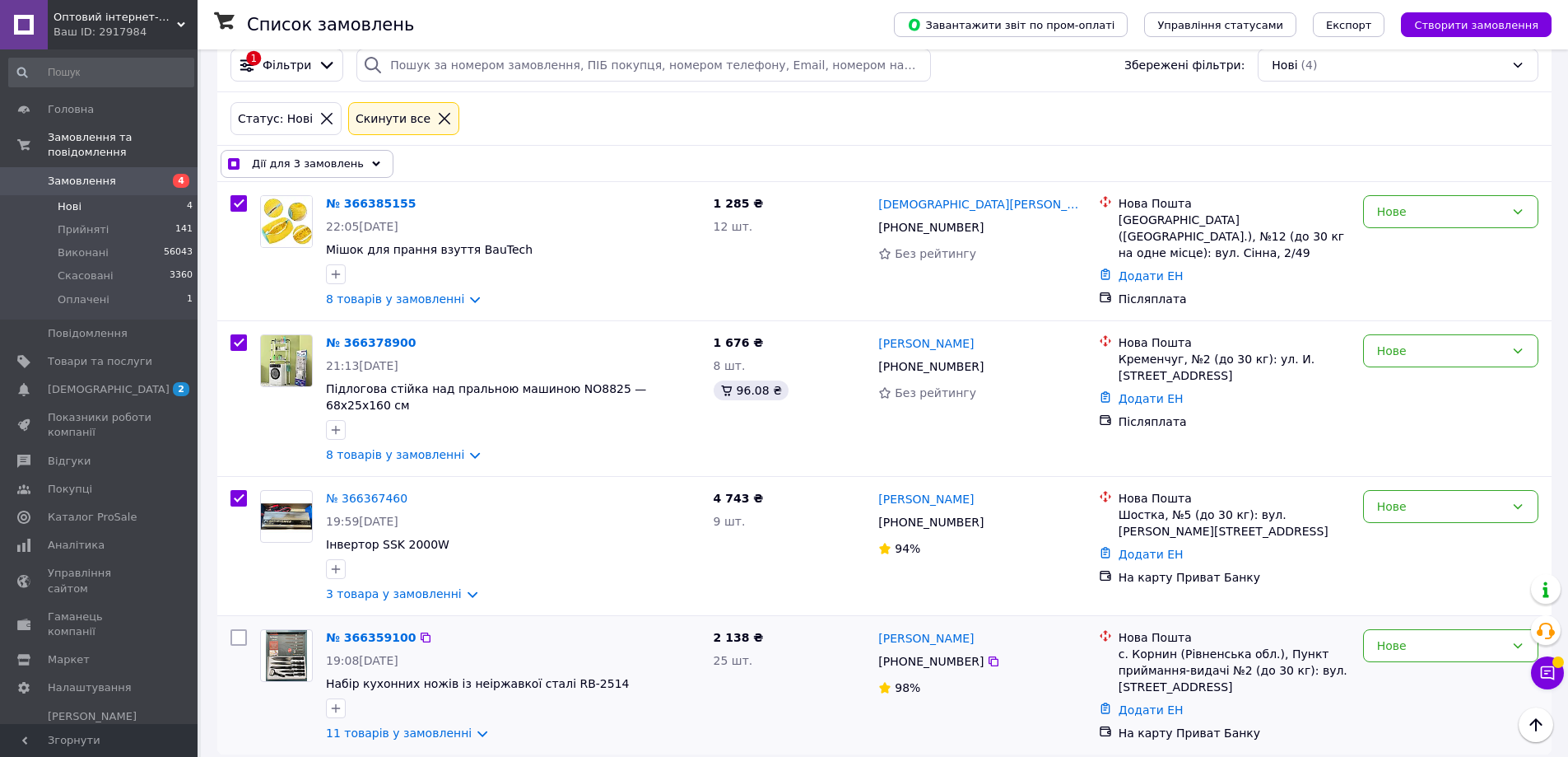
click at [240, 629] on input "checkbox" at bounding box center [239, 637] width 16 height 16
checkbox input "true"
click at [349, 158] on span "Дії для 4 замовлень" at bounding box center [307, 164] width 112 height 16
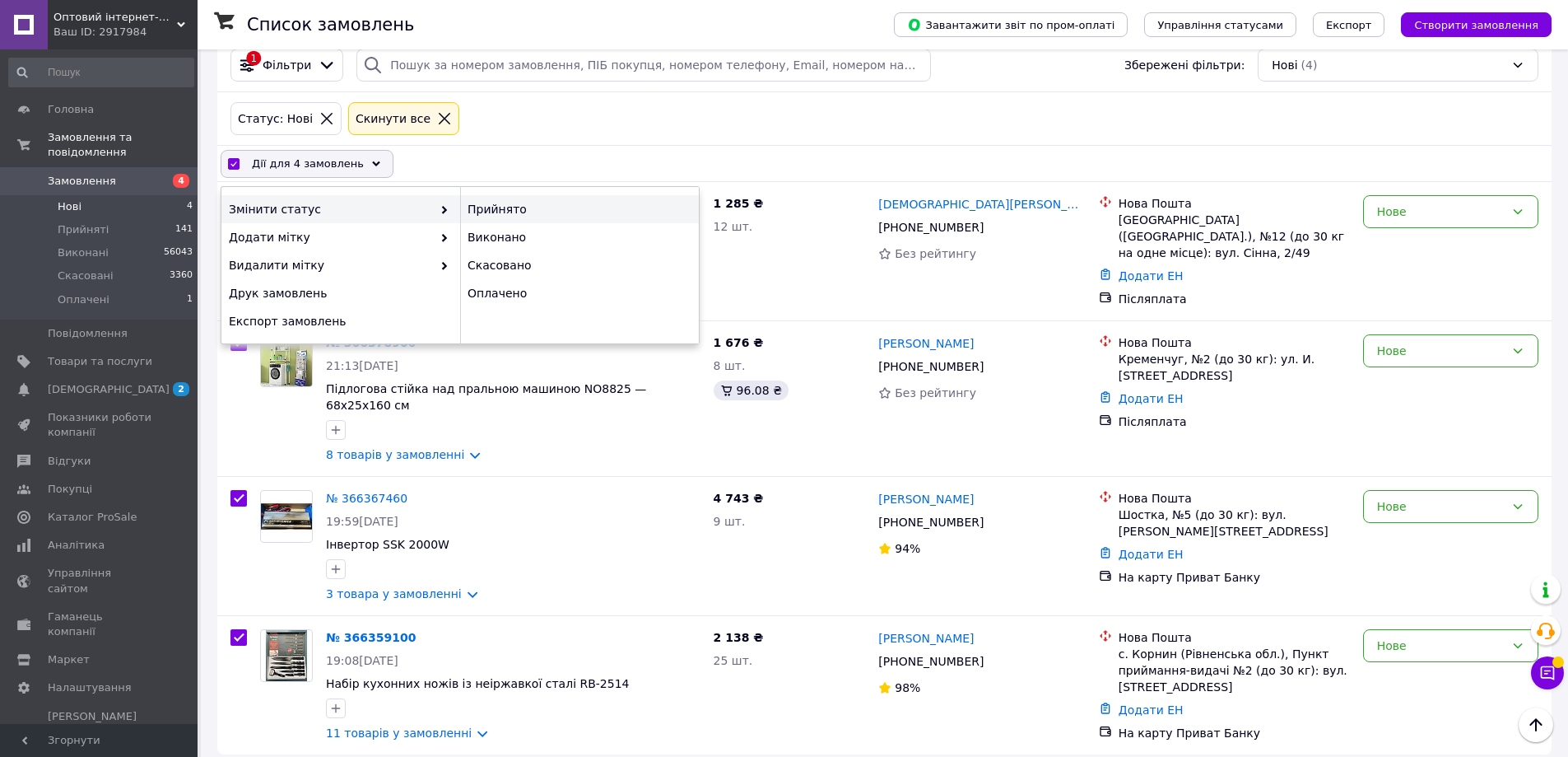
click at [477, 202] on div "Прийнято" at bounding box center [580, 209] width 239 height 28
checkbox input "false"
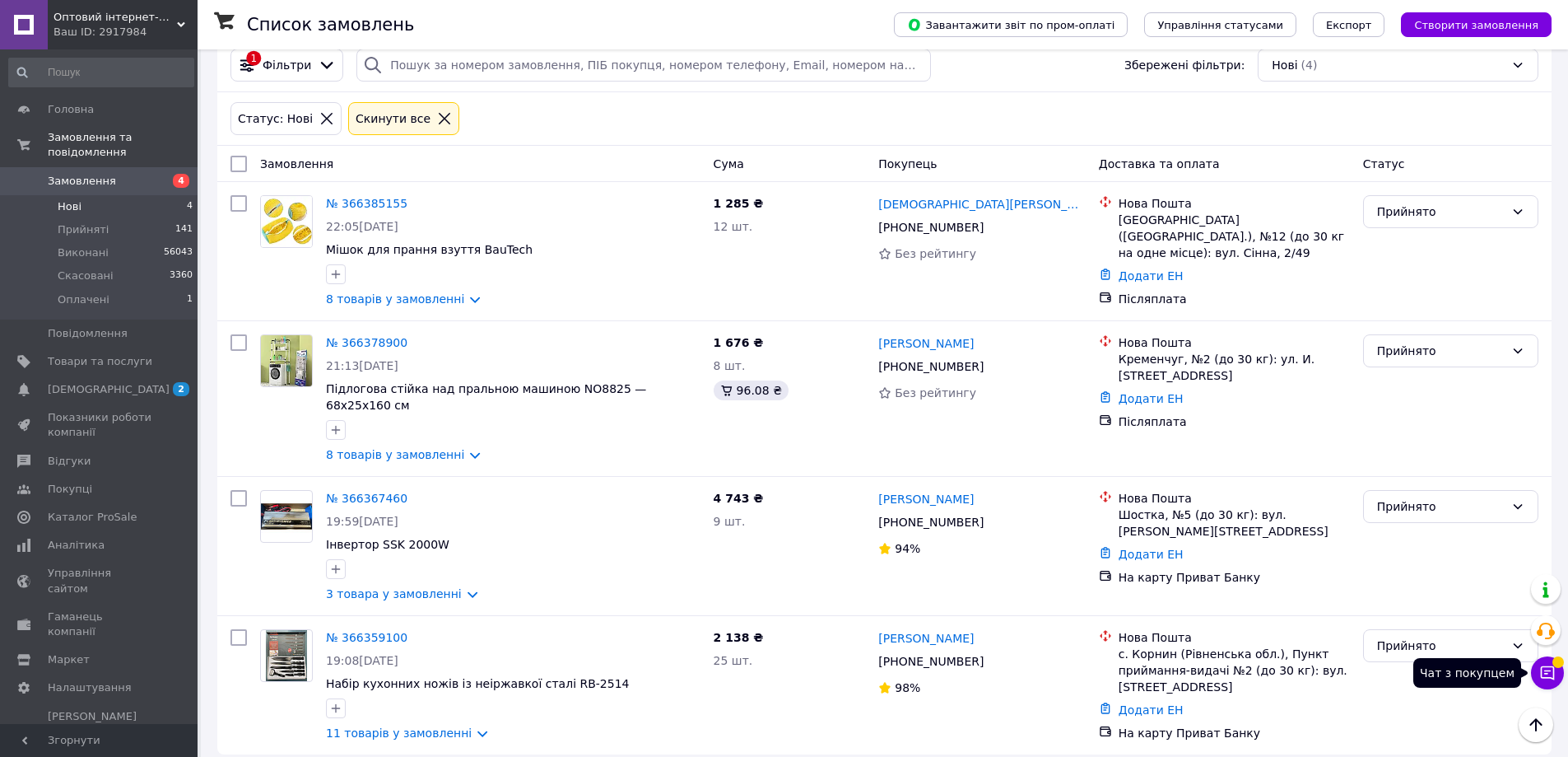
click at [1551, 669] on icon at bounding box center [1547, 672] width 16 height 16
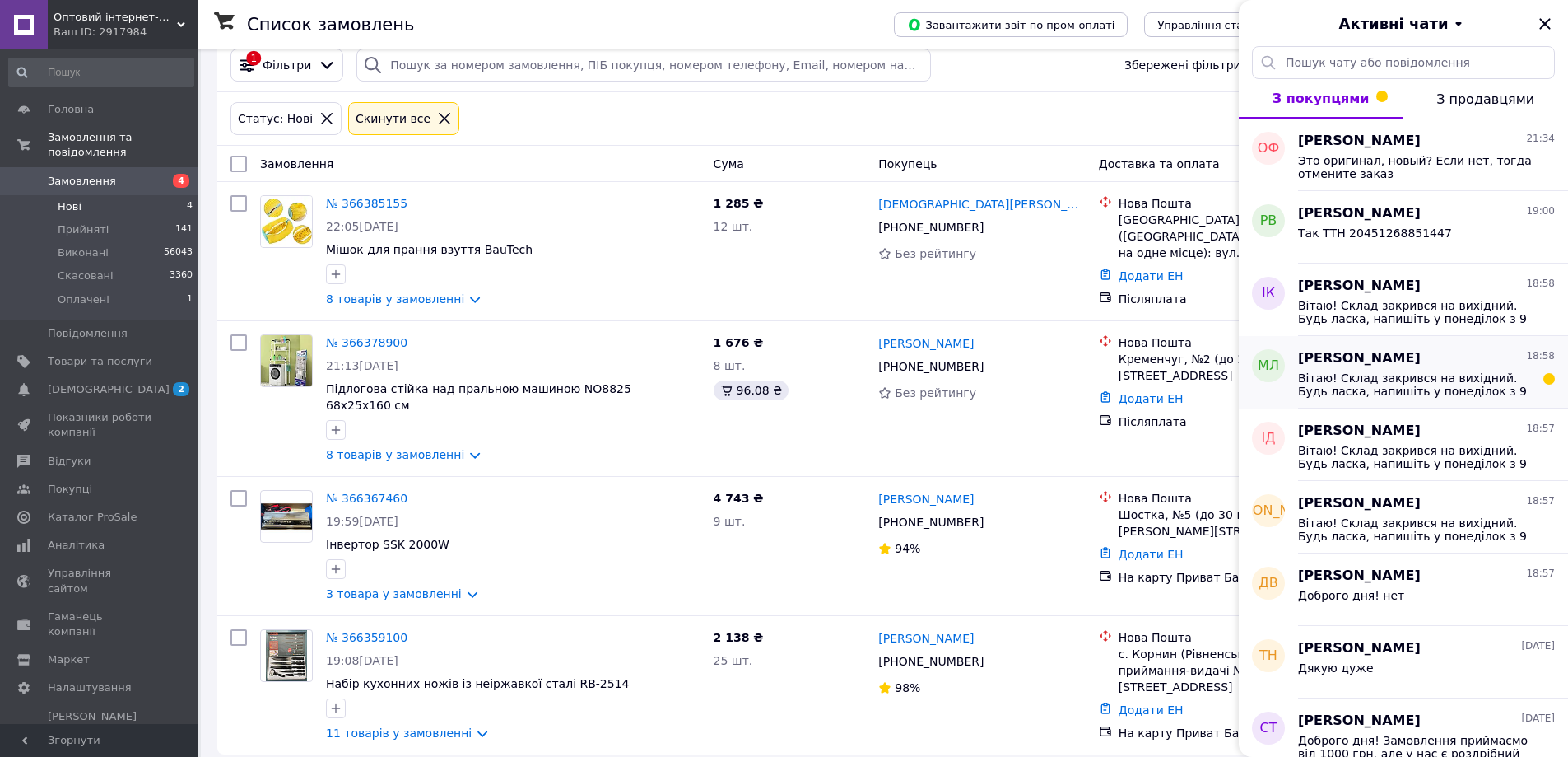
click at [1451, 379] on span "Вітаю! Склад закрився на вихідний. Будь ласка, напишіть у понеділок з 9 ранку н…" at bounding box center [1415, 384] width 234 height 26
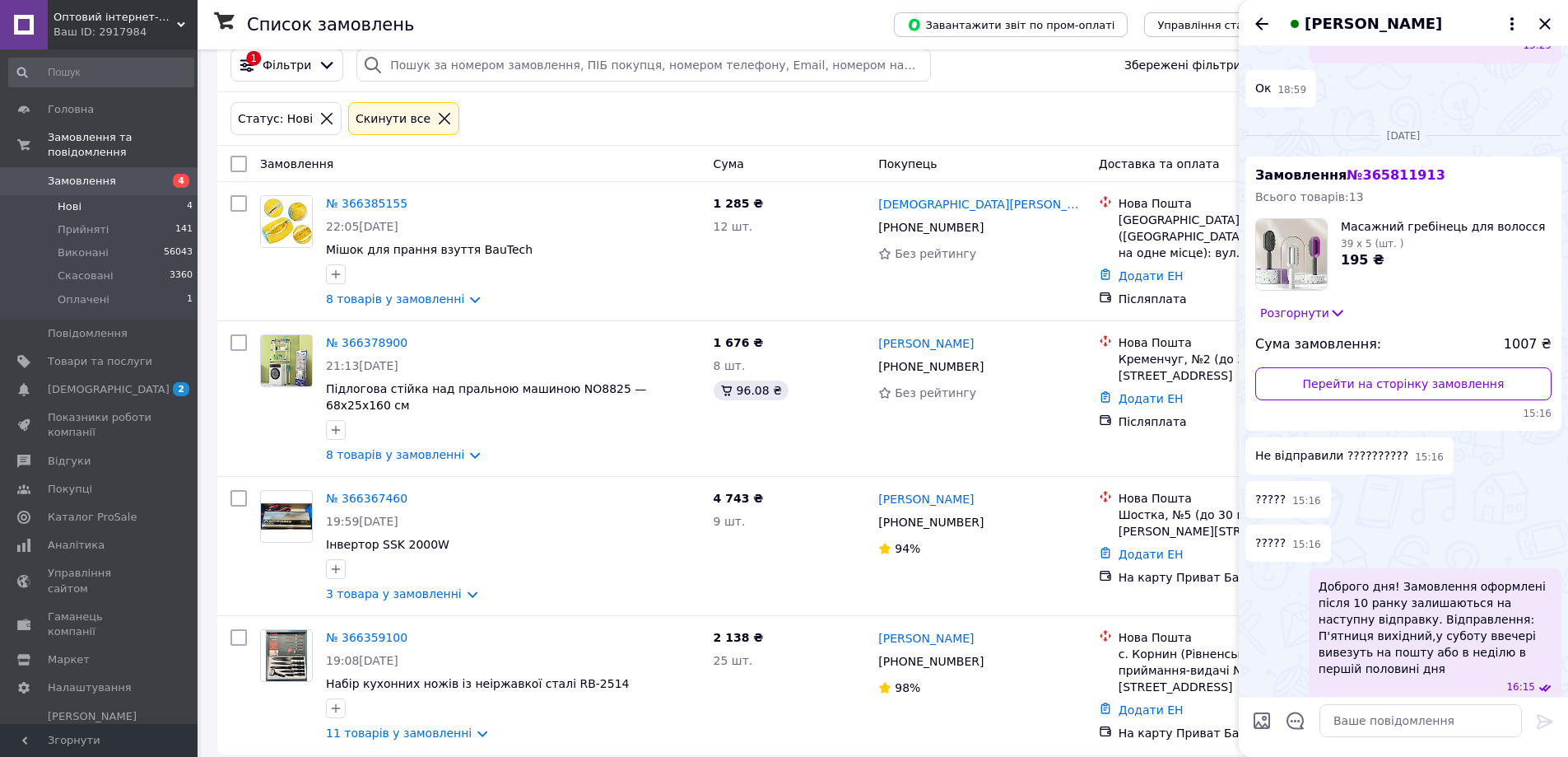
scroll to position [1343, 0]
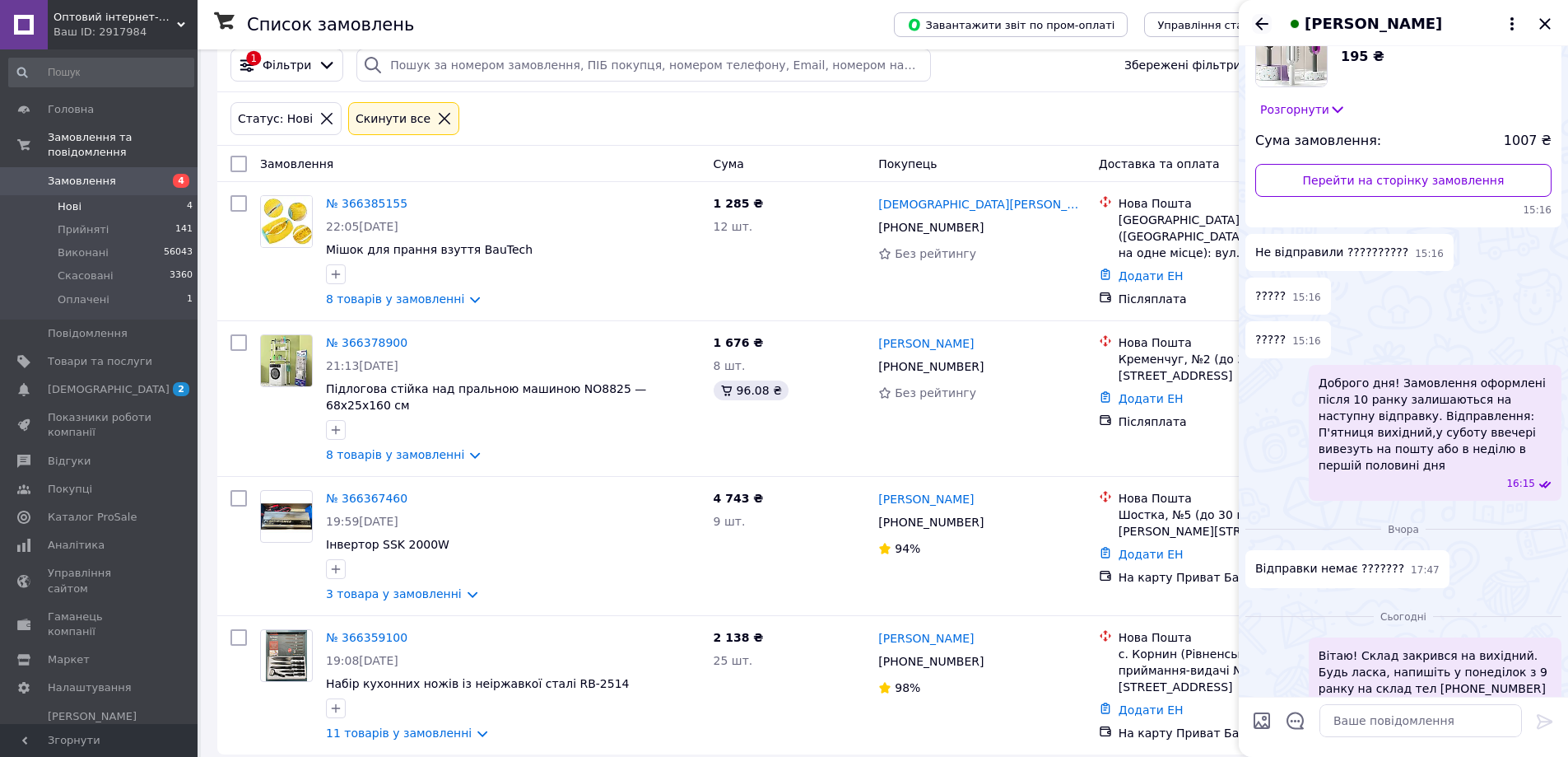
click at [1262, 28] on icon "Назад" at bounding box center [1262, 24] width 20 height 20
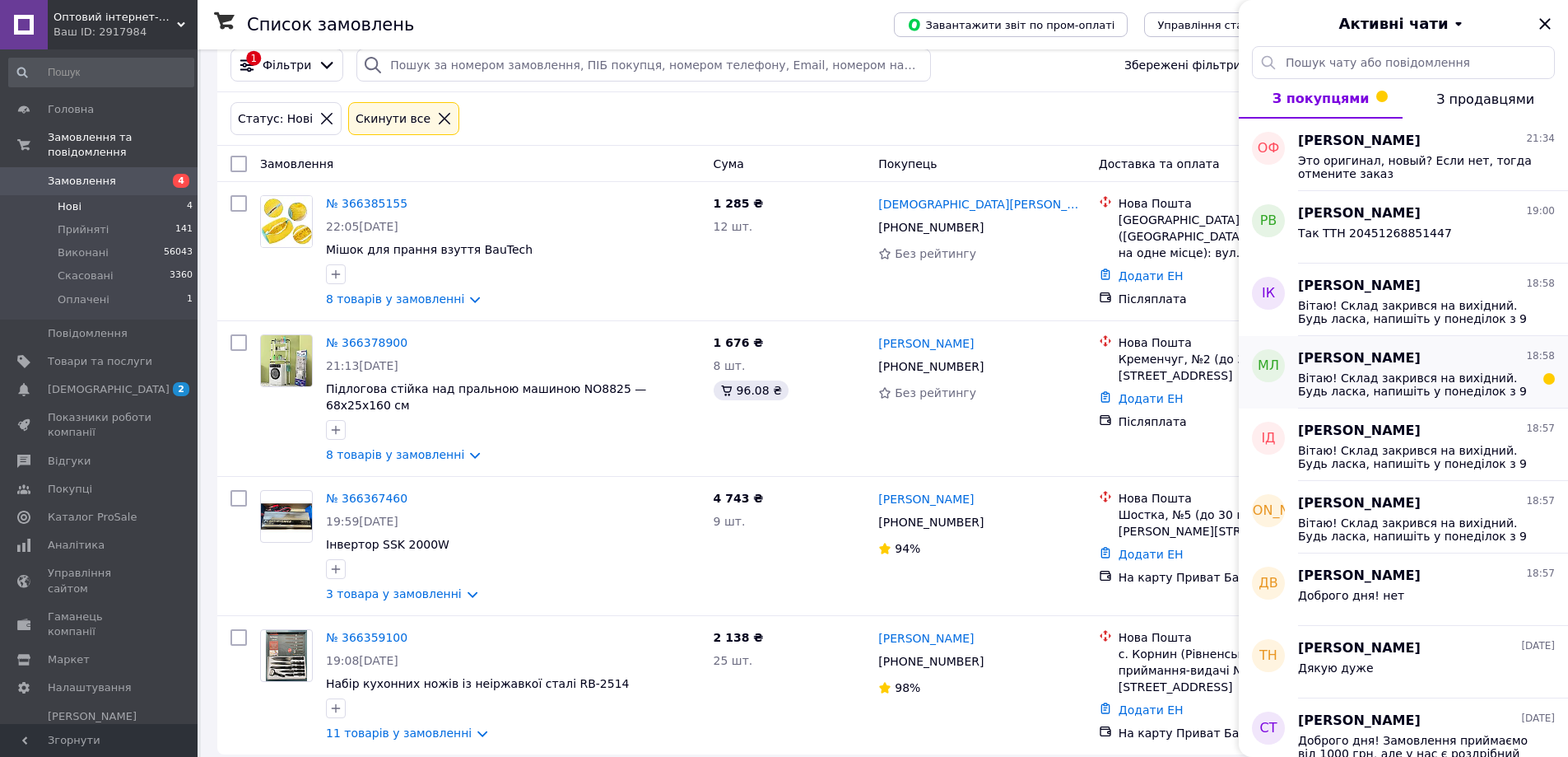
click at [1405, 378] on span "Вітаю! Склад закрився на вихідний. Будь ласка, напишіть у понеділок з 9 ранку н…" at bounding box center [1415, 384] width 234 height 26
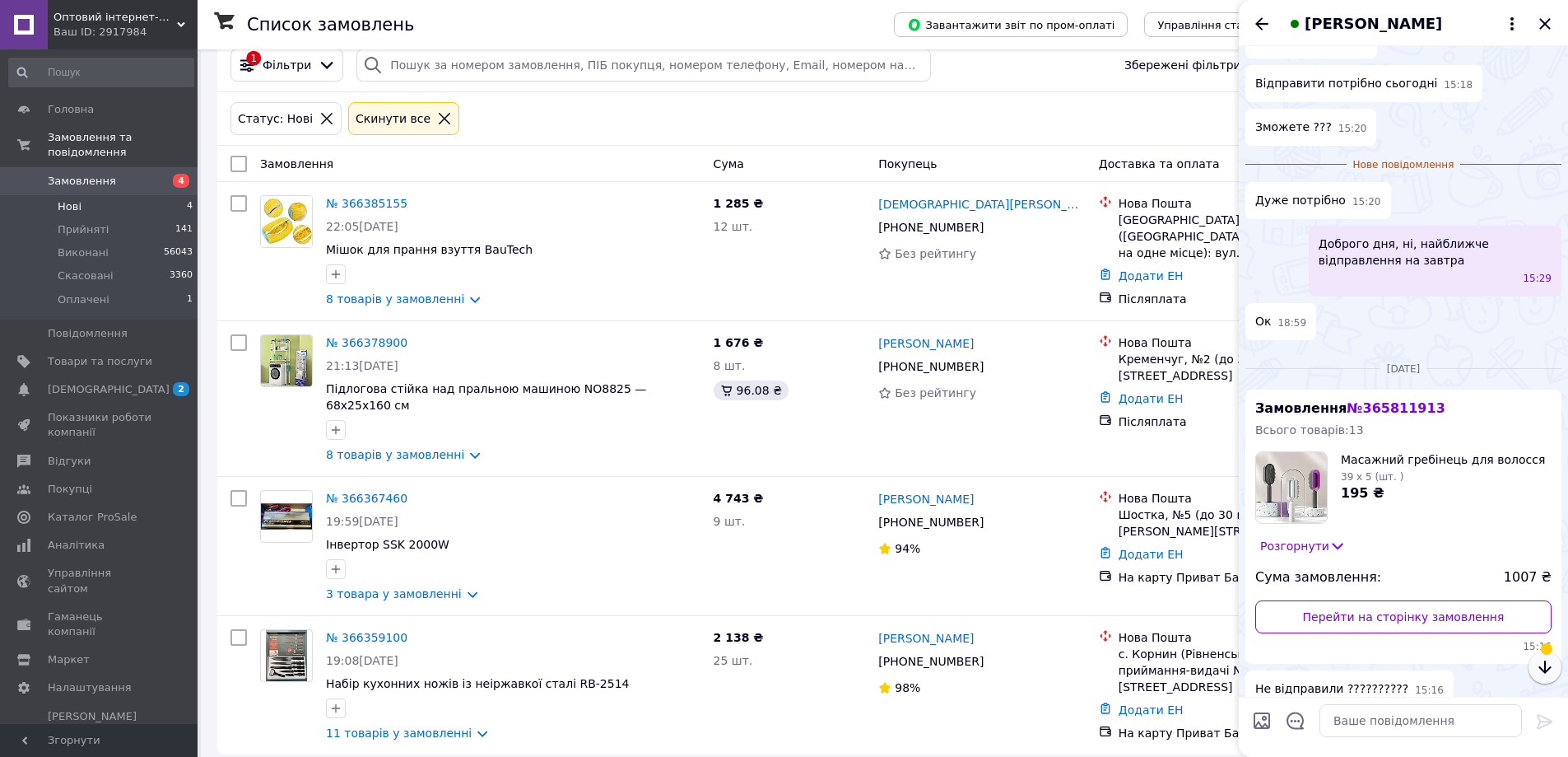
click at [1552, 673] on icon "button" at bounding box center [1546, 667] width 20 height 20
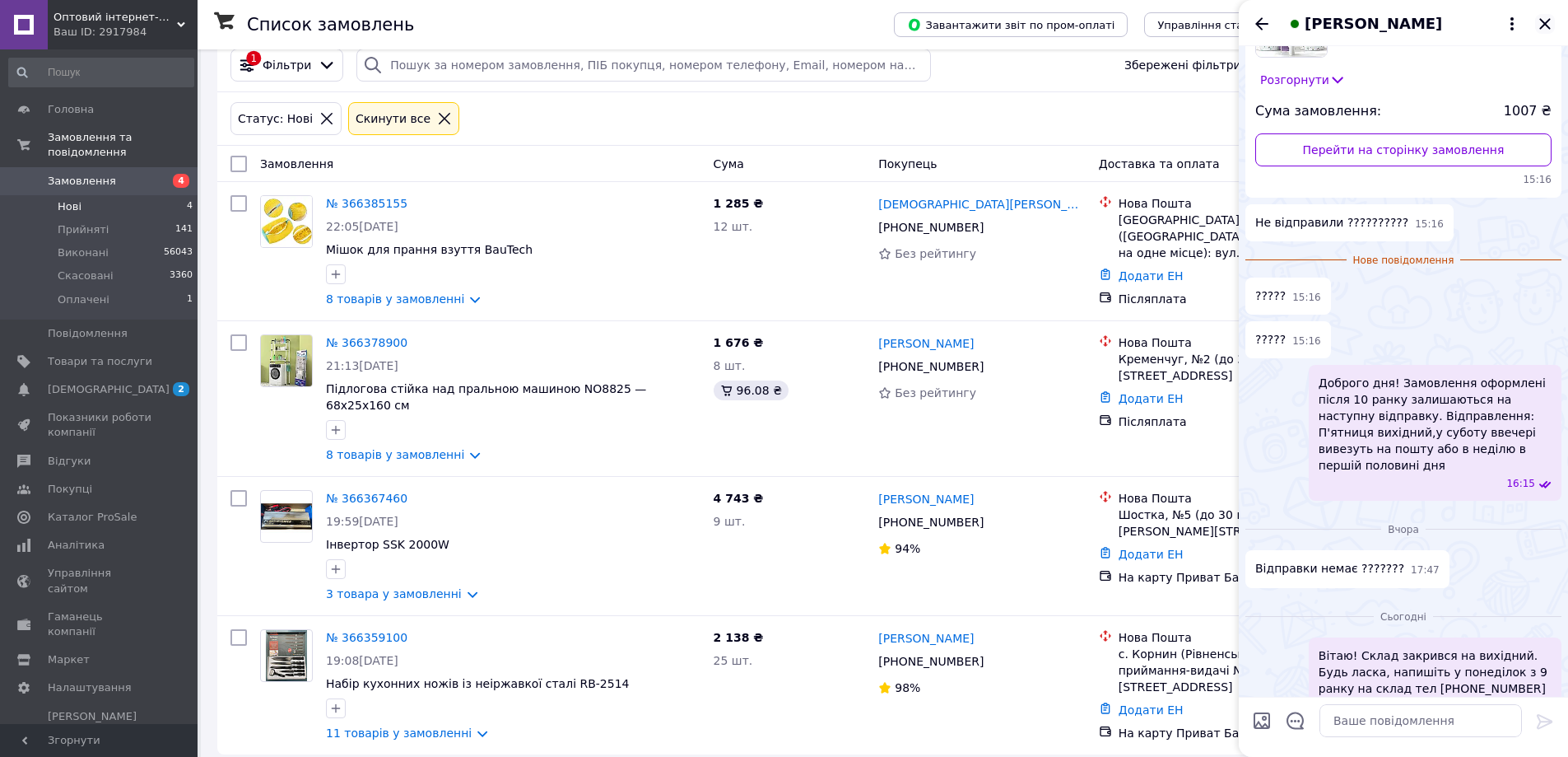
click at [1542, 22] on icon "Закрити" at bounding box center [1546, 24] width 20 height 20
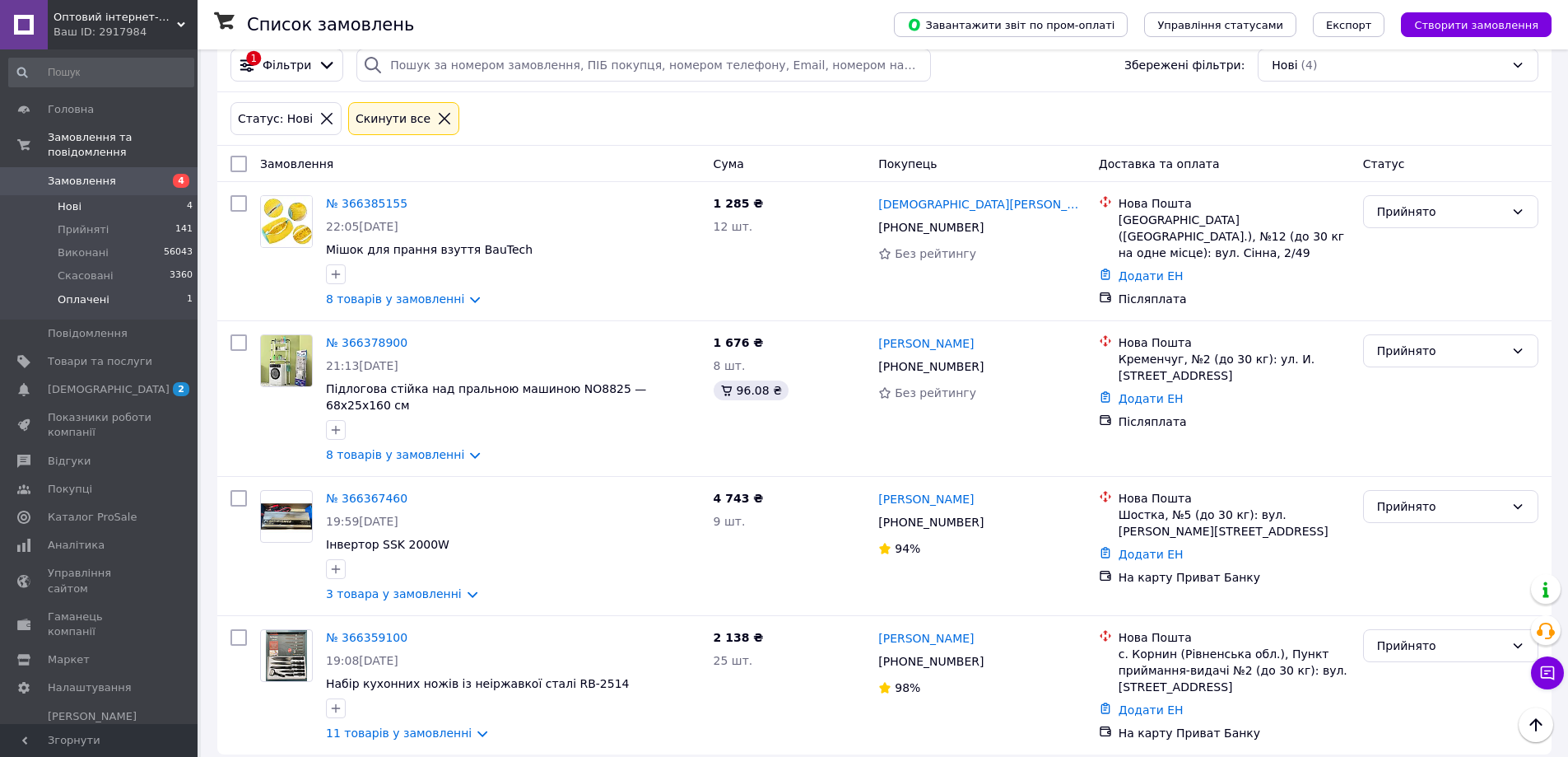
click at [93, 292] on span "Оплачені" at bounding box center [84, 299] width 52 height 14
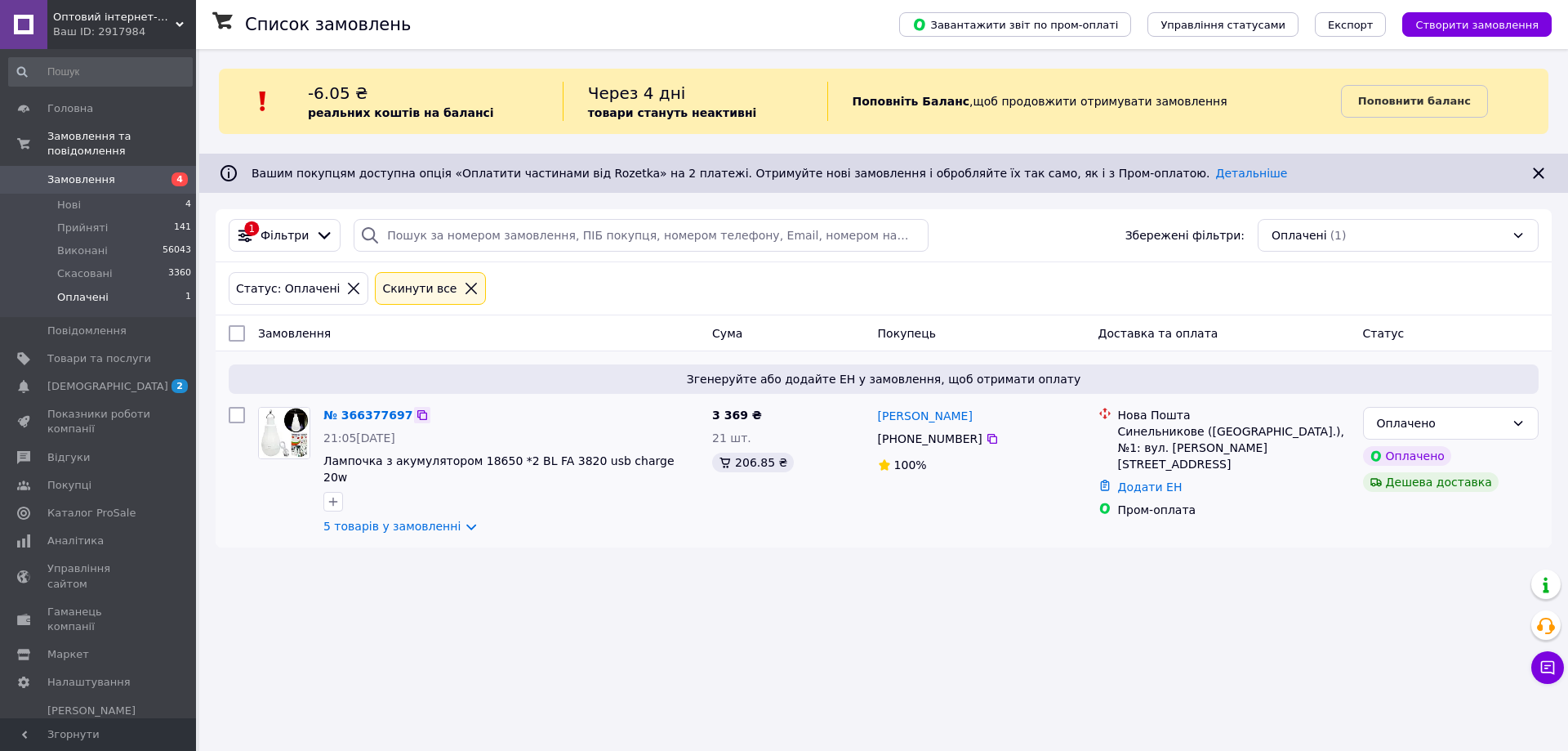
click at [415, 415] on icon at bounding box center [422, 415] width 13 height 13
click at [1484, 433] on div "Оплачено" at bounding box center [1441, 424] width 128 height 18
click at [1421, 457] on li "Прийнято" at bounding box center [1450, 458] width 174 height 29
click at [892, 629] on div "Список замовлень Завантажити звіт по пром-оплаті Управління статусами Експорт С…" at bounding box center [884, 376] width 1369 height 751
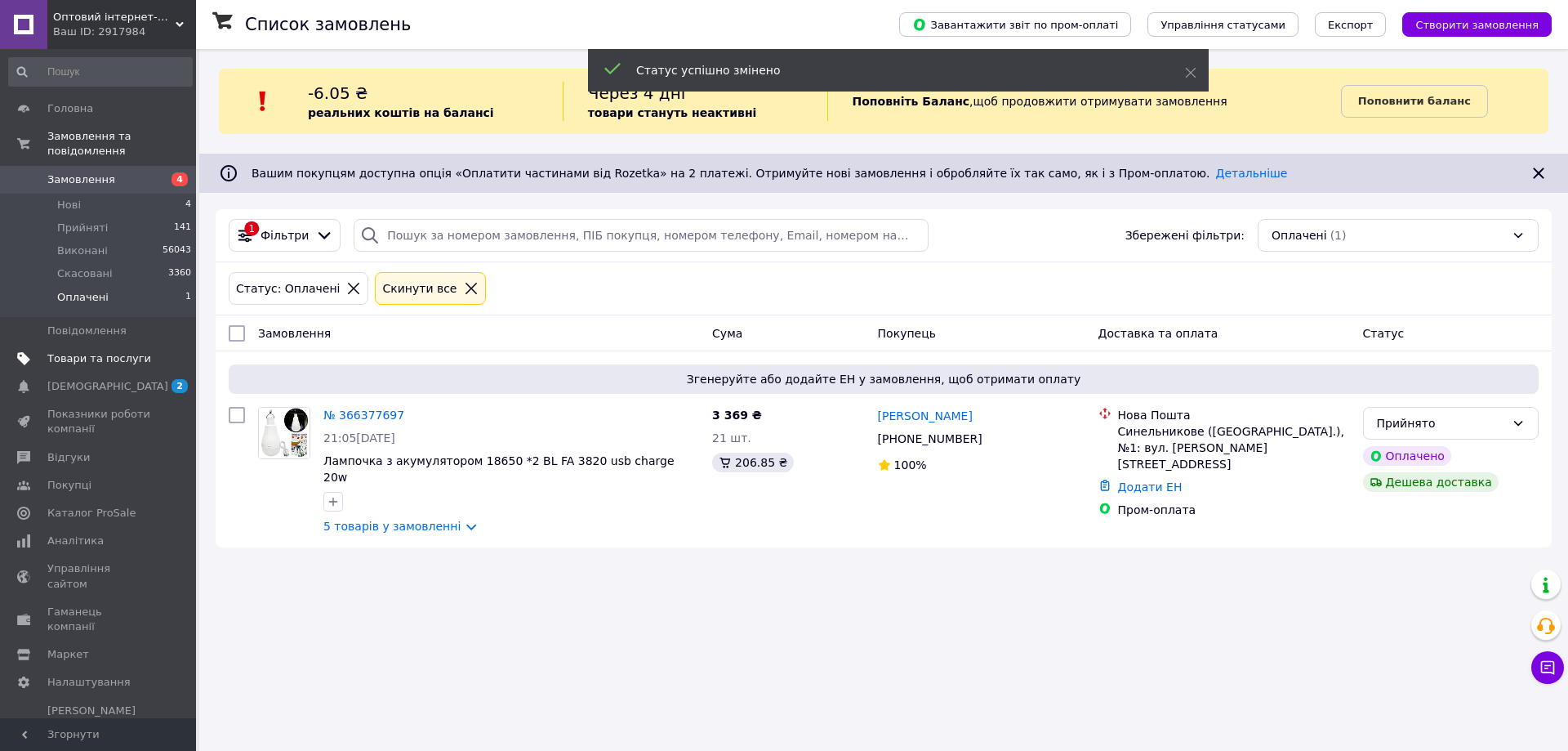
click at [79, 345] on link "Товари та послуги" at bounding box center [100, 359] width 201 height 28
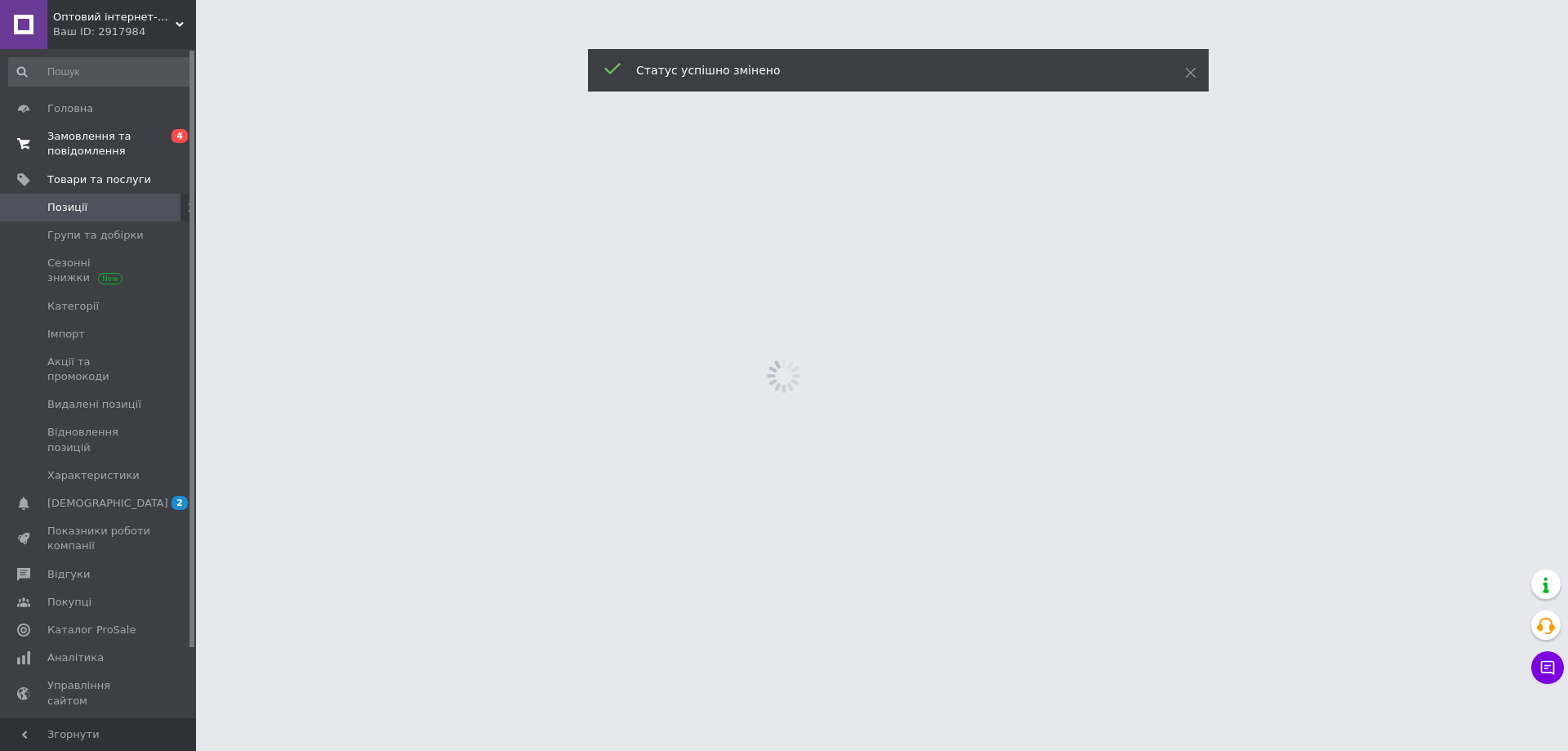
click at [99, 151] on span "Замовлення та повідомлення" at bounding box center [99, 144] width 103 height 29
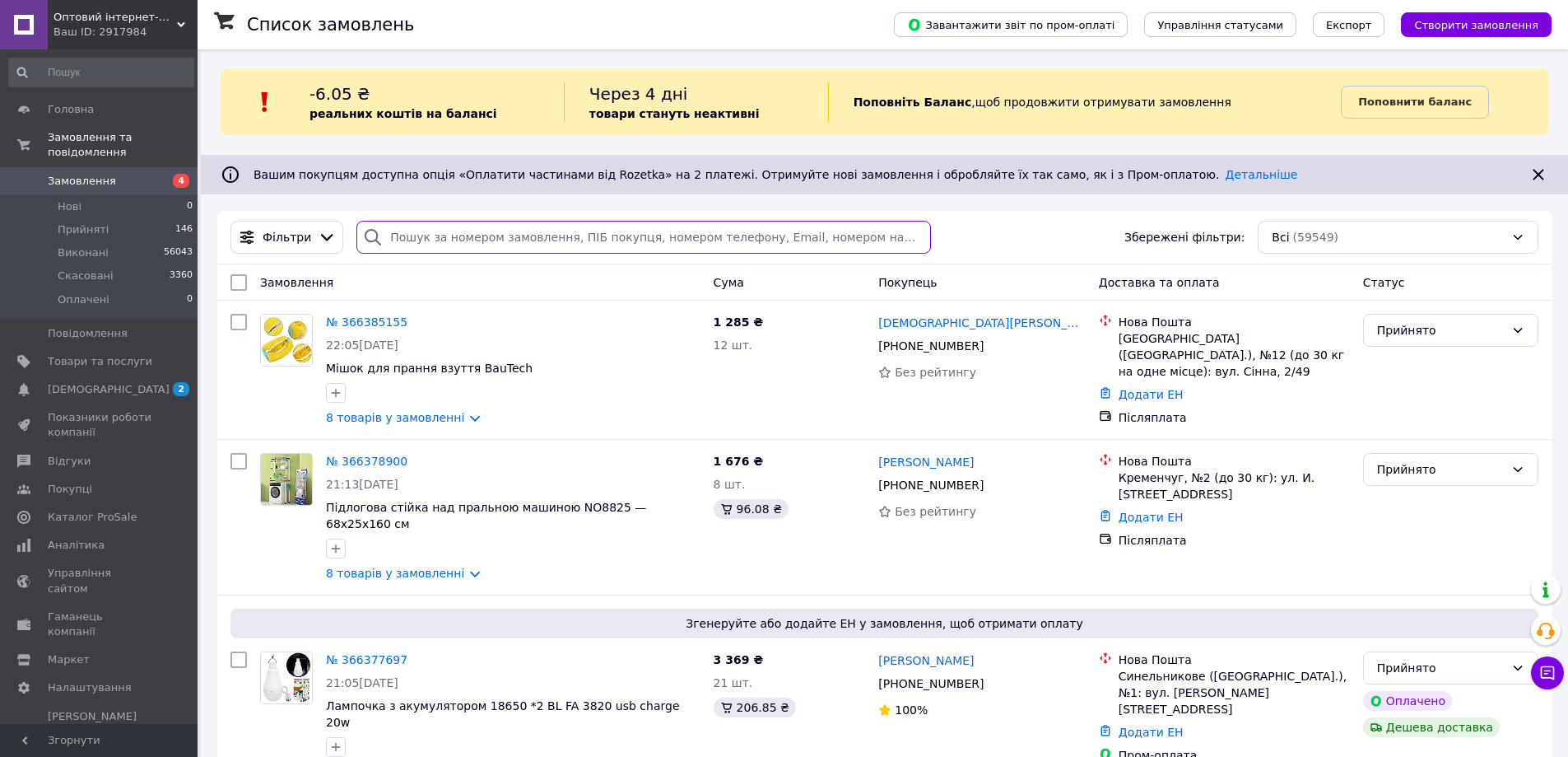
click at [483, 232] on input "search" at bounding box center [643, 237] width 574 height 33
paste input "366359100"
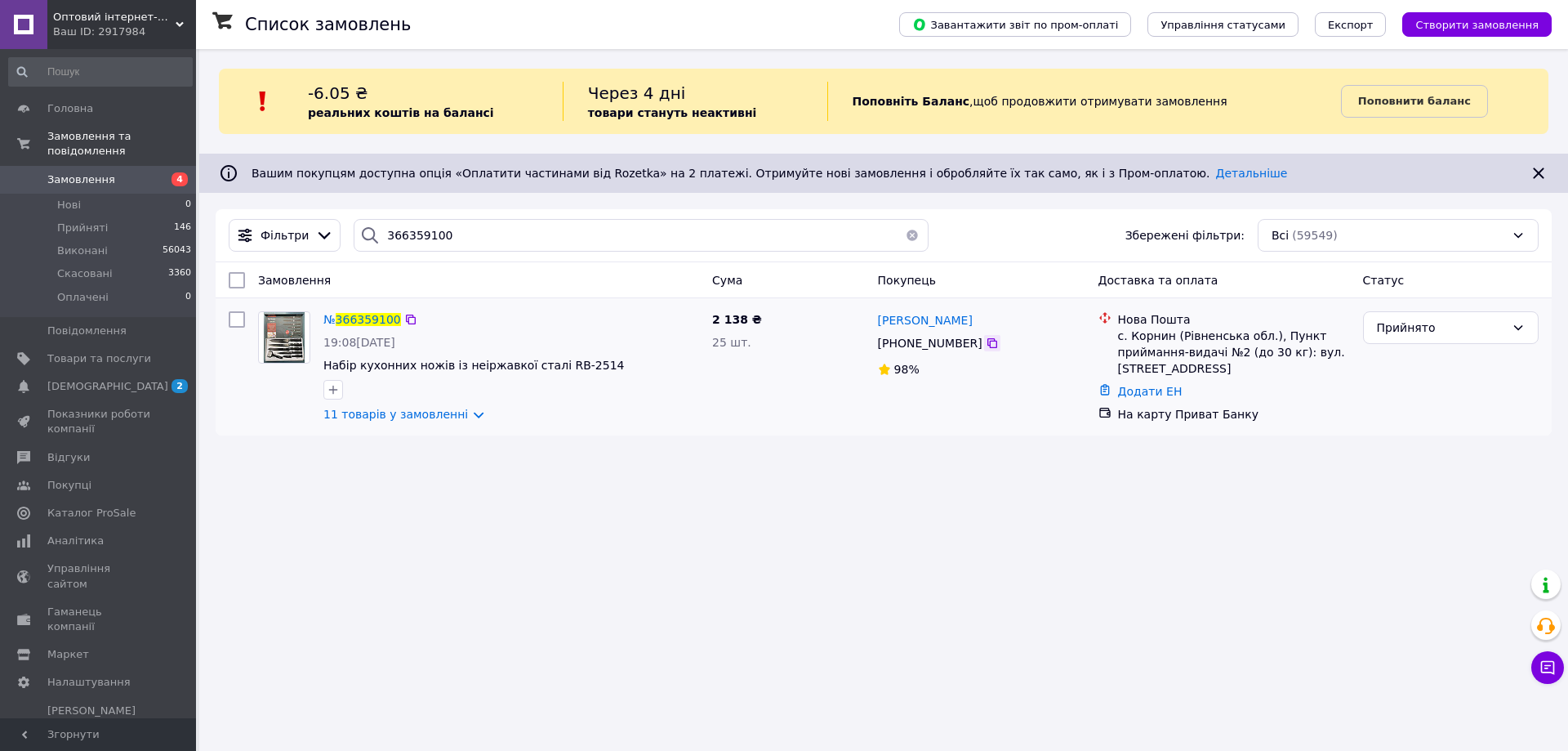
click at [988, 347] on icon at bounding box center [992, 342] width 13 height 13
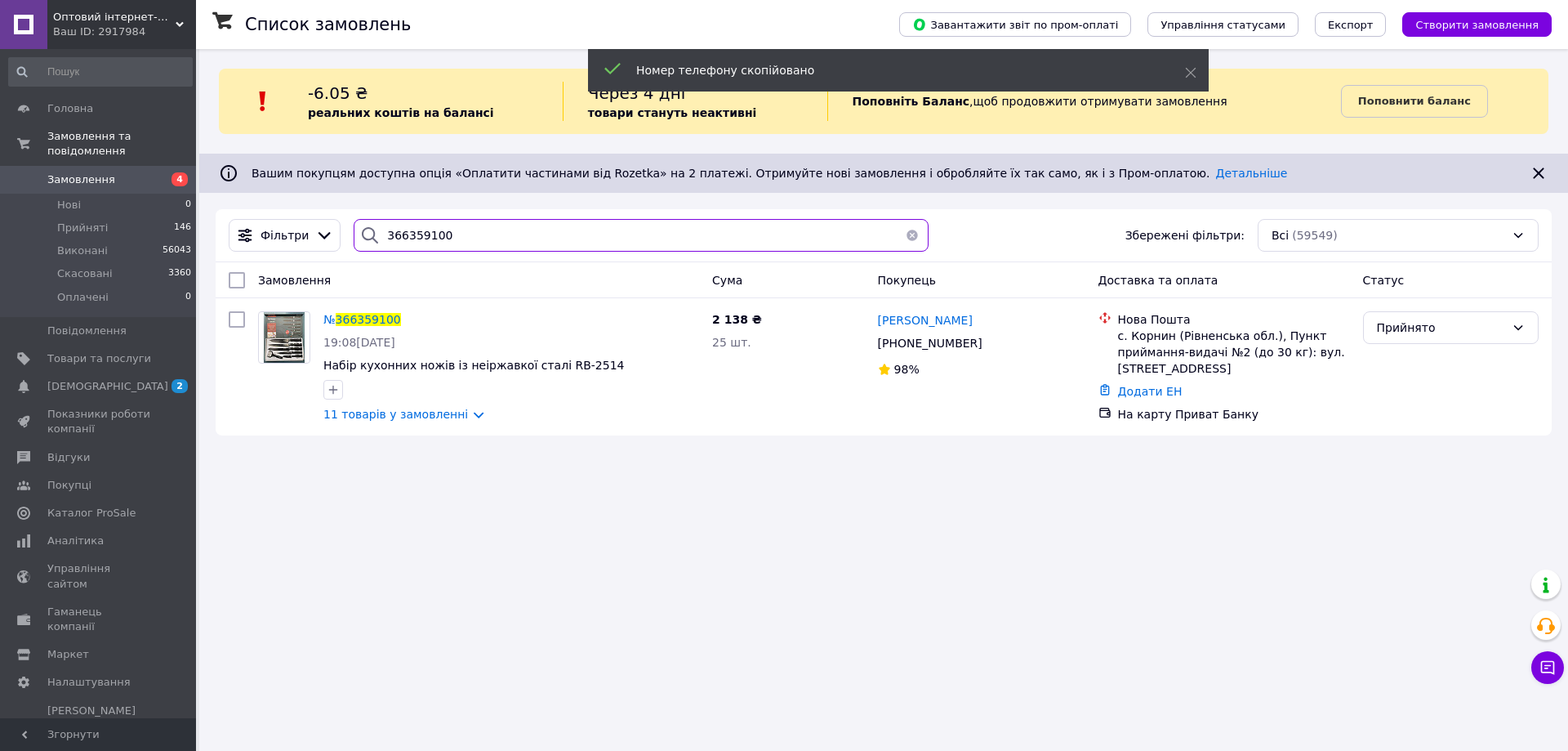
drag, startPoint x: 453, startPoint y: 241, endPoint x: 354, endPoint y: 247, distance: 99.2
click at [354, 247] on div "366359100" at bounding box center [641, 235] width 575 height 33
paste input "+380965142662"
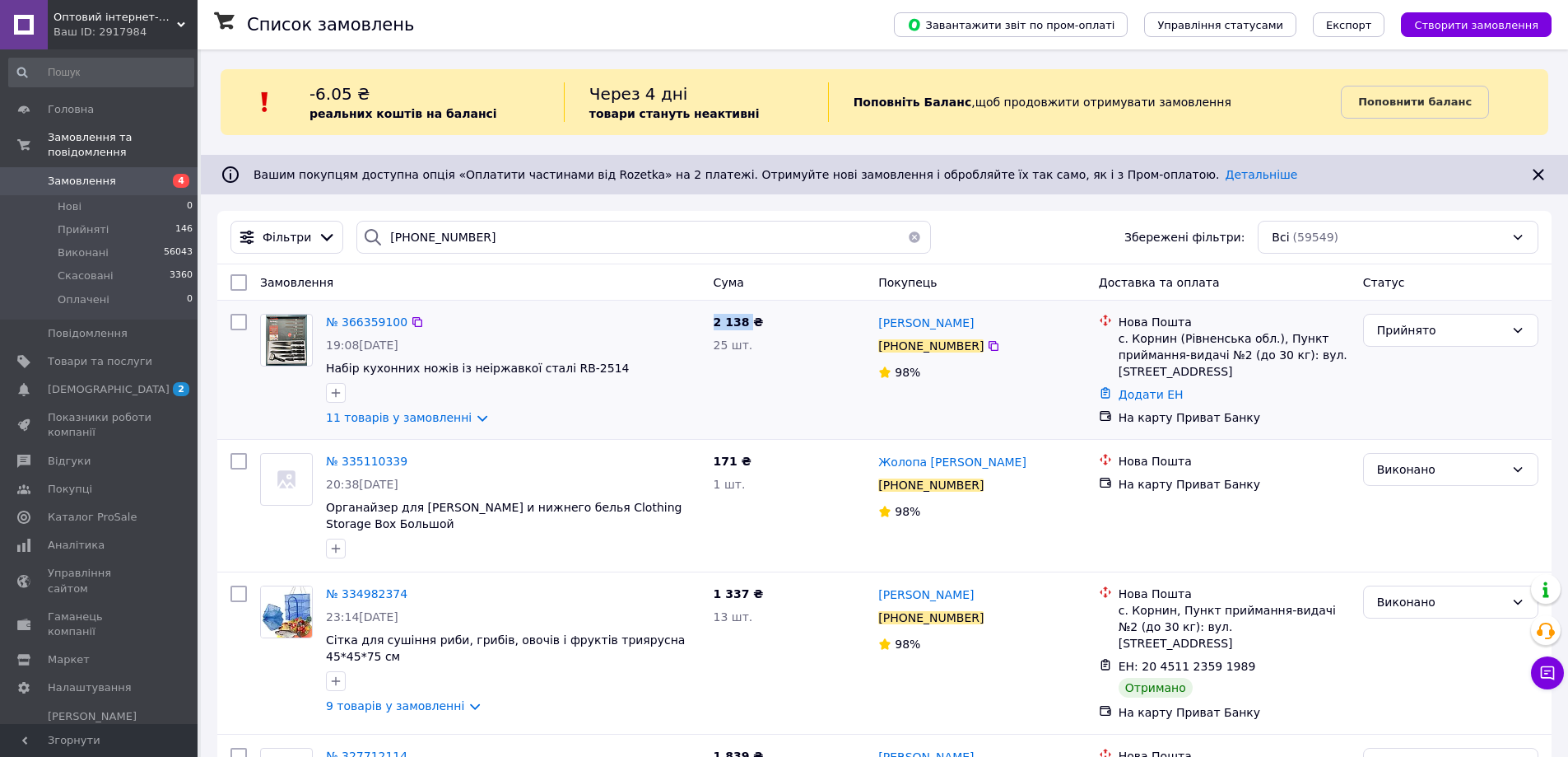
drag, startPoint x: 745, startPoint y: 319, endPoint x: 712, endPoint y: 319, distance: 33.0
click at [712, 319] on div "2 138 ₴ 25 шт." at bounding box center [790, 370] width 165 height 125
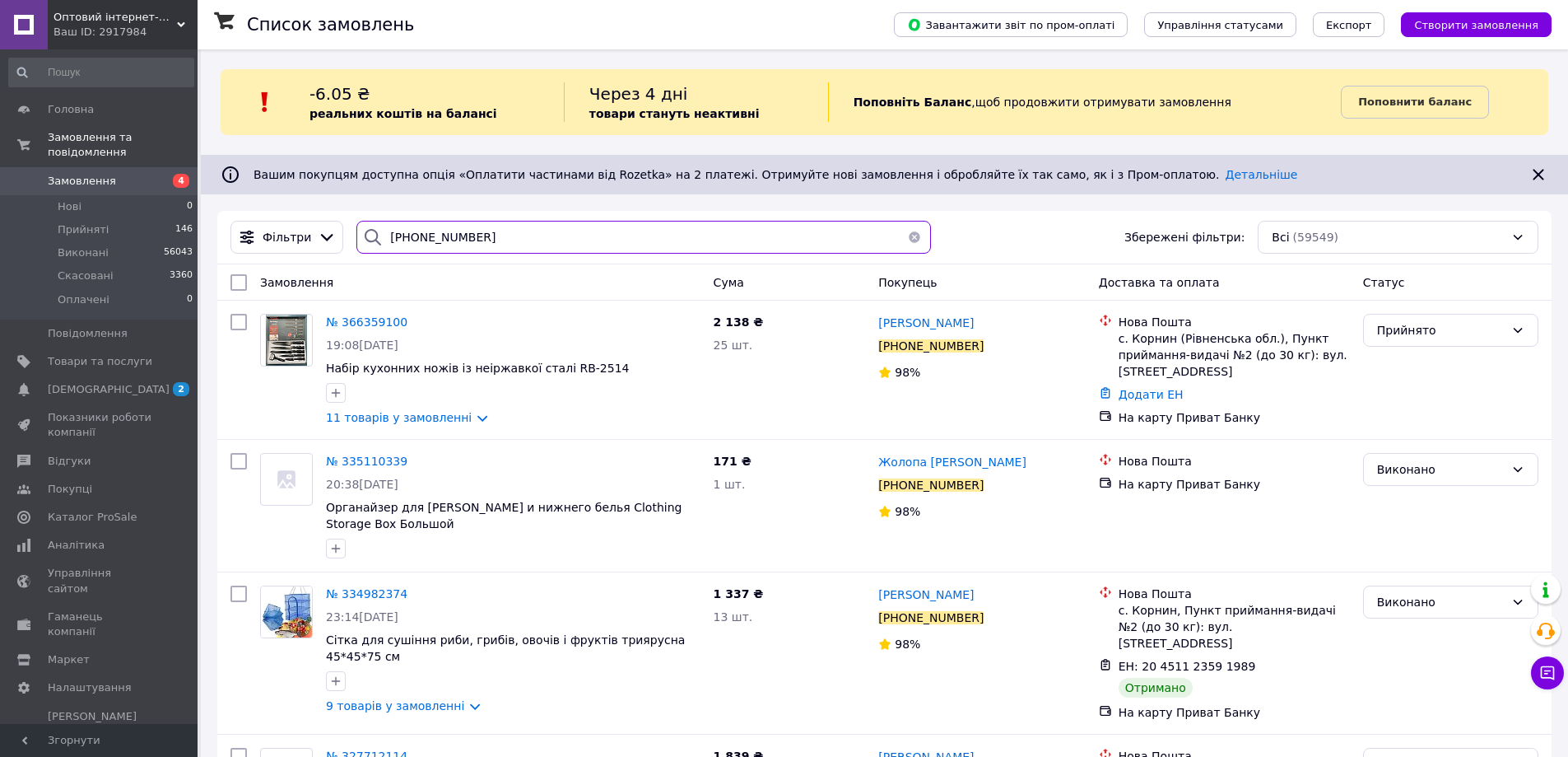
drag, startPoint x: 479, startPoint y: 235, endPoint x: 356, endPoint y: 234, distance: 123.0
click at [357, 234] on div "+380965142662" at bounding box center [643, 237] width 574 height 33
paste input "366367460"
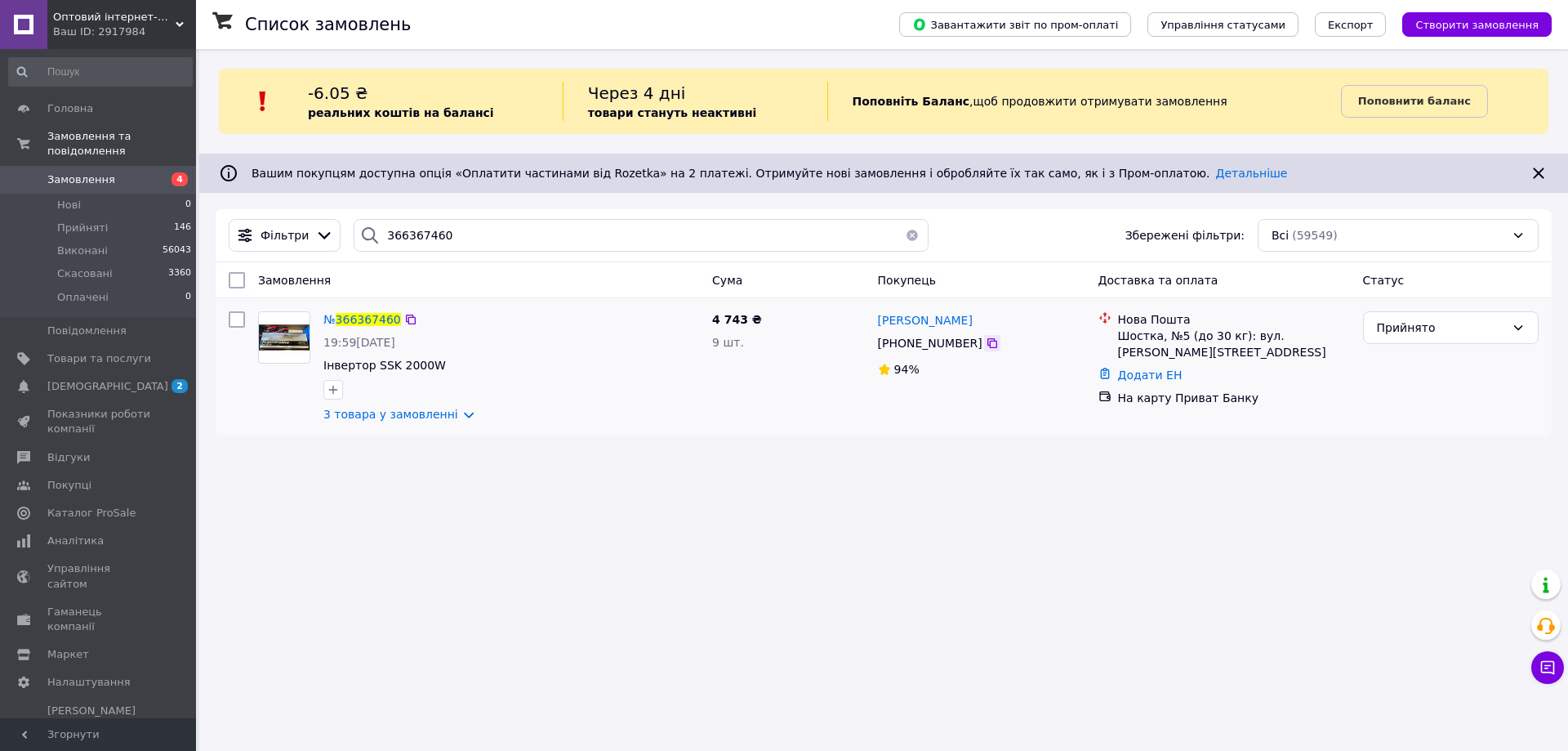
click at [986, 346] on icon at bounding box center [992, 342] width 13 height 13
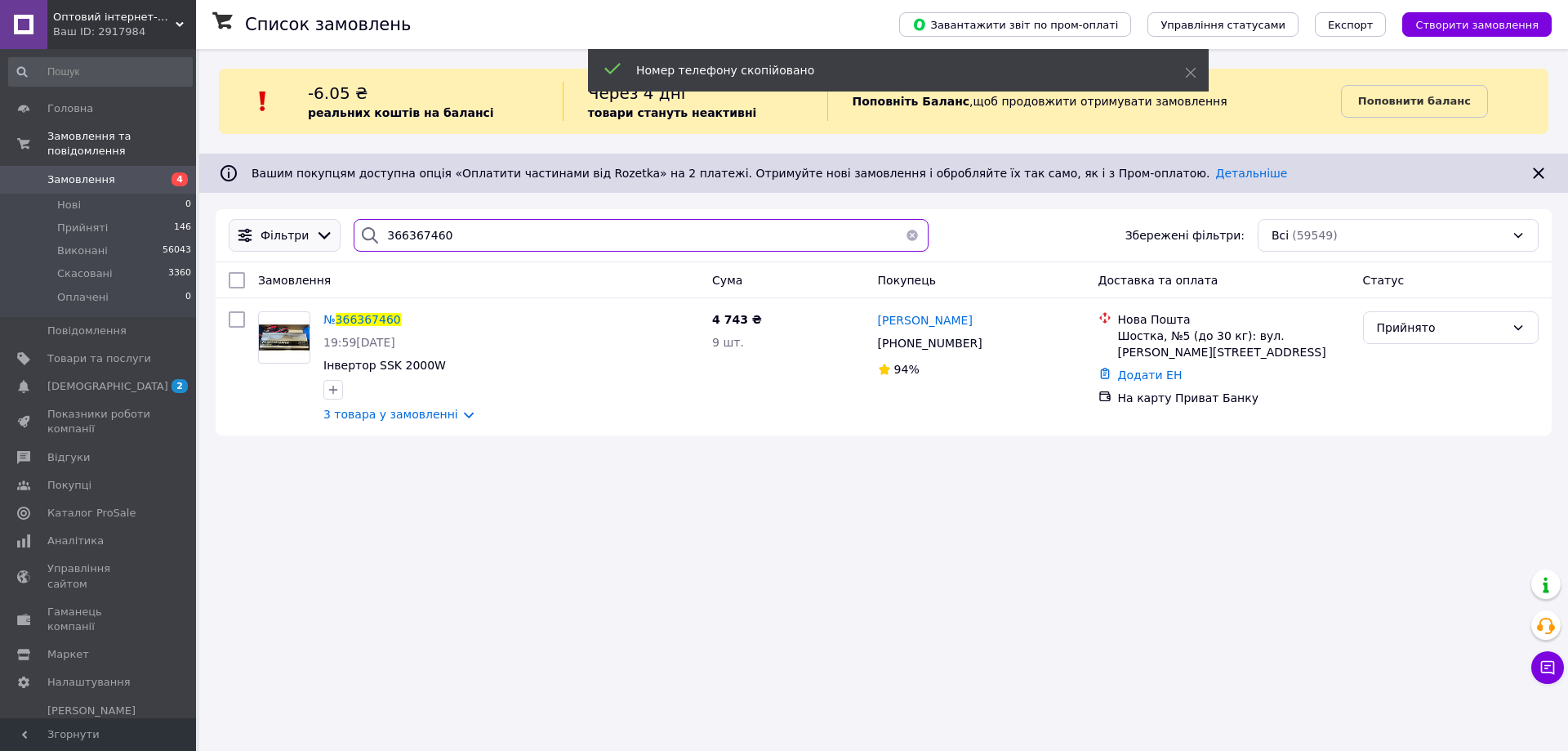
drag, startPoint x: 527, startPoint y: 231, endPoint x: 332, endPoint y: 239, distance: 195.2
click at [332, 239] on div "Фільтри 366367460 Збережені фільтри: Всі (59549)" at bounding box center [883, 235] width 1323 height 33
paste input "+380996850859"
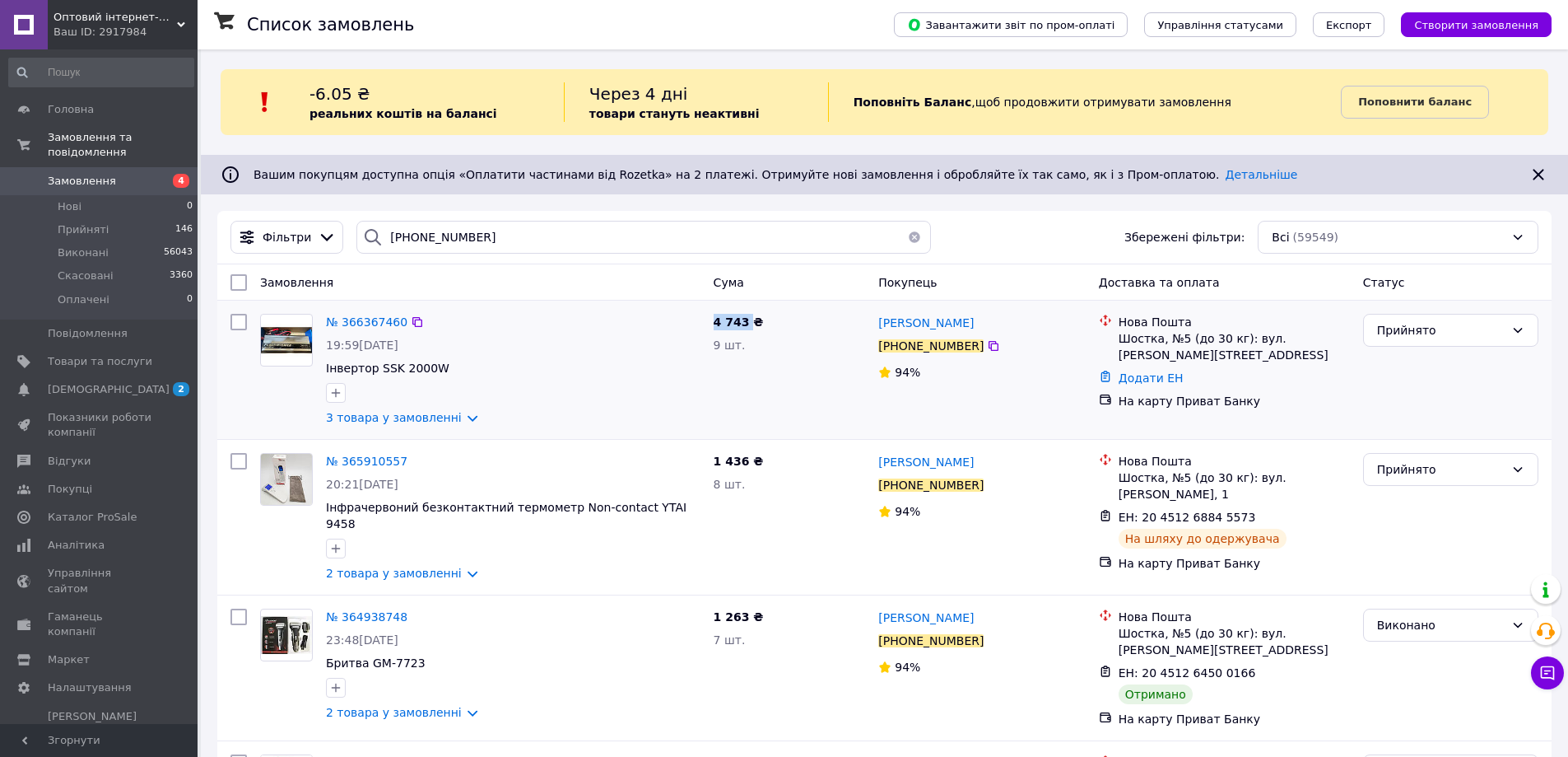
drag, startPoint x: 745, startPoint y: 318, endPoint x: 707, endPoint y: 325, distance: 38.6
click at [707, 325] on div "4 743 ₴ 9 шт." at bounding box center [790, 370] width 165 height 125
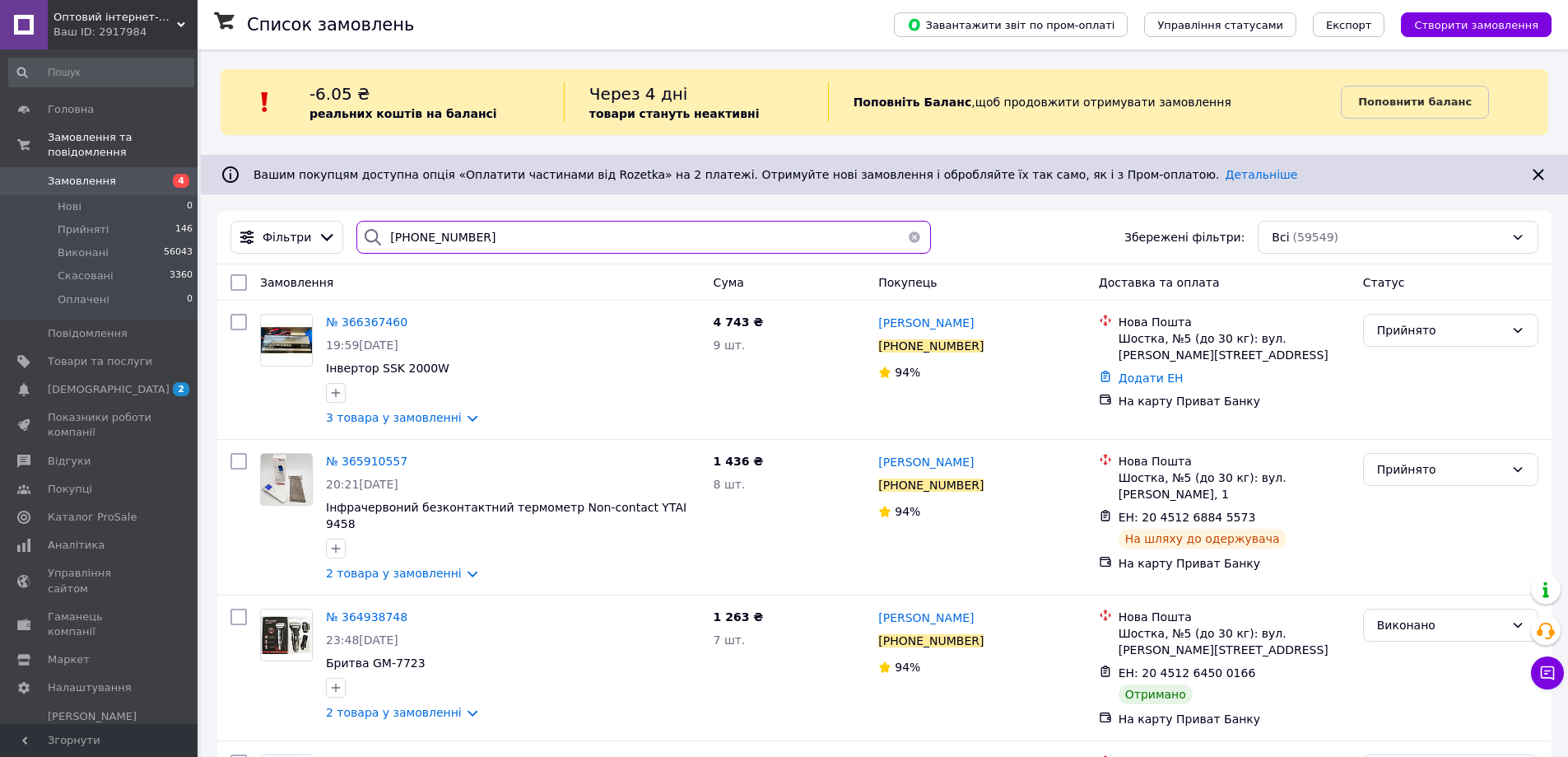
paste input "366378900"
drag, startPoint x: 375, startPoint y: 250, endPoint x: 285, endPoint y: 268, distance: 91.8
click at [285, 263] on div "Фільтри +380996850859 Збережені фільтри: Всі (59549)" at bounding box center [884, 238] width 1334 height 54
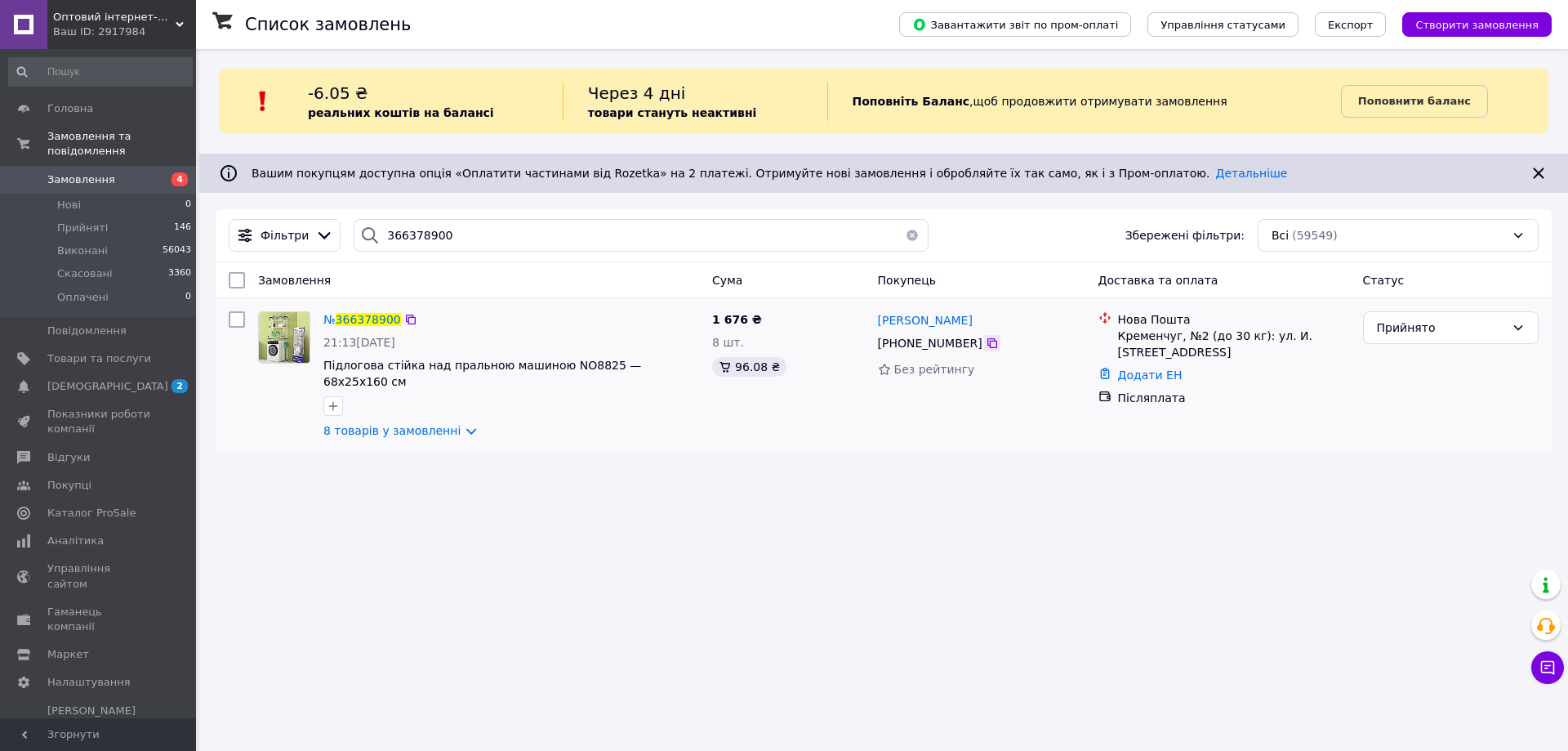
click at [988, 343] on icon at bounding box center [992, 342] width 10 height 10
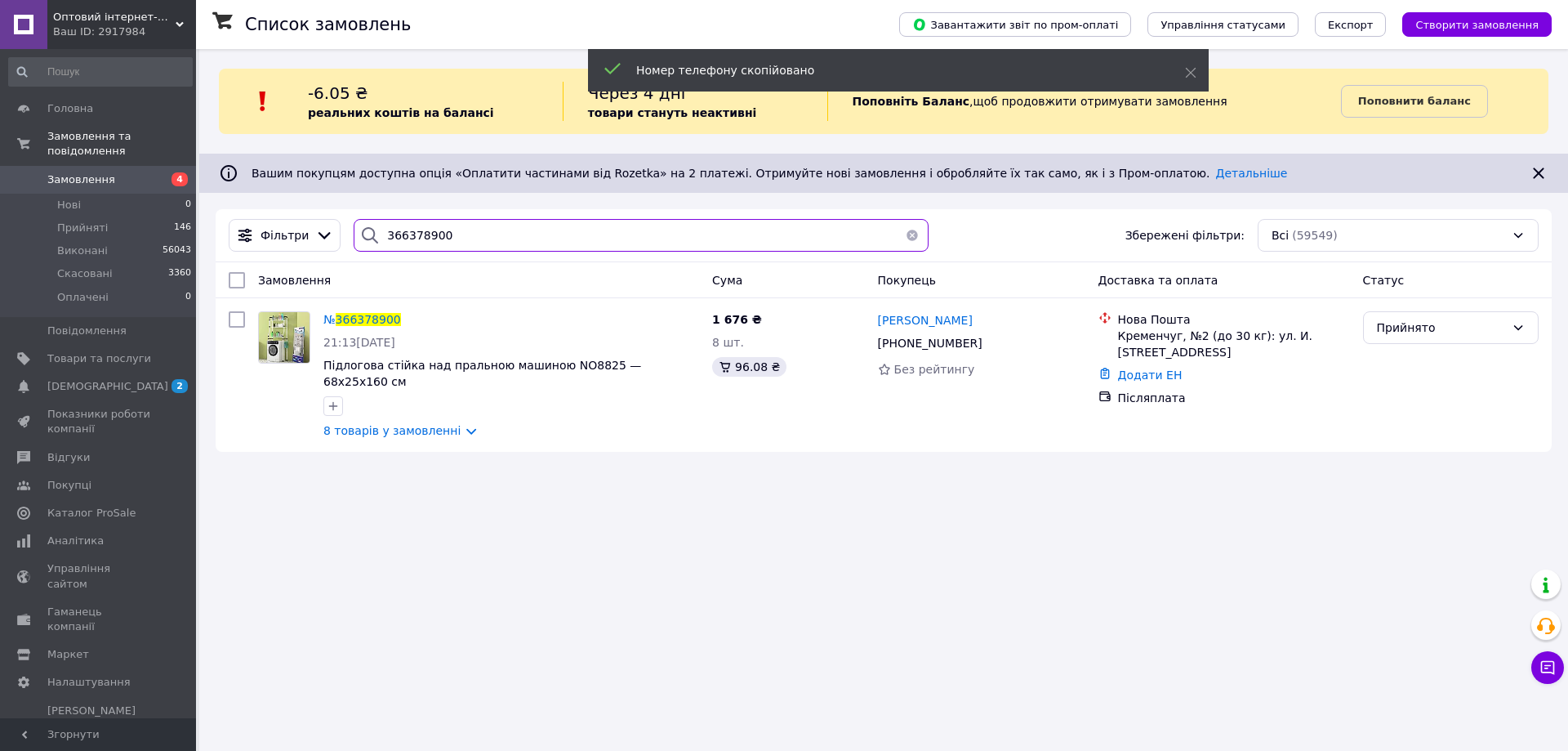
paste input "+380675353589"
drag, startPoint x: 483, startPoint y: 239, endPoint x: 327, endPoint y: 267, distance: 158.5
click at [329, 259] on div "Фільтри 366378900 Збережені фільтри: Всі (59549)" at bounding box center [883, 236] width 1336 height 54
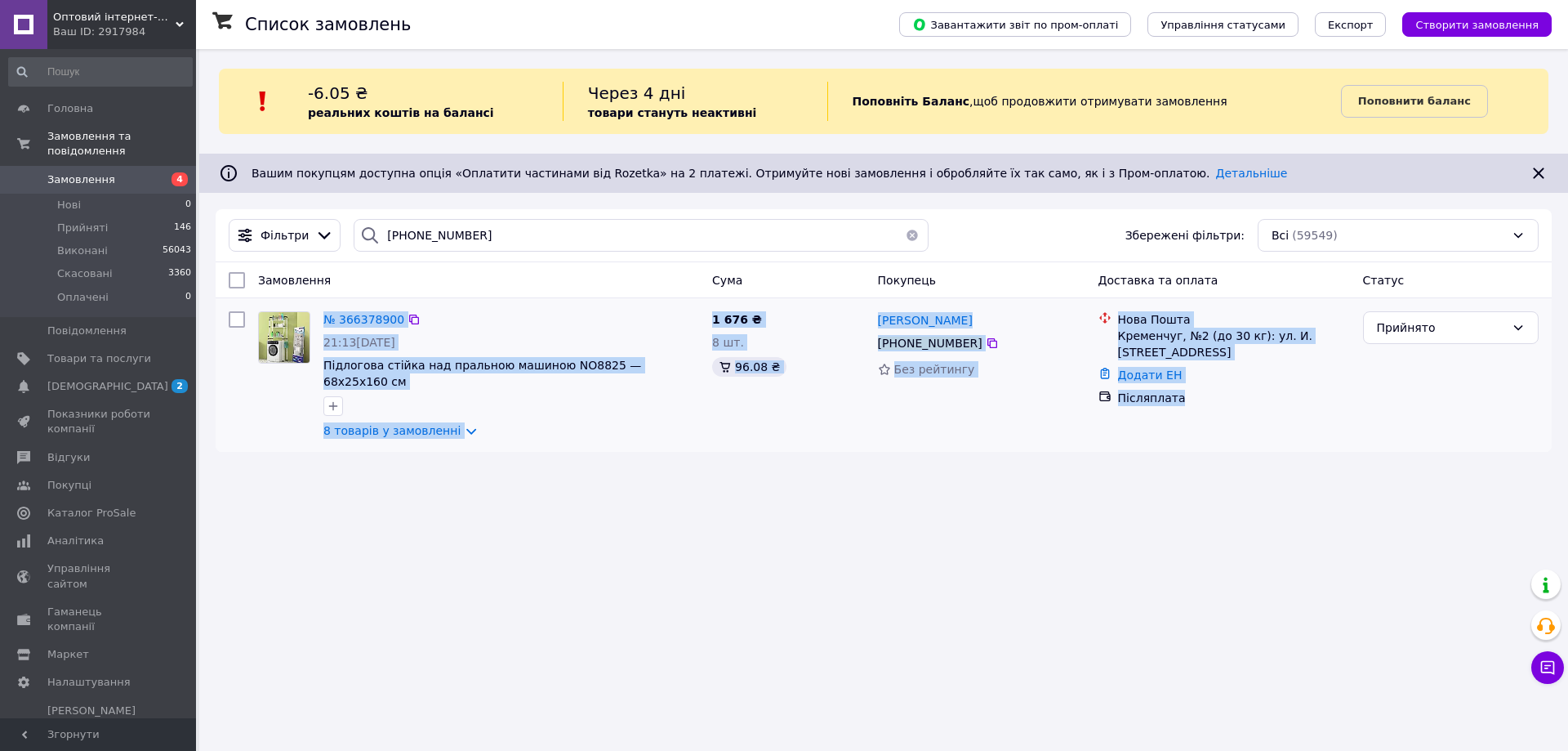
drag, startPoint x: 1221, startPoint y: 411, endPoint x: 318, endPoint y: 323, distance: 907.3
click at [317, 317] on div "№ 366378900 21:13, 12.10.2025 Підлогова стійка над пральною машиною NO8825 — 68…" at bounding box center [883, 376] width 1323 height 141
copy div "№ 366378900 21:13, 12.10.2025 Підлогова стійка над пральною машиною NO8825 — 68…"
click at [687, 480] on div "Список замовлень Завантажити звіт по пром-оплаті Управління статусами Експорт С…" at bounding box center [884, 376] width 1369 height 751
click at [816, 480] on div "Список замовлень Завантажити звіт по пром-оплаті Управління статусами Експорт С…" at bounding box center [884, 376] width 1369 height 751
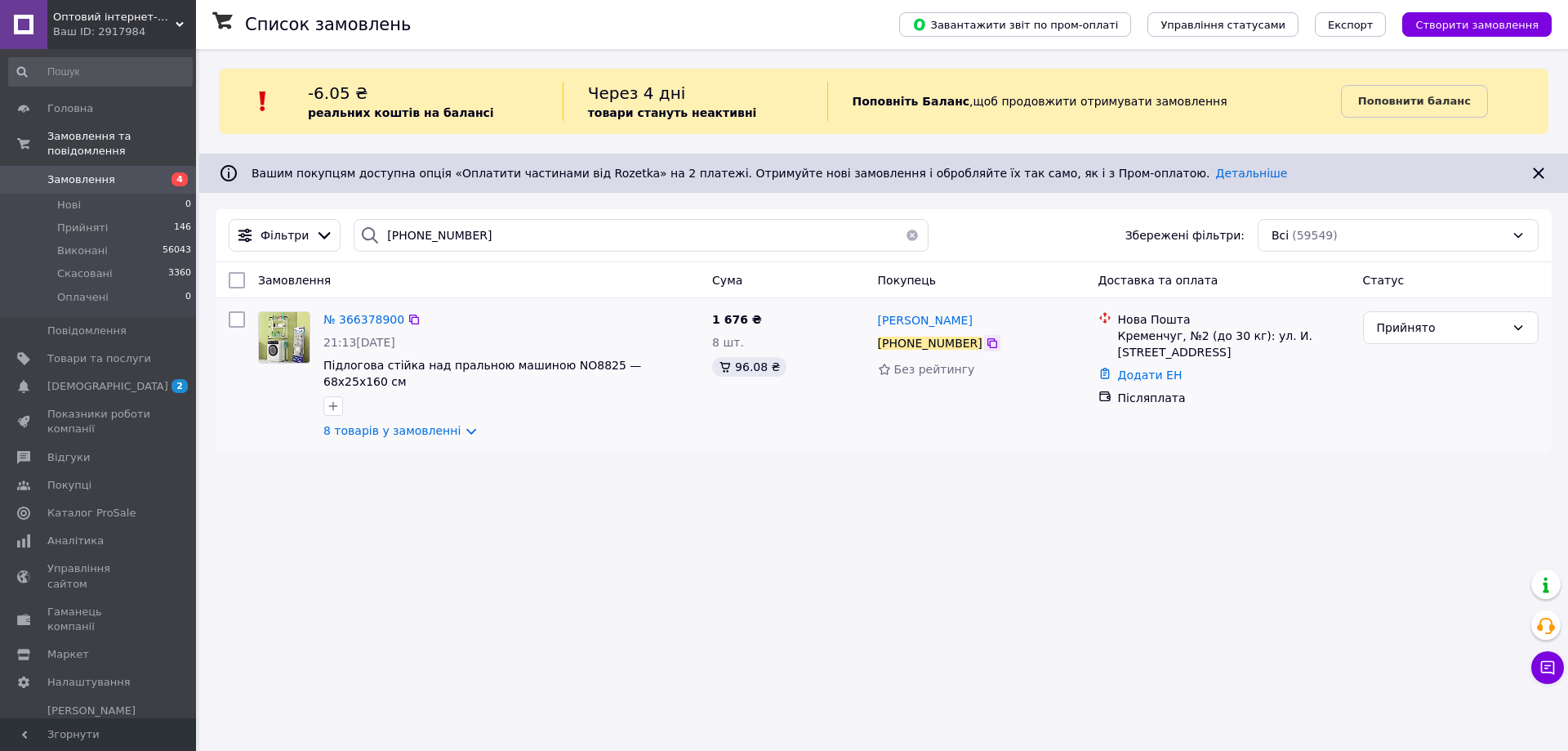
click at [986, 343] on icon at bounding box center [992, 342] width 13 height 13
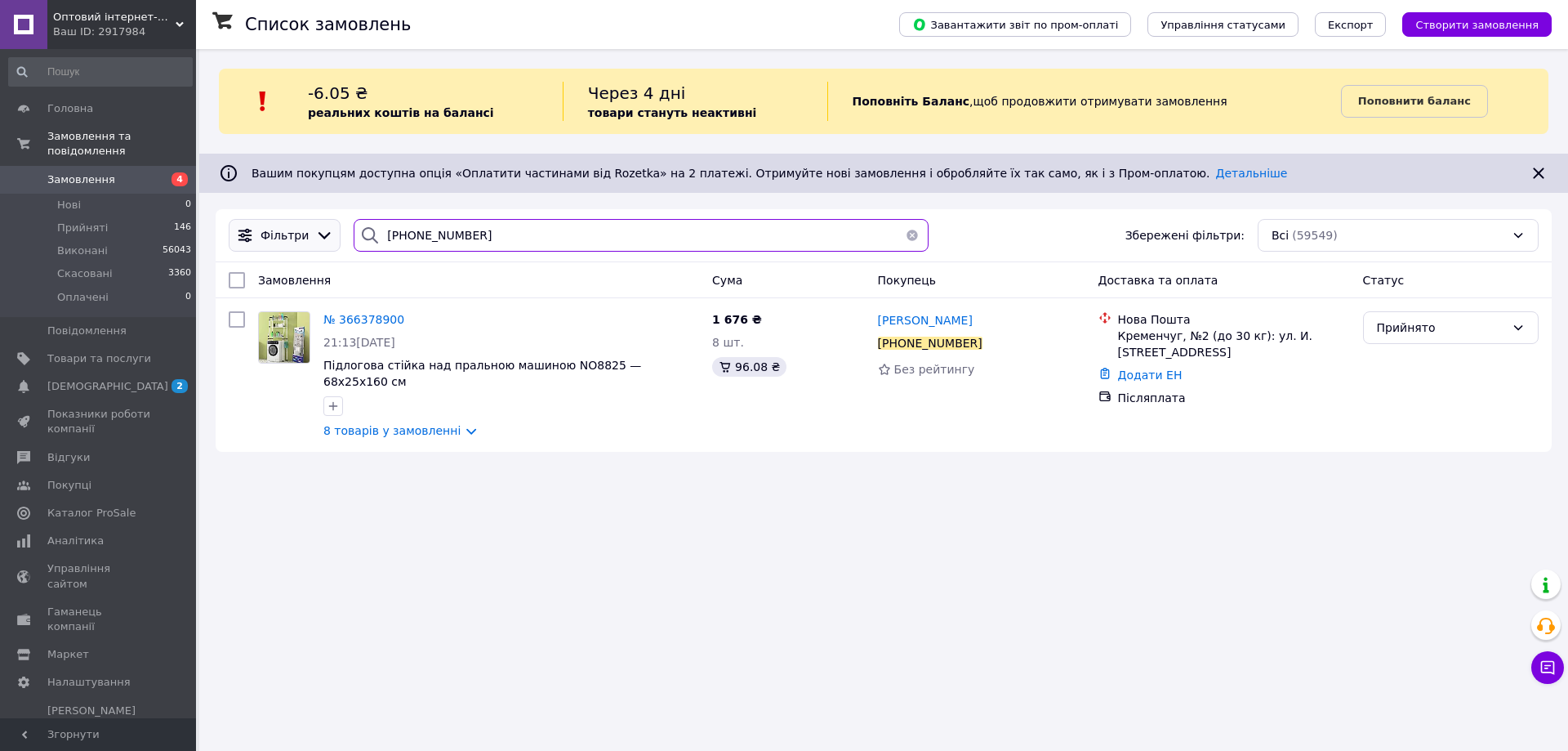
drag, startPoint x: 514, startPoint y: 234, endPoint x: 333, endPoint y: 246, distance: 181.4
click at [333, 246] on div "Фільтри +380675353589 Збережені фільтри: Всі (59549)" at bounding box center [883, 235] width 1323 height 33
paste input "366385155"
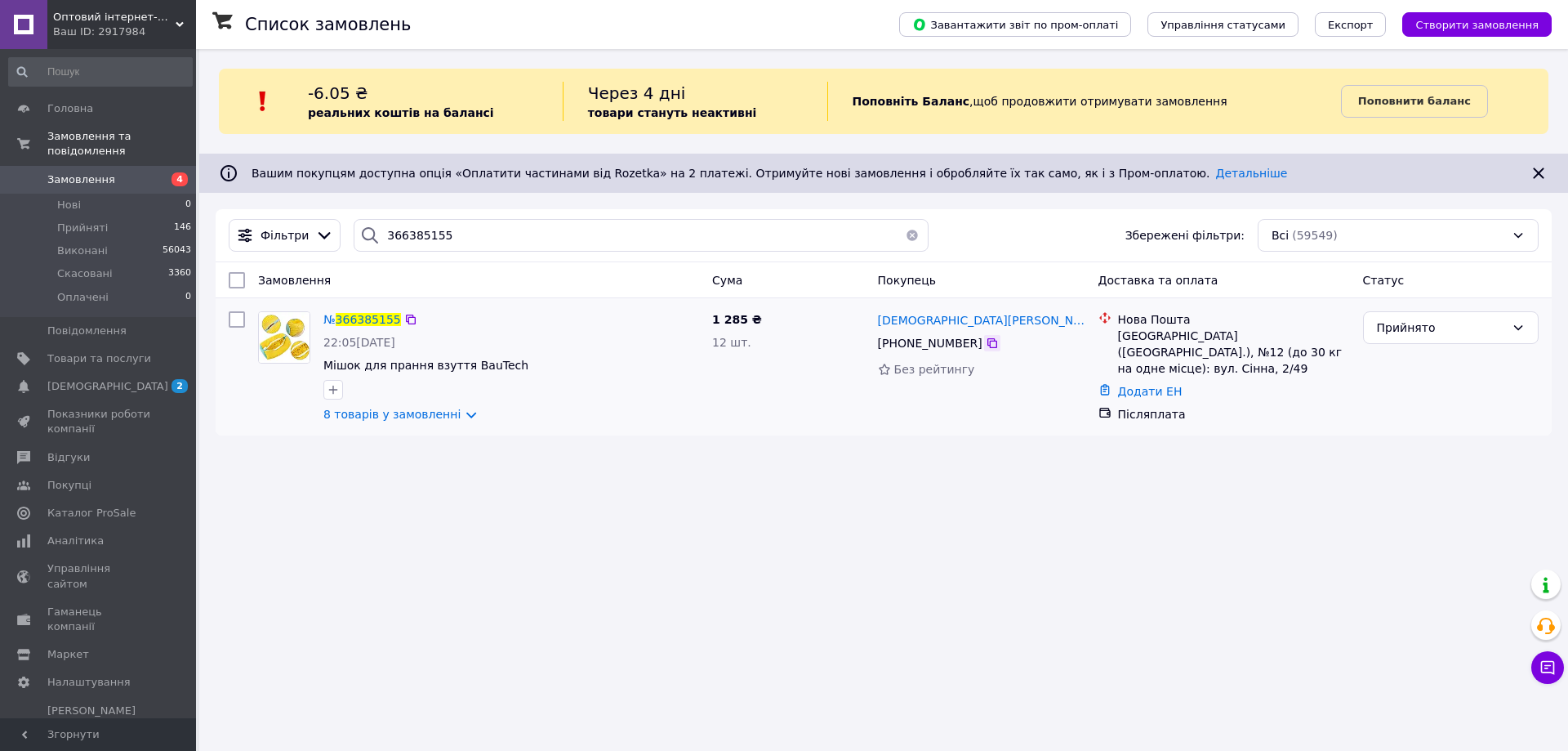
click at [986, 344] on icon at bounding box center [992, 342] width 13 height 13
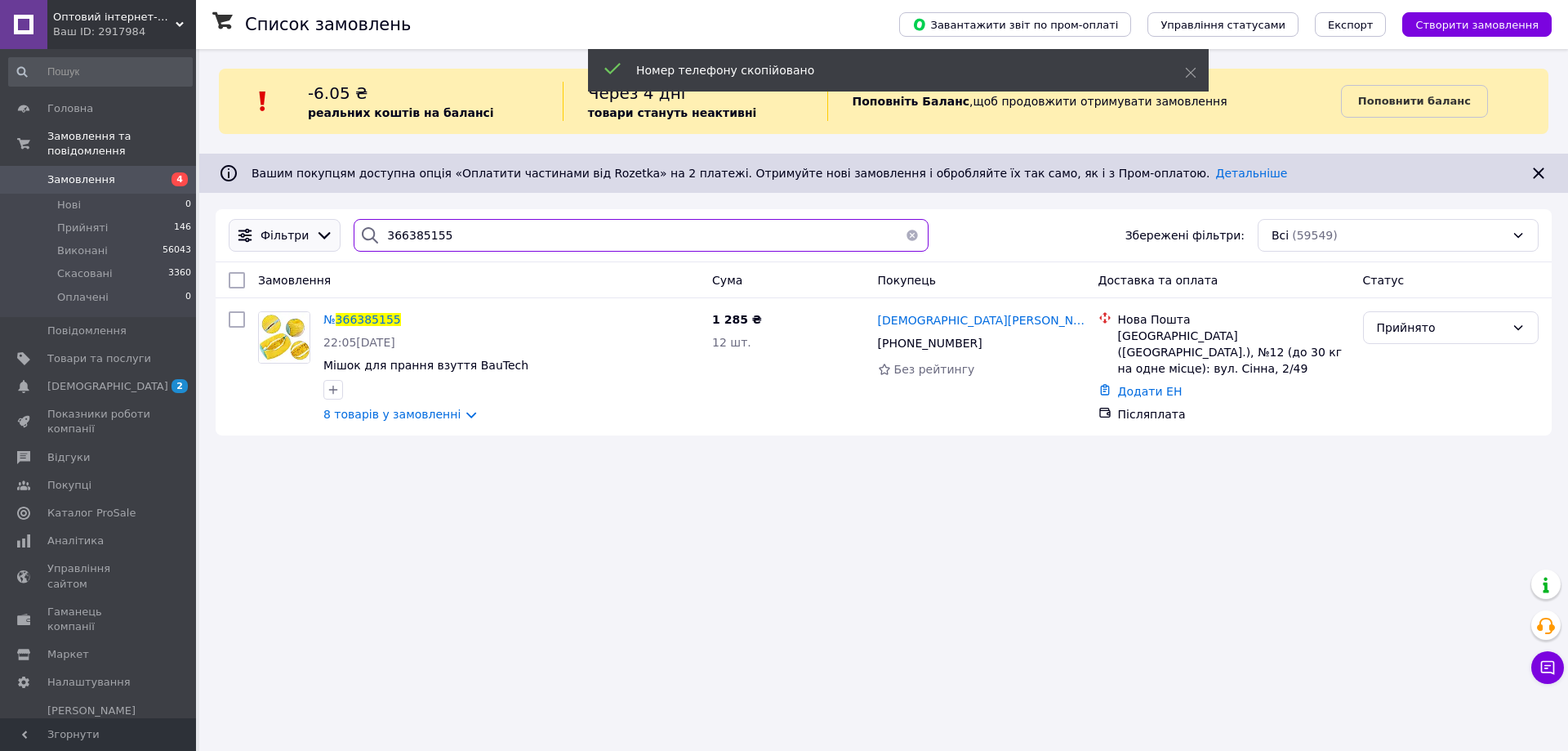
drag, startPoint x: 467, startPoint y: 233, endPoint x: 308, endPoint y: 237, distance: 159.1
click at [308, 237] on div "Фільтри 366385155 Збережені фільтри: Всі (59549)" at bounding box center [883, 235] width 1323 height 33
paste input "+380669794347"
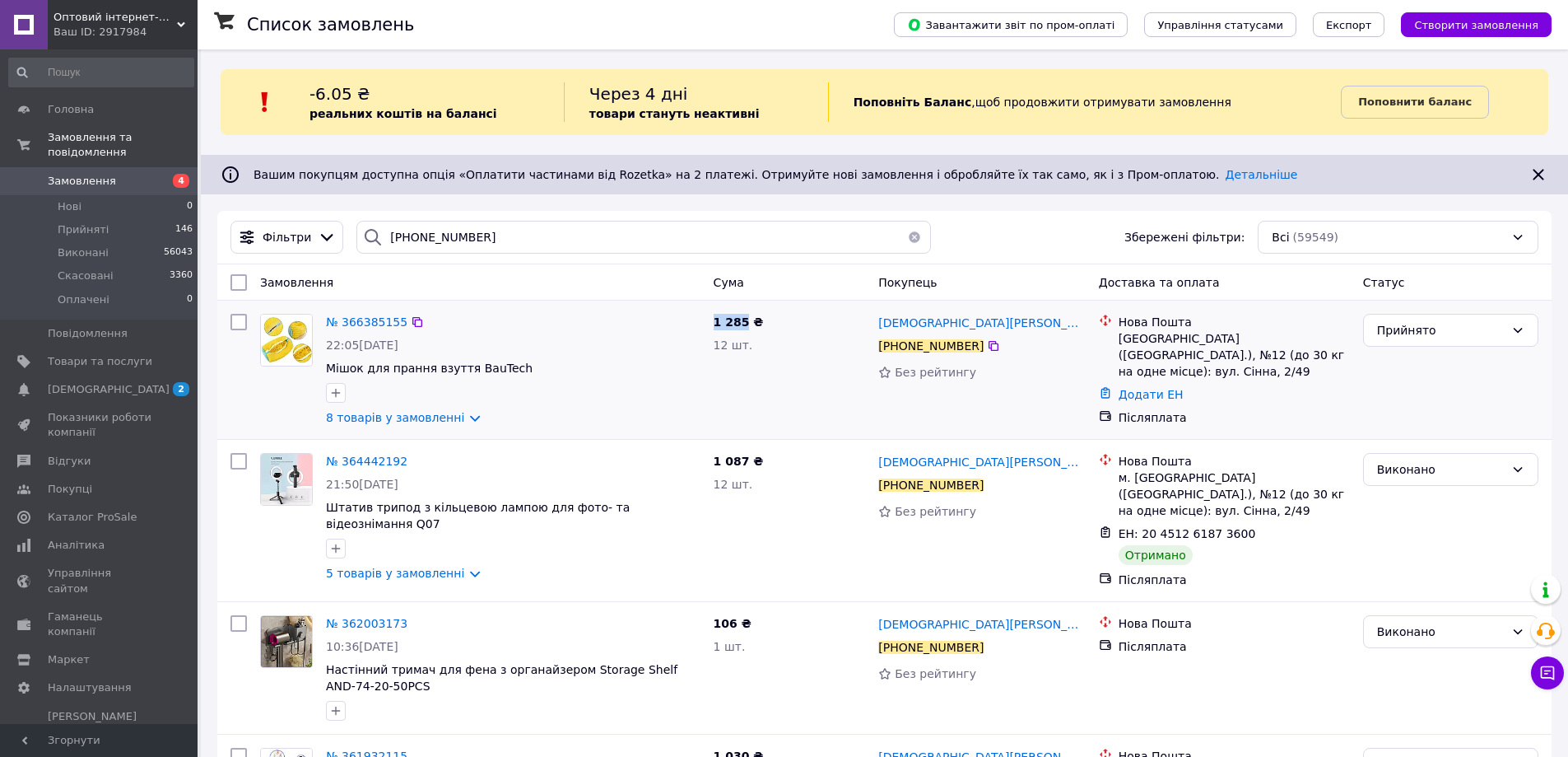
drag, startPoint x: 742, startPoint y: 323, endPoint x: 711, endPoint y: 325, distance: 31.1
click at [711, 325] on div "1 285 ₴ 12 шт." at bounding box center [790, 370] width 165 height 125
copy span "1 285"
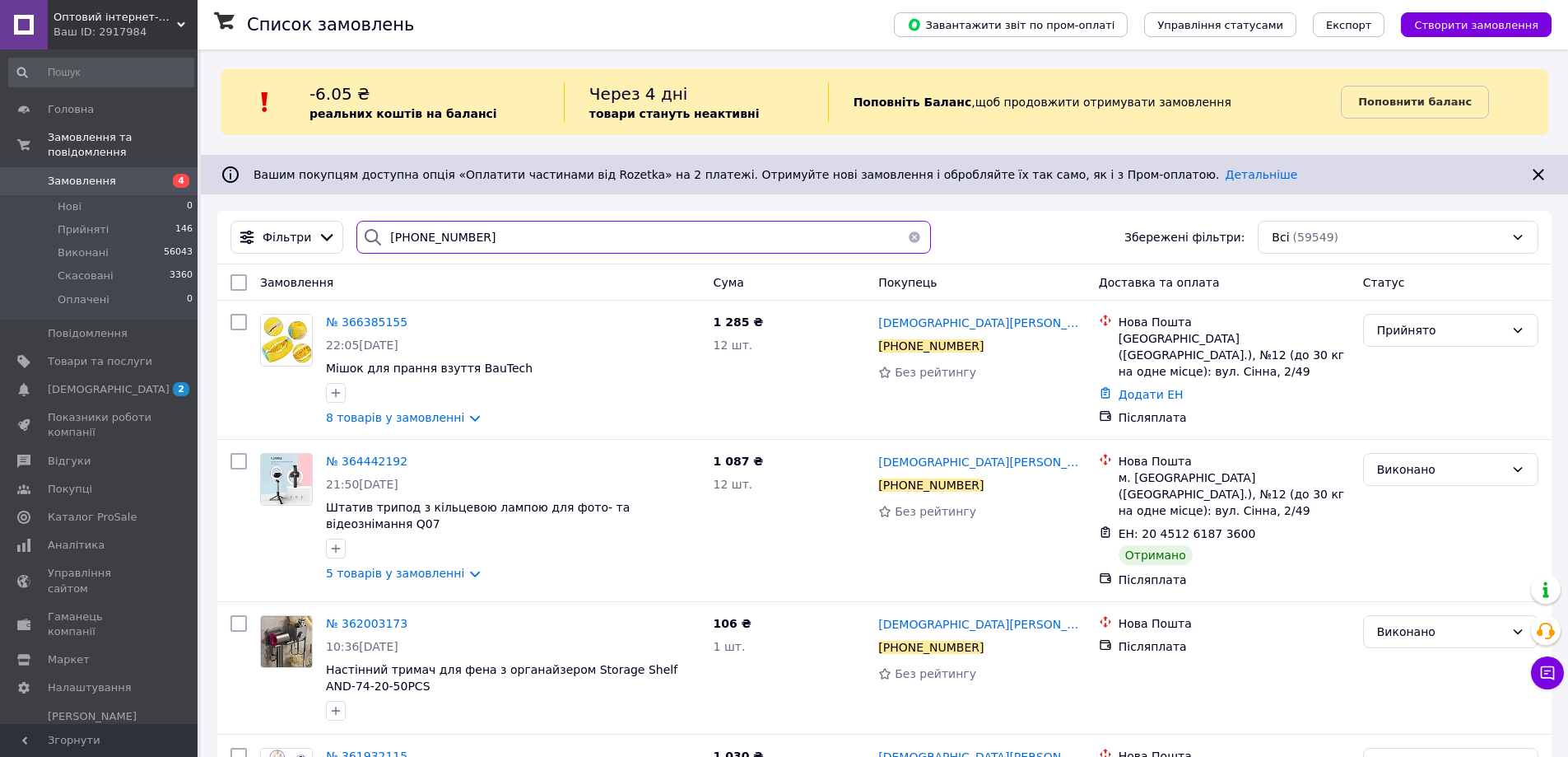
drag, startPoint x: 517, startPoint y: 232, endPoint x: 266, endPoint y: 263, distance: 252.9
click at [266, 263] on div "Фільтри +380669794347 Збережені фільтри: Всі (59549)" at bounding box center [884, 238] width 1334 height 54
paste input "36637769"
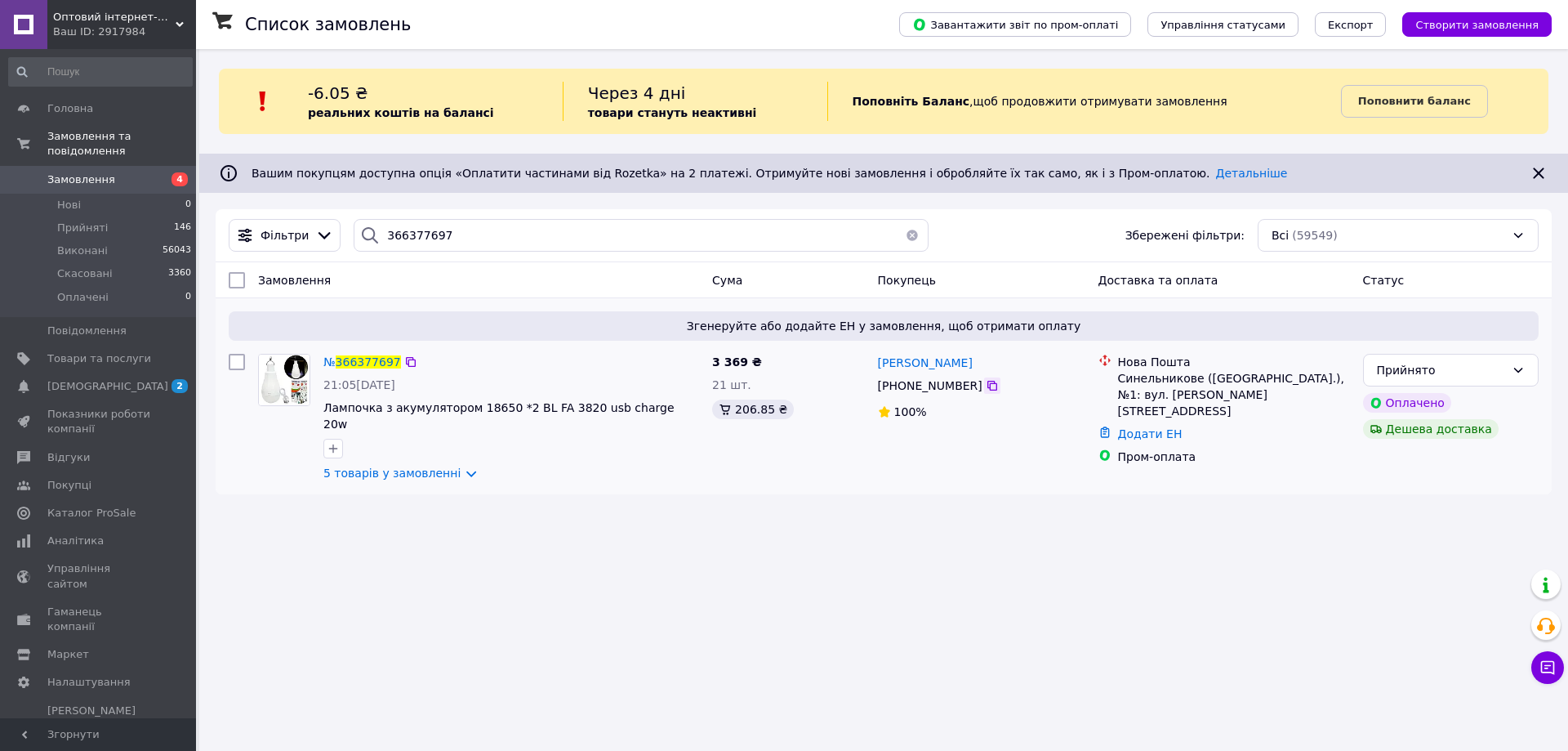
click at [986, 385] on icon at bounding box center [992, 385] width 13 height 13
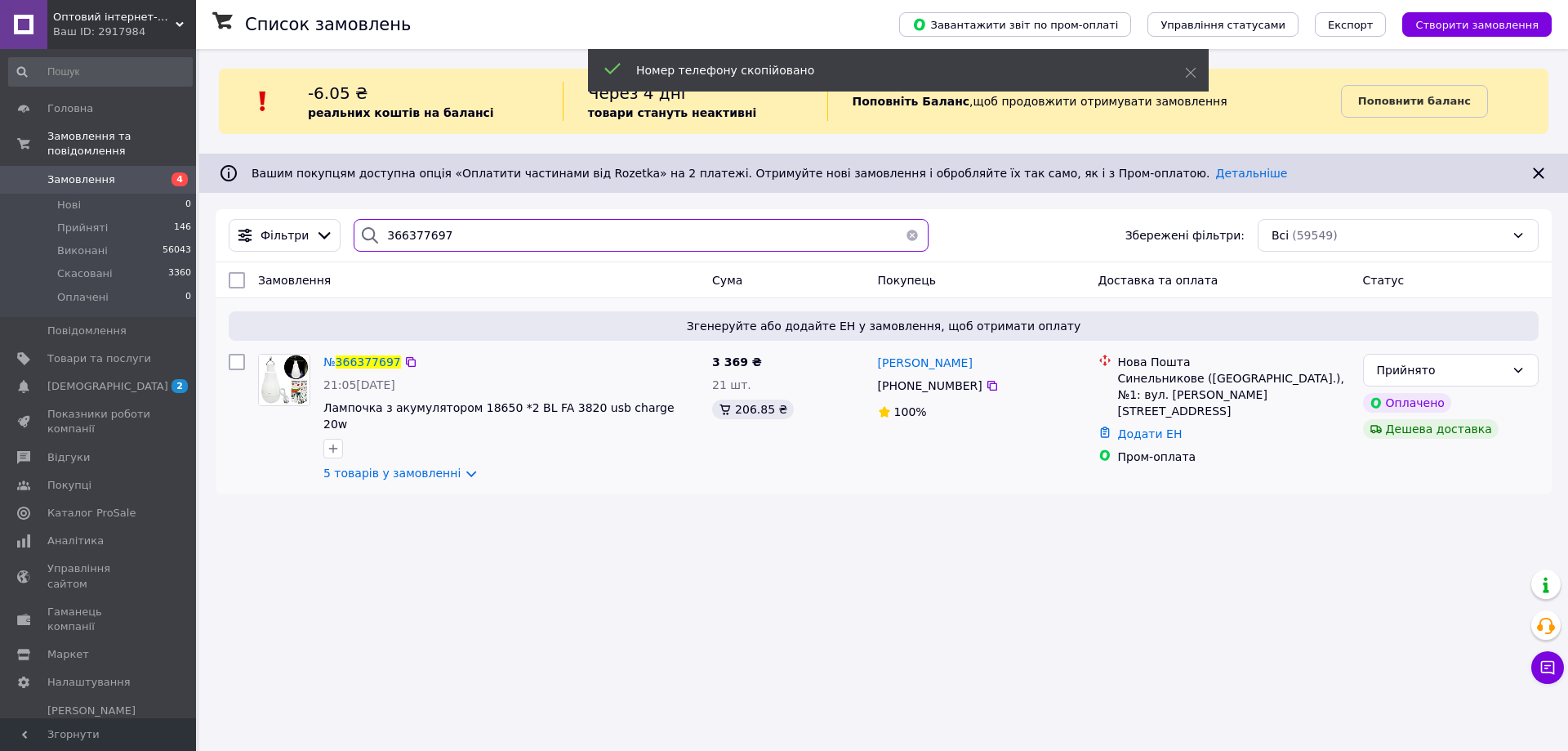
drag, startPoint x: 456, startPoint y: 236, endPoint x: 290, endPoint y: 351, distance: 201.9
click at [259, 288] on div "Фільтри 366377697 Збережені фільтри: Всі (59549) Замовлення Cума Покупець Доста…" at bounding box center [883, 352] width 1336 height 285
paste input "+380955640885"
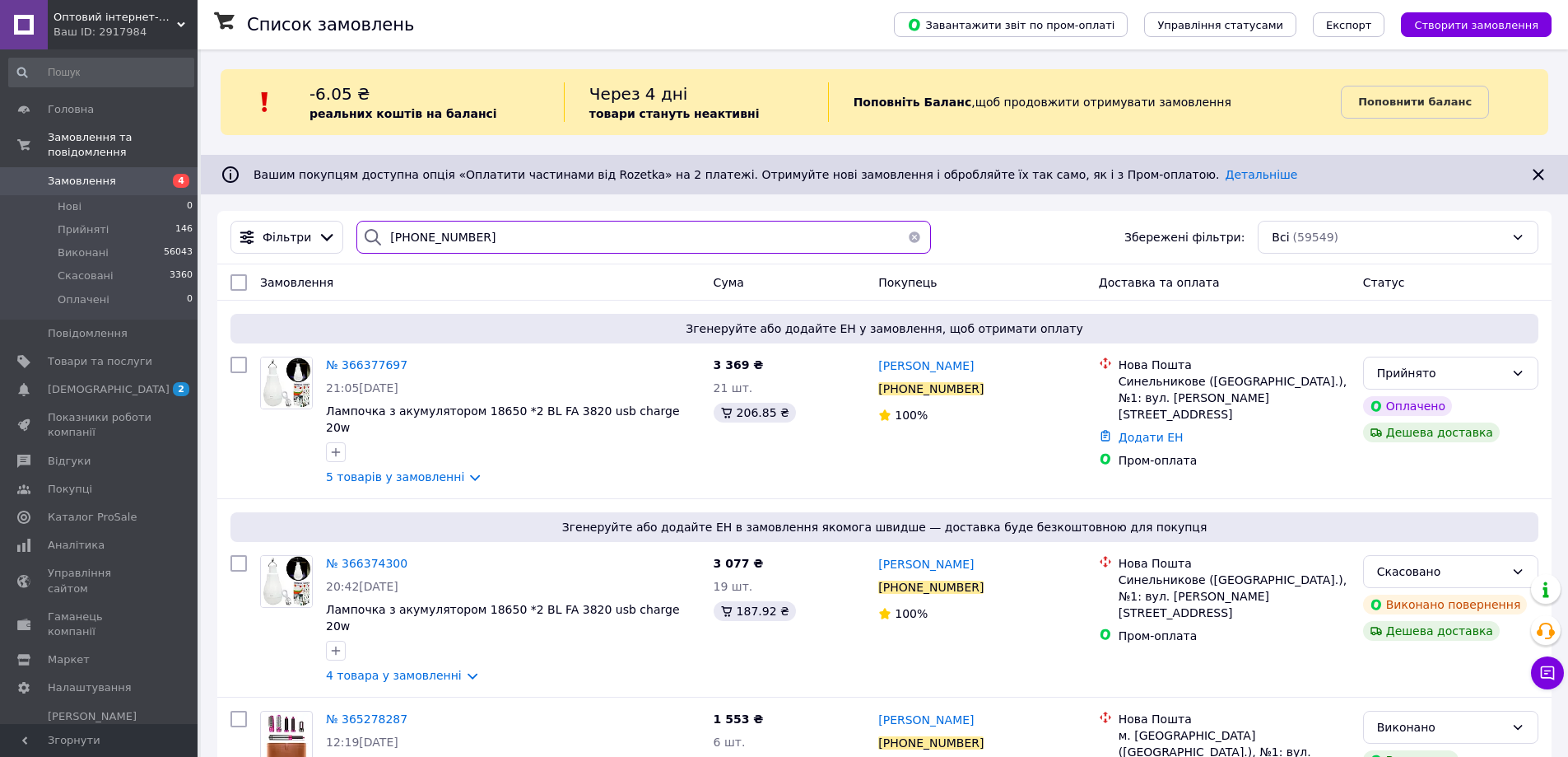
type input "+380955640885"
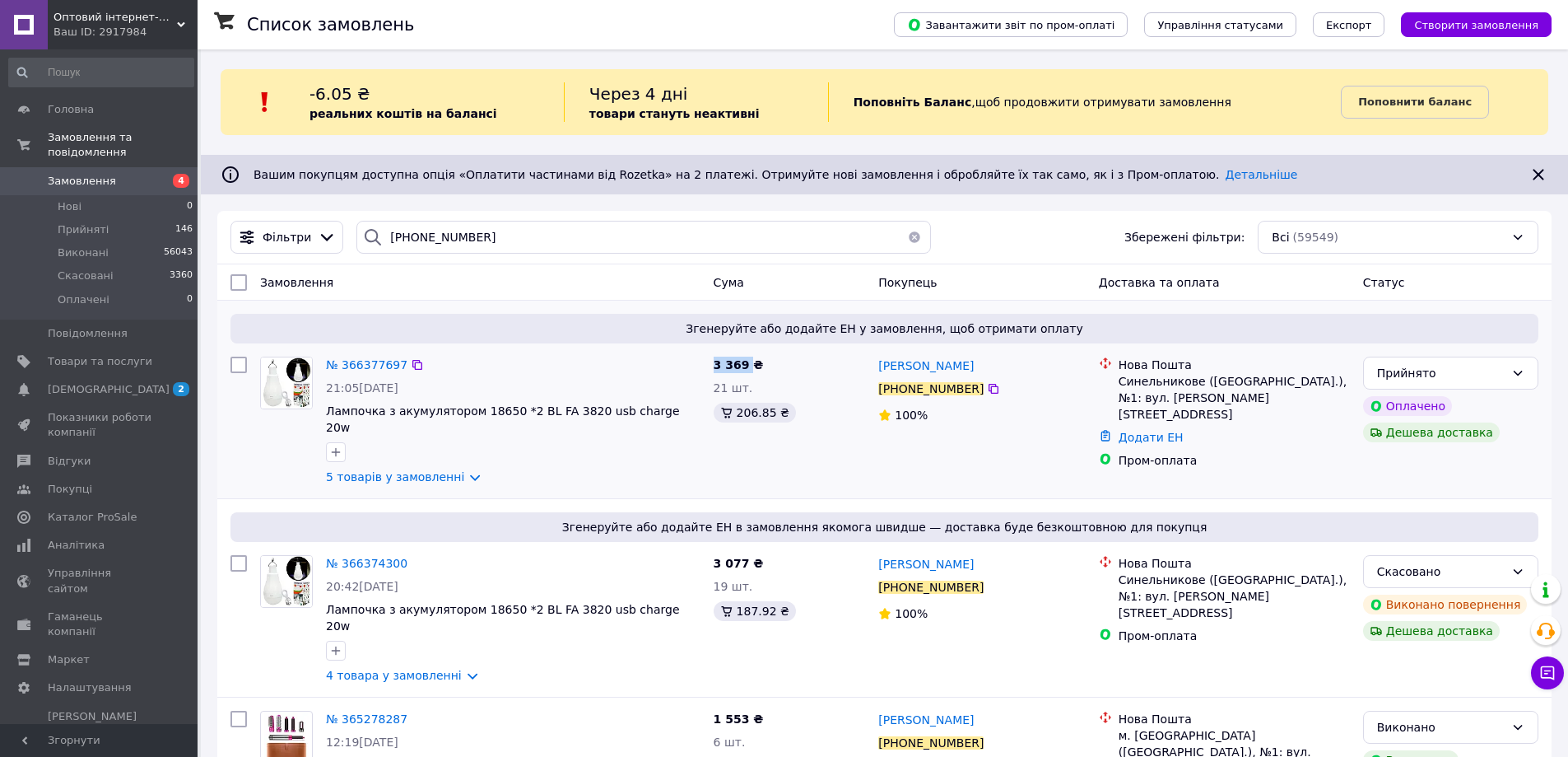
drag, startPoint x: 746, startPoint y: 367, endPoint x: 711, endPoint y: 366, distance: 35.0
click at [711, 366] on div "3 369 ₴ 21 шт. 206.85 ₴" at bounding box center [790, 421] width 165 height 142
copy span "3 369"
click at [112, 195] on li "Нові 0" at bounding box center [101, 207] width 202 height 23
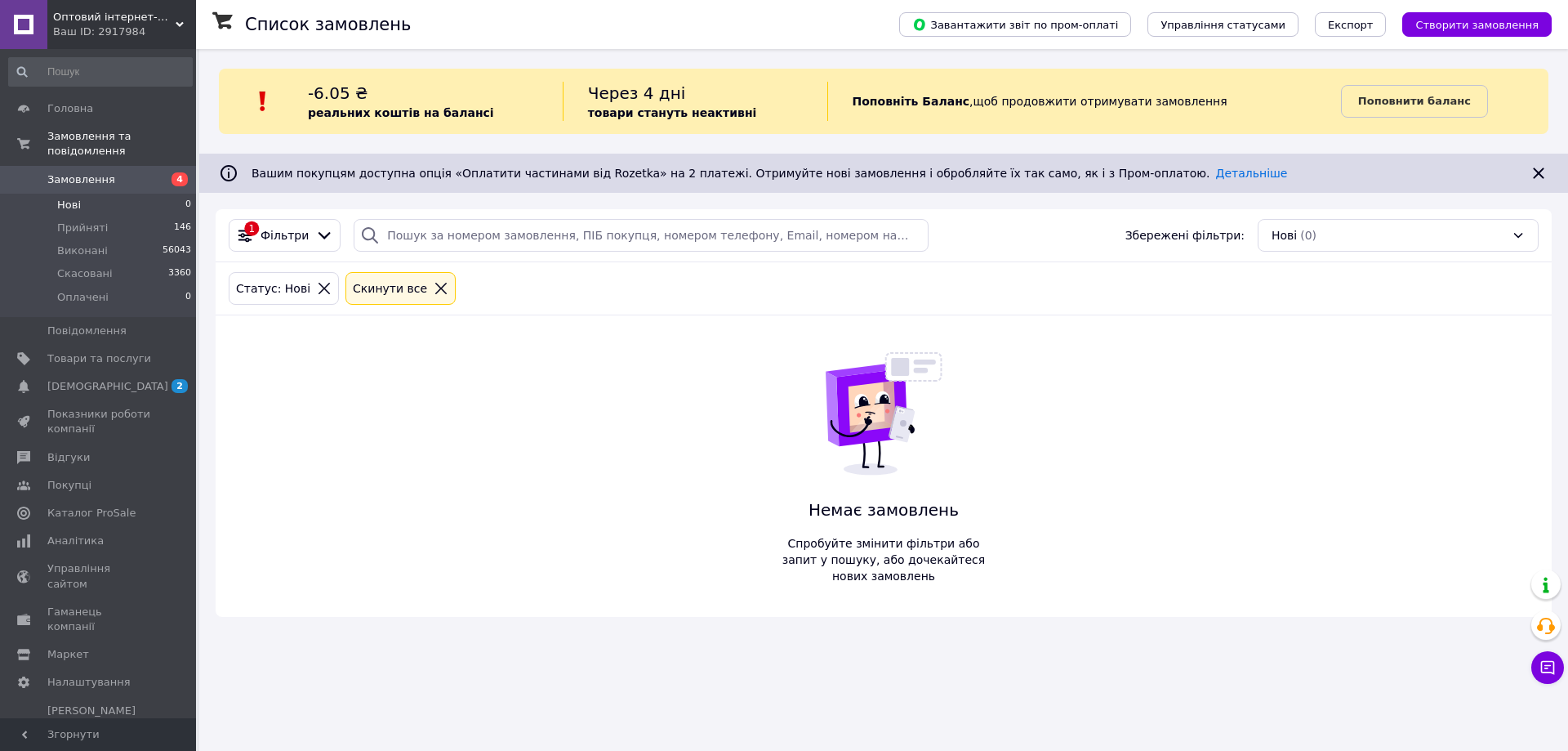
click at [68, 14] on span "Оптовий інтернет-магазин "Big Opt"" at bounding box center [114, 17] width 122 height 14
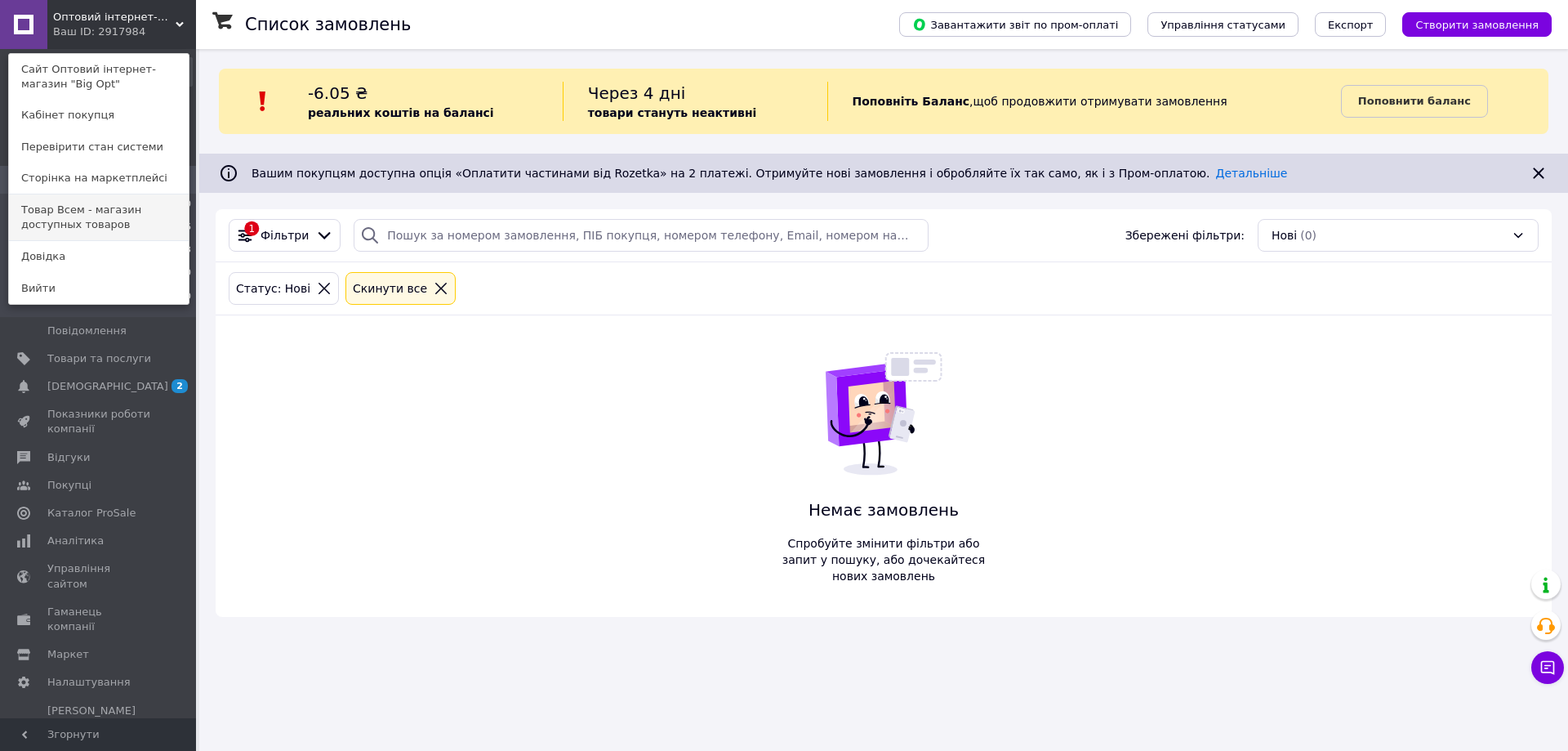
click at [91, 206] on link "Товар Всем - магазин доступных товаров" at bounding box center [99, 217] width 180 height 45
